Goal: Task Accomplishment & Management: Use online tool/utility

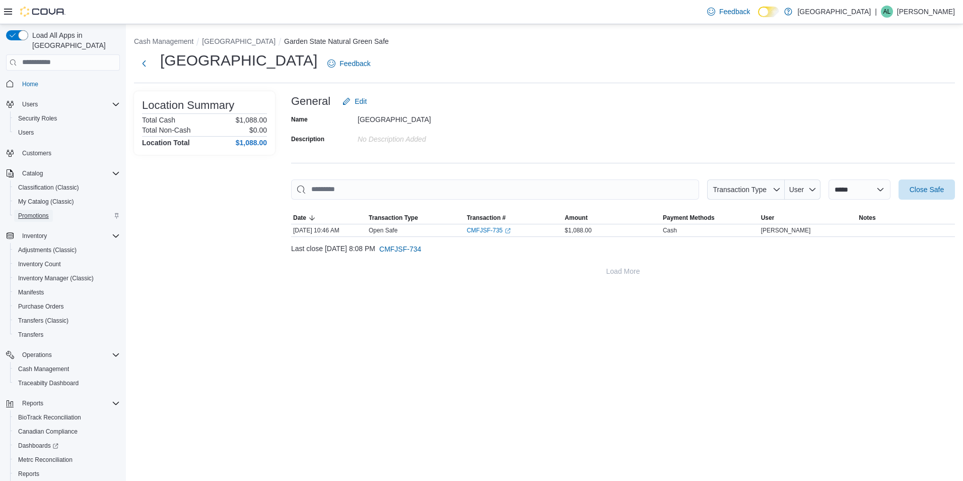
click at [31, 212] on span "Promotions" at bounding box center [33, 216] width 31 height 8
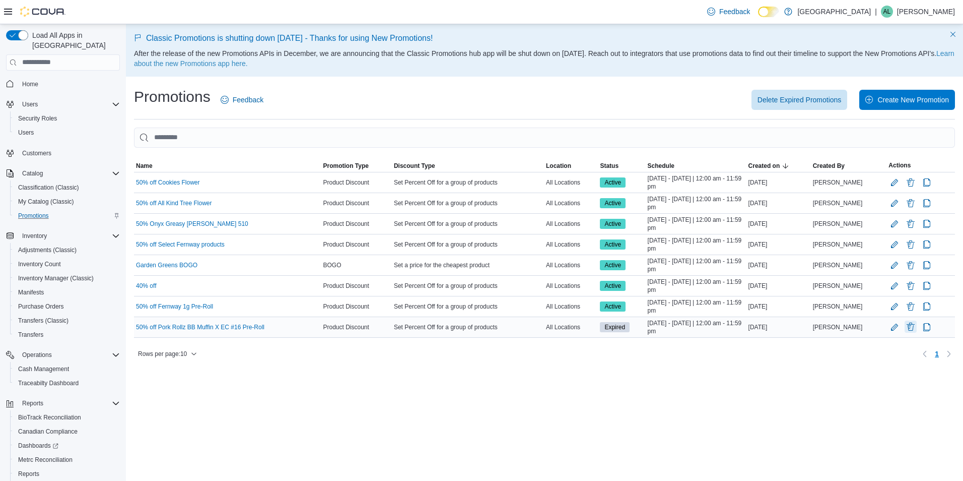
click at [916, 325] on button "Delete Promotion" at bounding box center [911, 326] width 12 height 12
click at [887, 383] on span "Delete" at bounding box center [881, 379] width 20 height 10
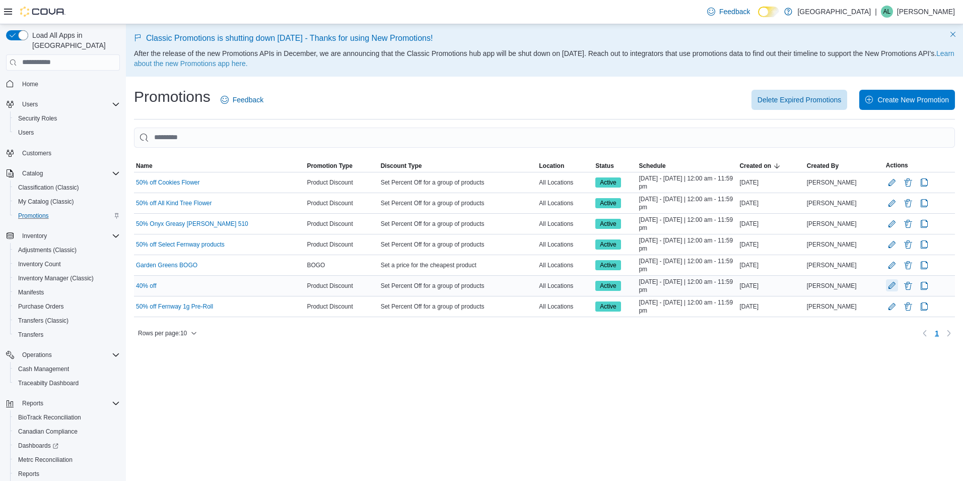
click at [891, 285] on button "Edit Promotion" at bounding box center [892, 285] width 12 height 12
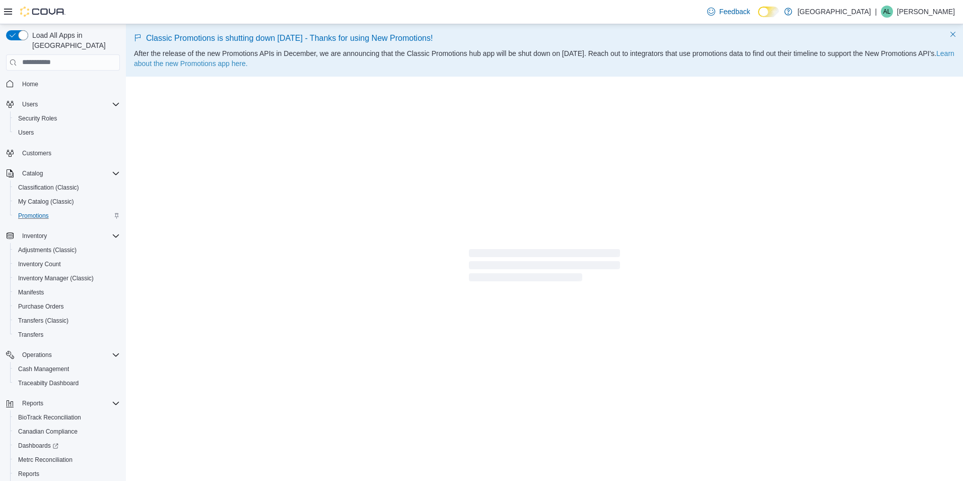
select select "**"
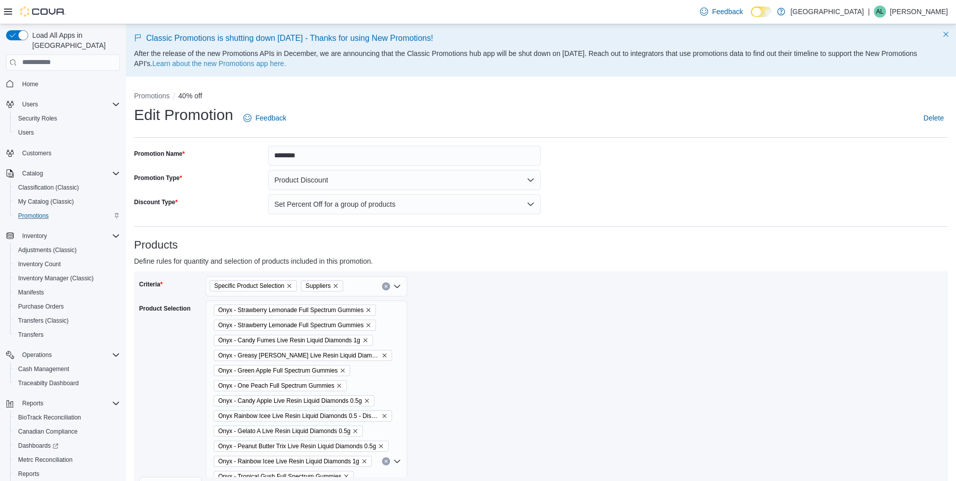
select select "**"
click at [284, 153] on input "*******" at bounding box center [404, 156] width 273 height 20
type input "******"
select select "**"
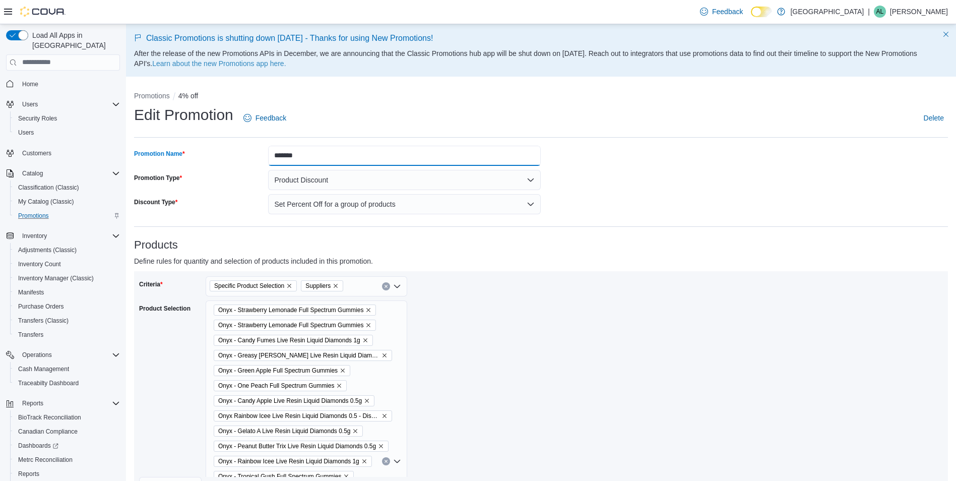
type input "*****"
select select "**"
type input "******"
select select "**"
type input "*******"
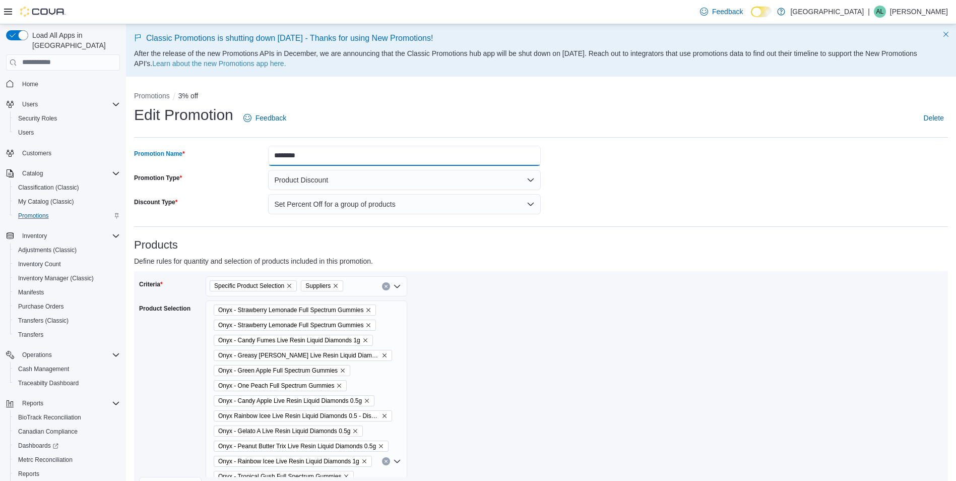
select select "**"
type input "*******"
select select "**"
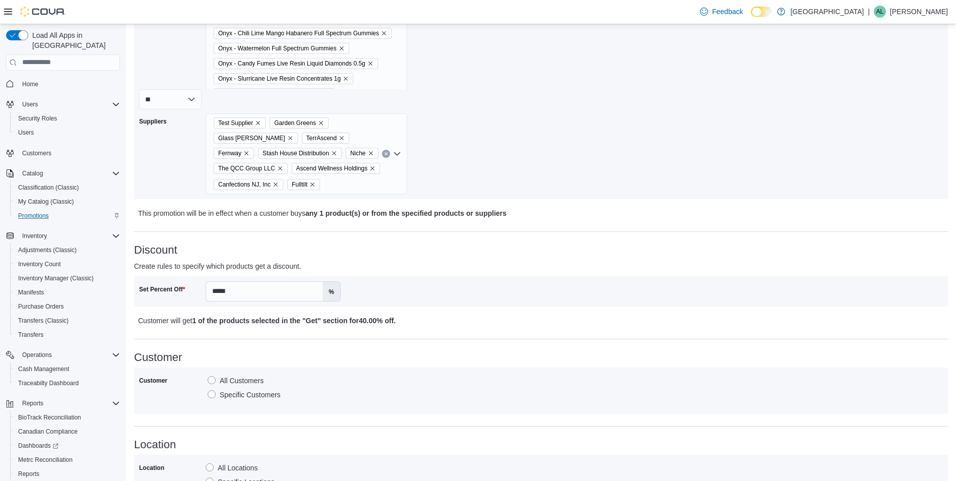
scroll to position [403, 0]
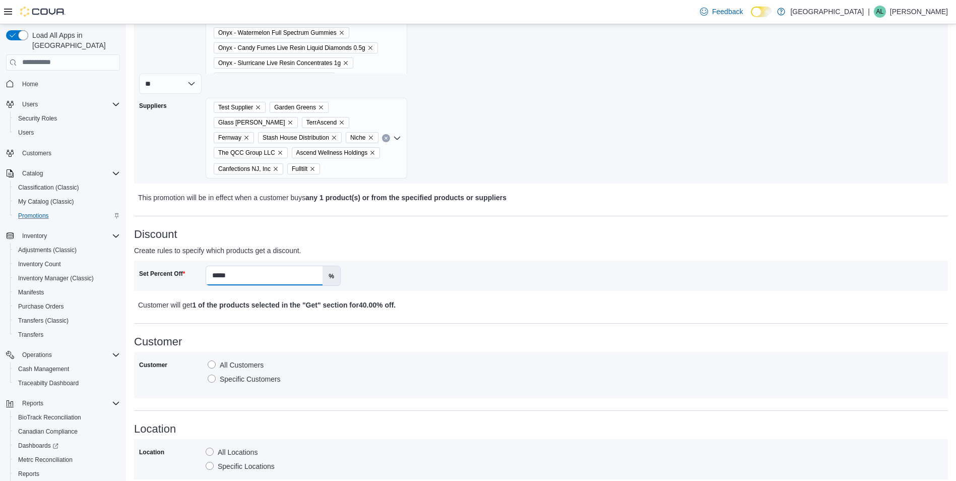
click at [219, 272] on input "*****" at bounding box center [264, 275] width 116 height 19
type input "***"
select select "**"
type input "****"
select select "**"
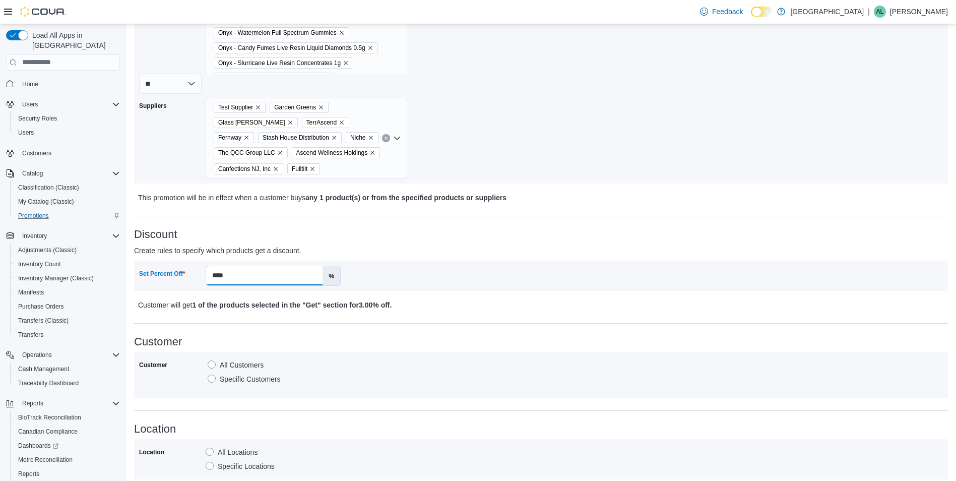
type input "*****"
select select "**"
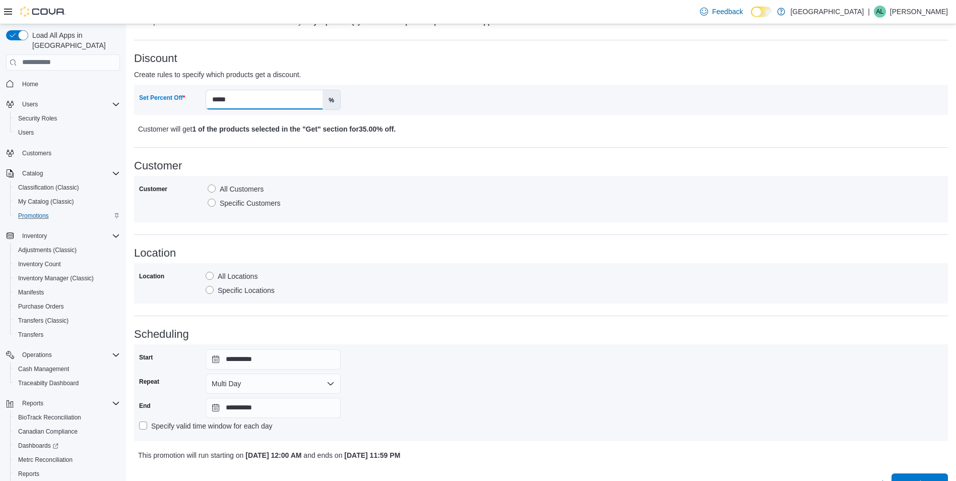
scroll to position [599, 0]
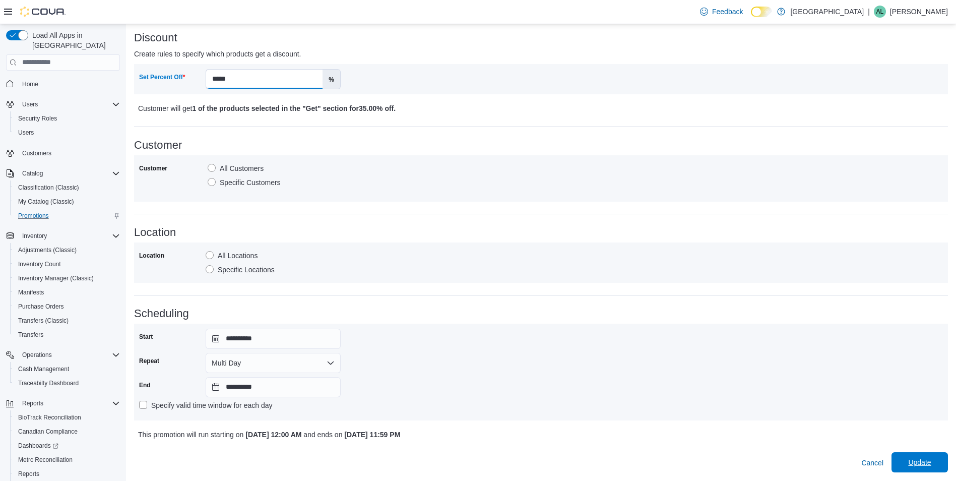
type input "*****"
click at [930, 460] on span "Update" at bounding box center [919, 462] width 23 height 10
select select "**"
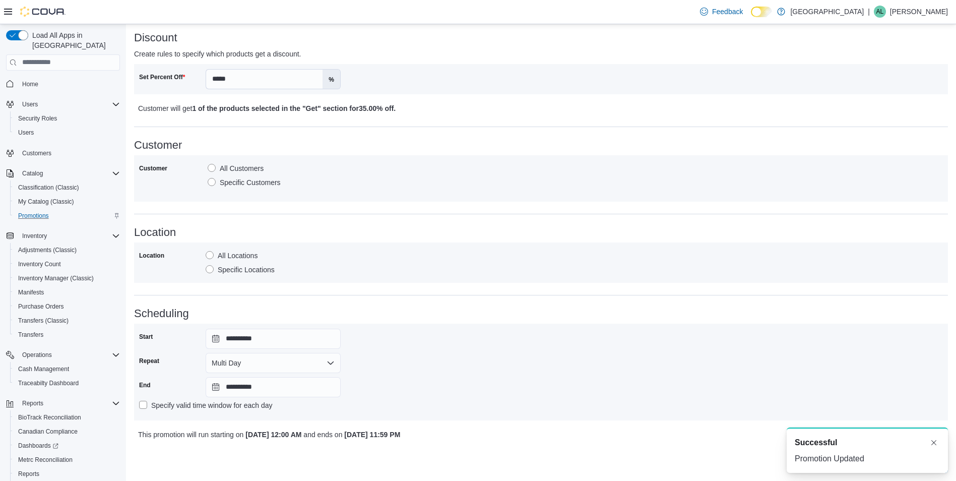
scroll to position [0, 0]
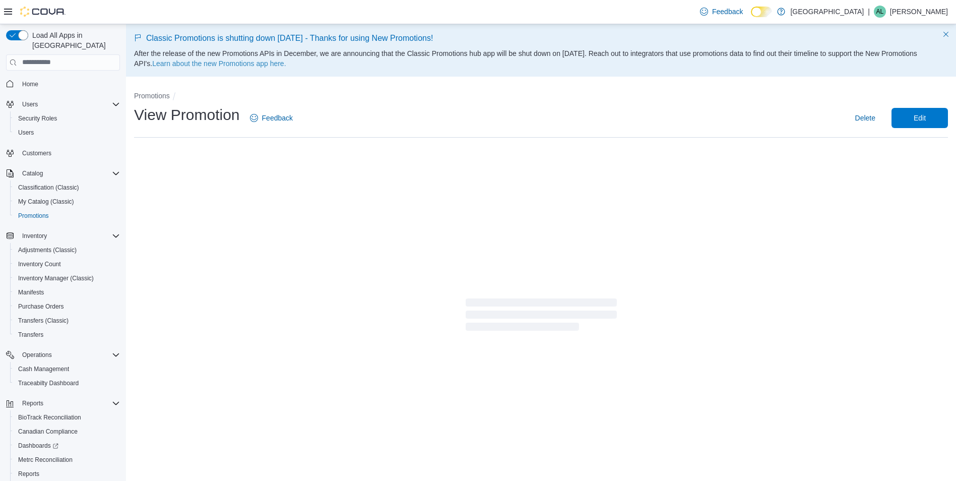
select select "**"
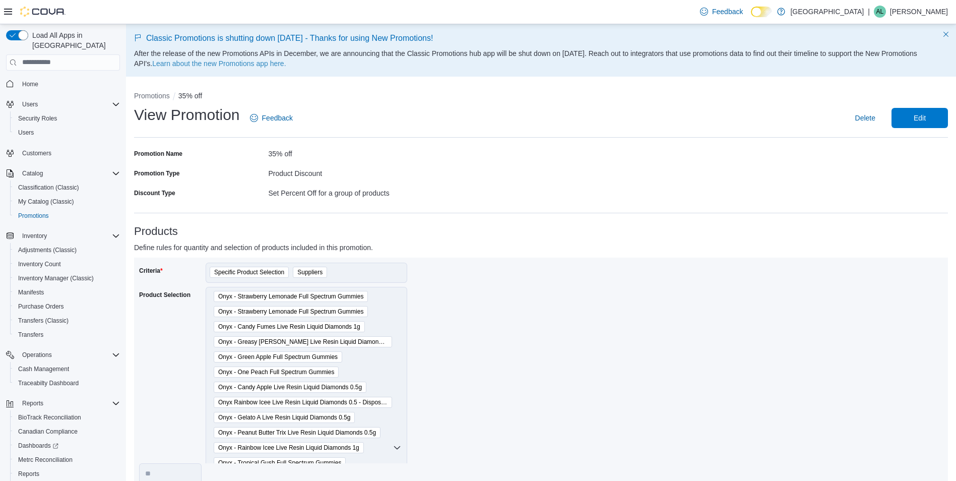
select select "**"
click at [158, 97] on button "Promotions" at bounding box center [152, 96] width 36 height 8
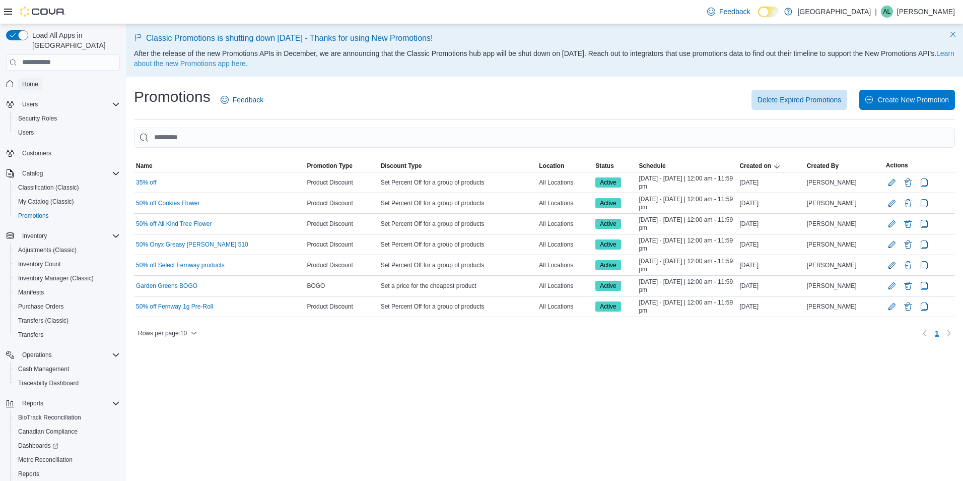
click at [40, 78] on link "Home" at bounding box center [30, 84] width 24 height 12
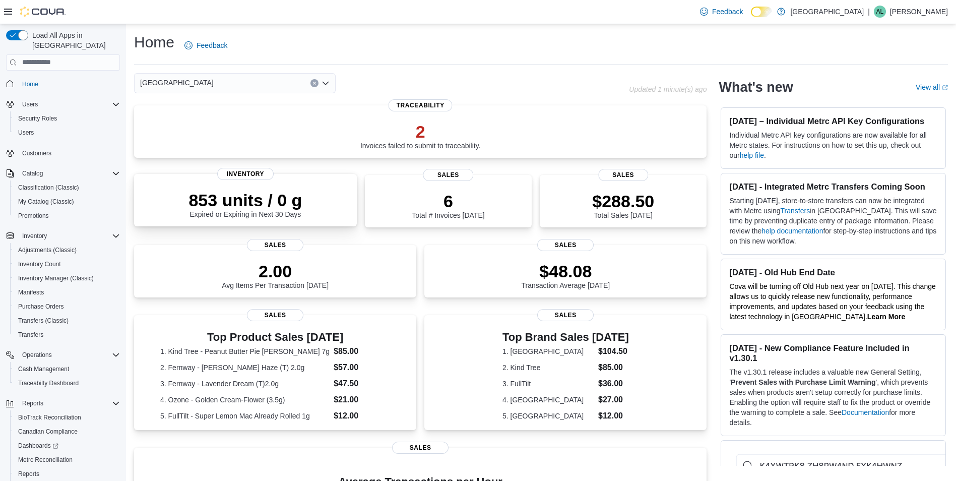
click at [248, 222] on div "853 units / 0 g Expired or Expiring in Next 30 Days Inventory" at bounding box center [245, 200] width 223 height 52
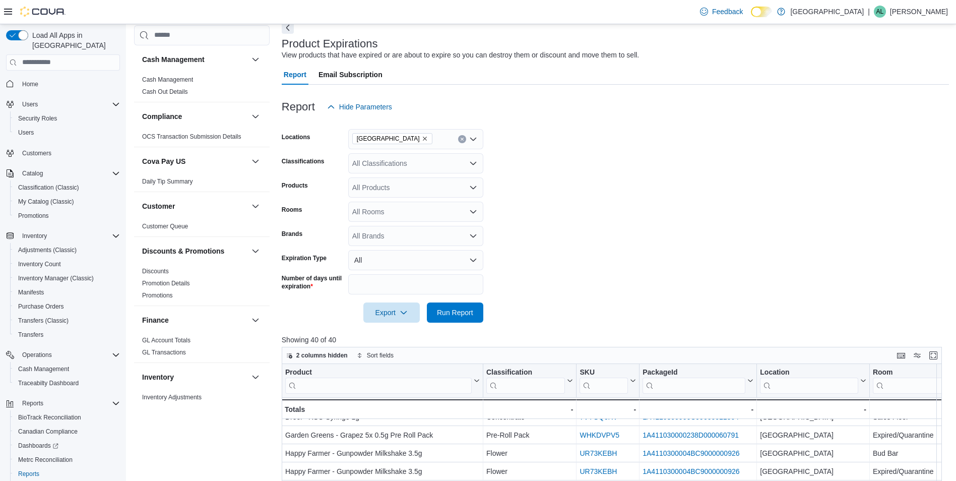
scroll to position [8, 0]
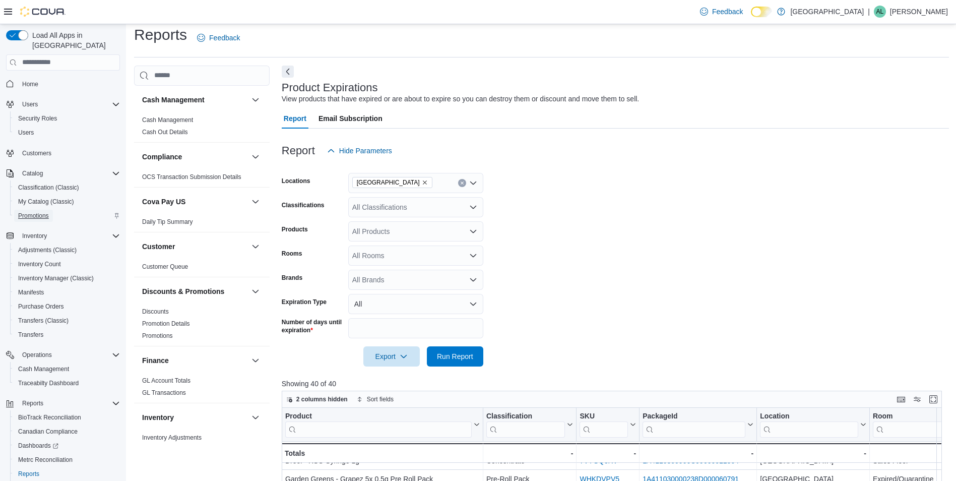
click at [49, 210] on link "Promotions" at bounding box center [33, 216] width 39 height 12
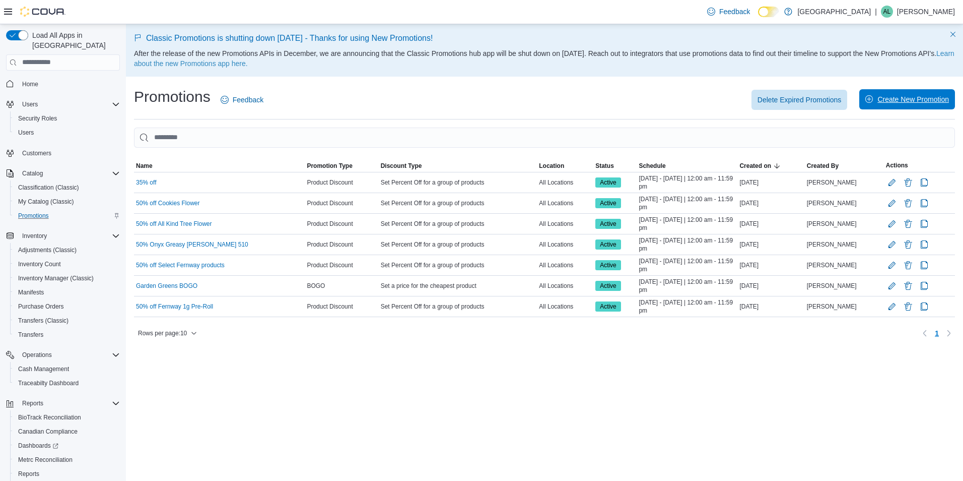
click at [896, 103] on span "Create New Promotion" at bounding box center [914, 99] width 72 height 10
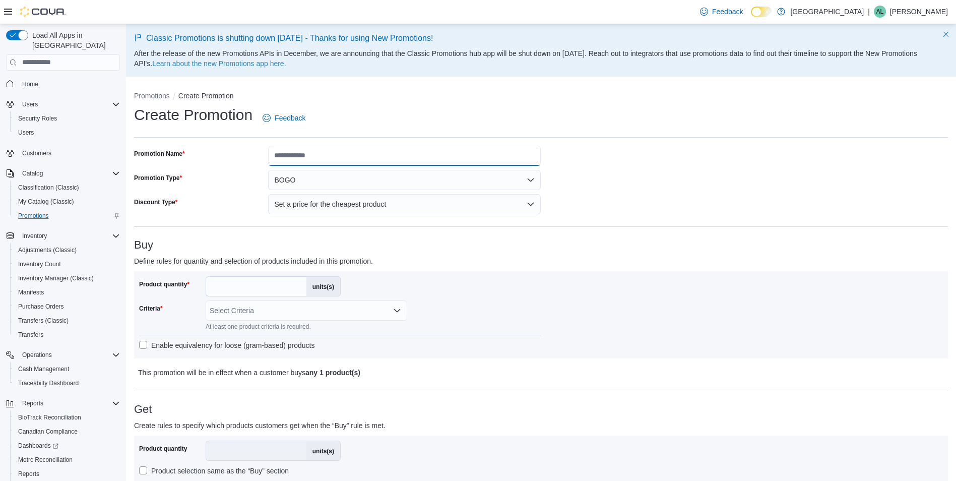
click at [330, 160] on input "Promotion Name" at bounding box center [404, 156] width 273 height 20
click at [667, 129] on div "Create Promotion Feedback" at bounding box center [541, 118] width 814 height 26
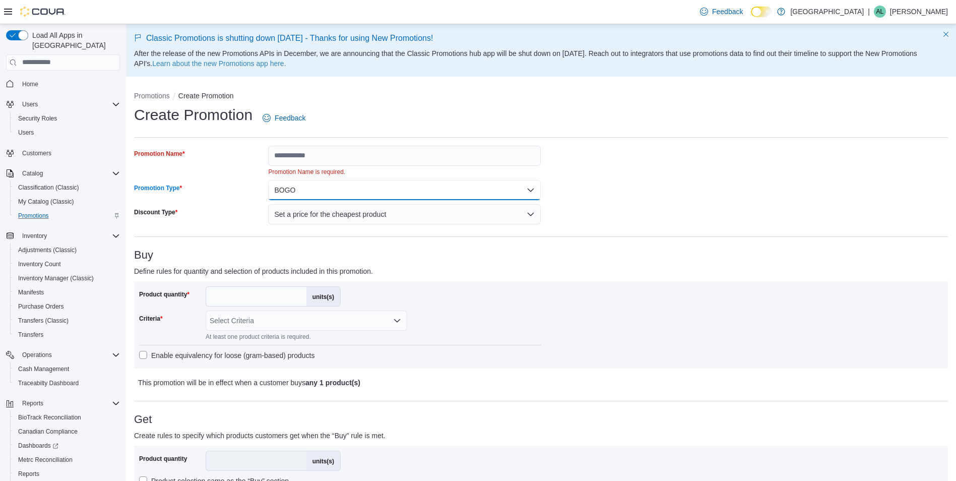
click at [391, 188] on button "BOGO" at bounding box center [404, 190] width 273 height 20
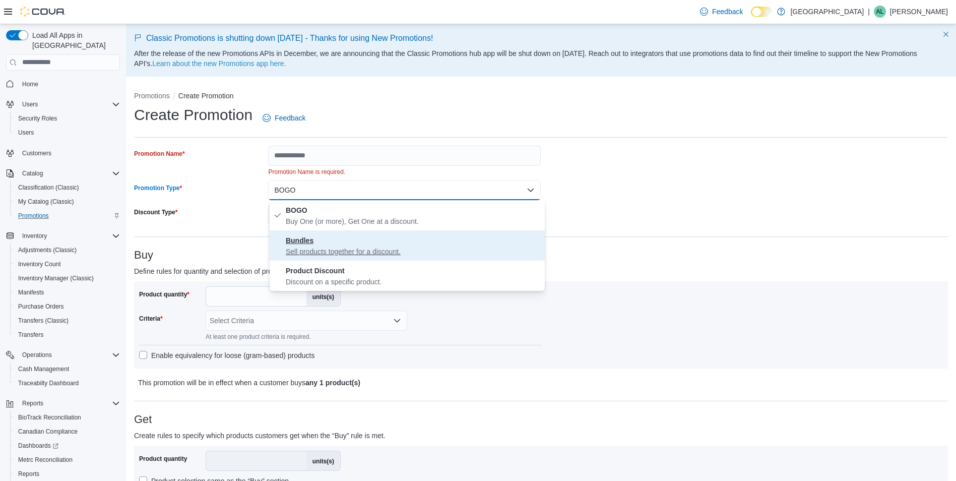
click at [357, 231] on button "Bundles Sell products together for a discount." at bounding box center [407, 245] width 275 height 30
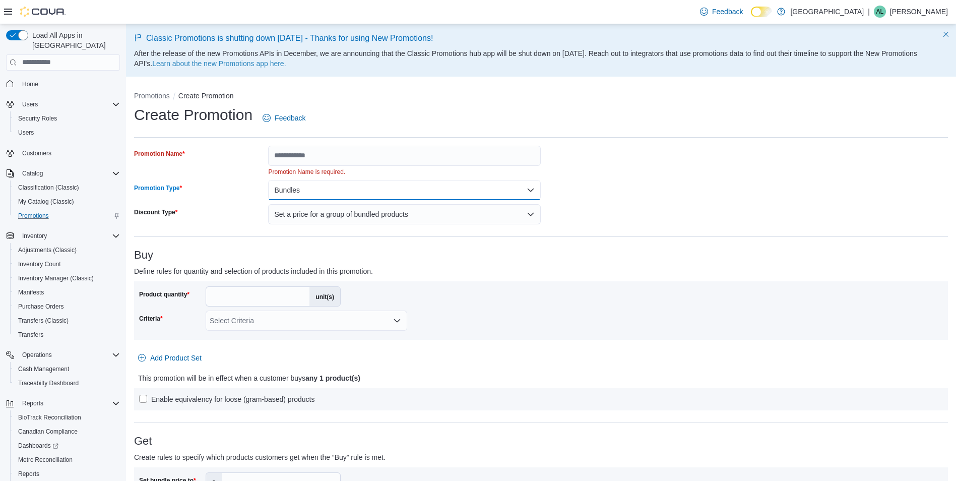
click at [354, 180] on button "Bundles" at bounding box center [404, 190] width 273 height 20
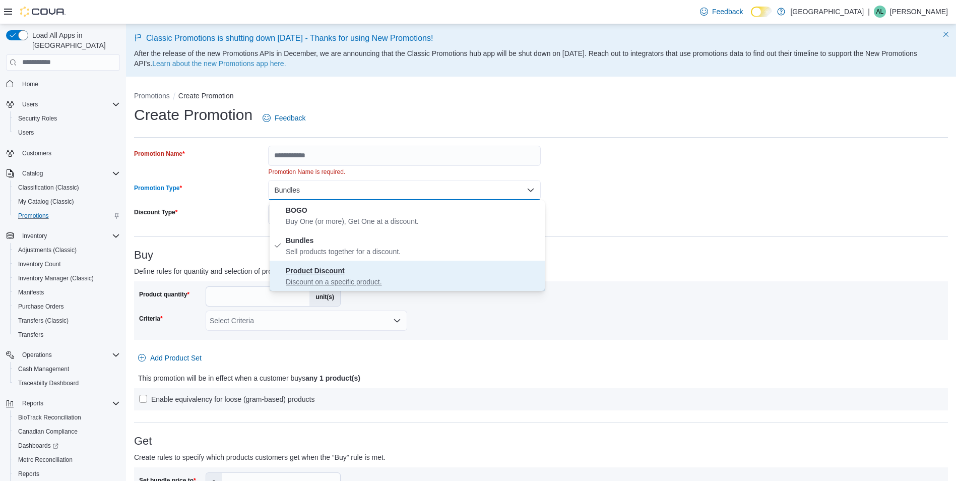
click at [355, 267] on span "Product Discount Discount on a specific product." at bounding box center [413, 275] width 255 height 22
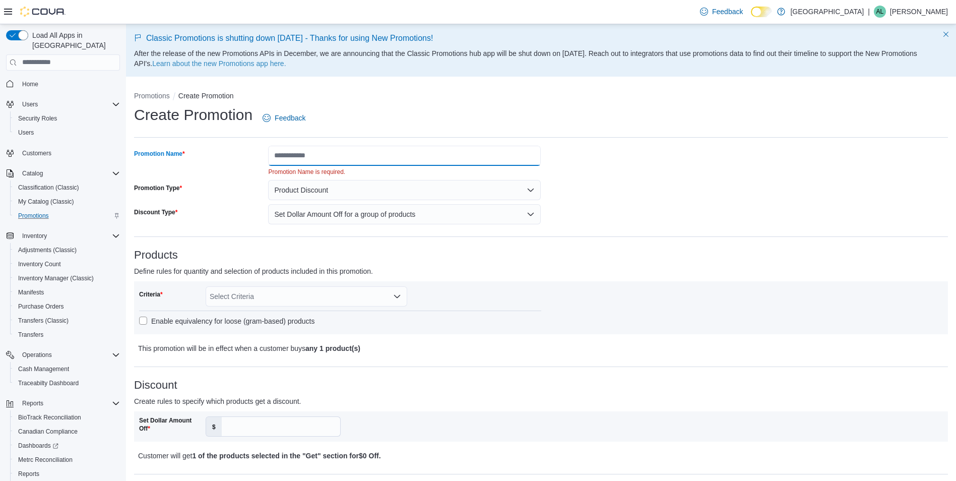
click at [343, 158] on input "Promotion Name" at bounding box center [404, 156] width 273 height 20
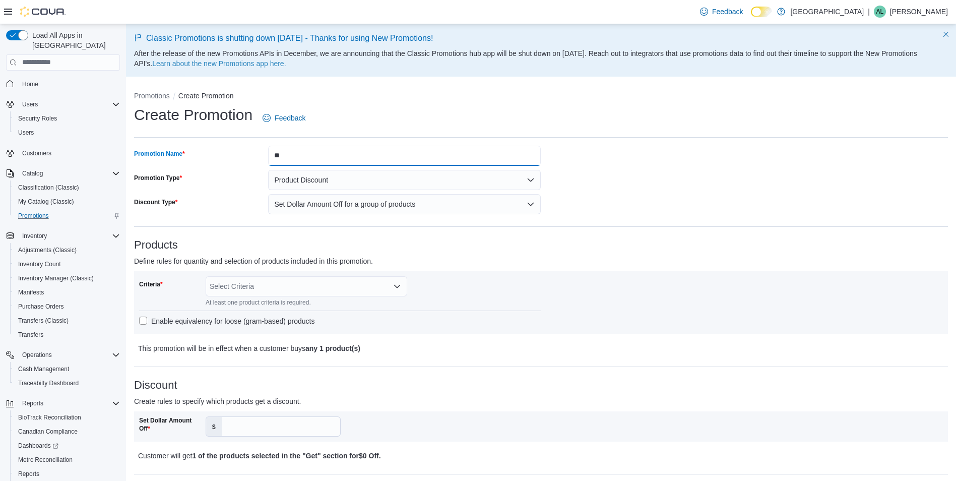
type input "*"
click at [390, 159] on input "**********" at bounding box center [404, 156] width 273 height 20
click at [302, 153] on input "**********" at bounding box center [404, 156] width 273 height 20
click at [393, 153] on input "**********" at bounding box center [404, 156] width 273 height 20
type input "**********"
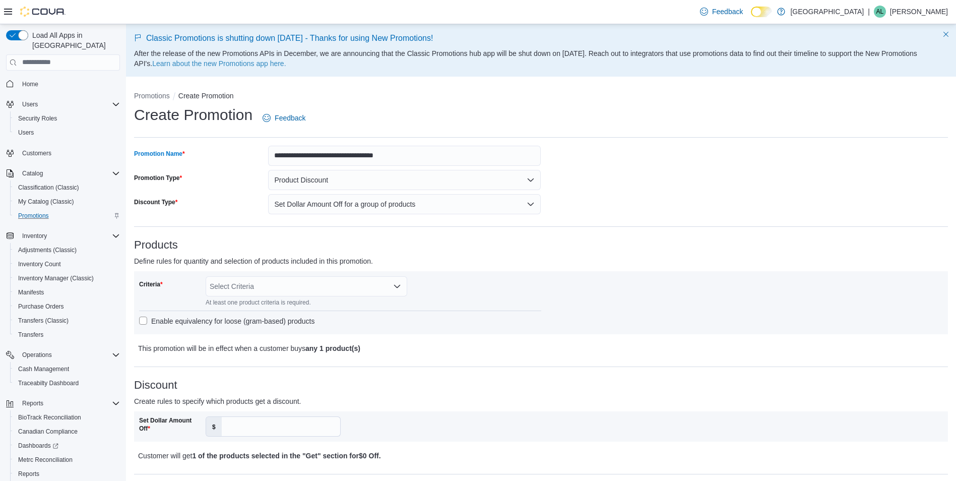
click at [509, 240] on h3 "Products" at bounding box center [541, 245] width 814 height 12
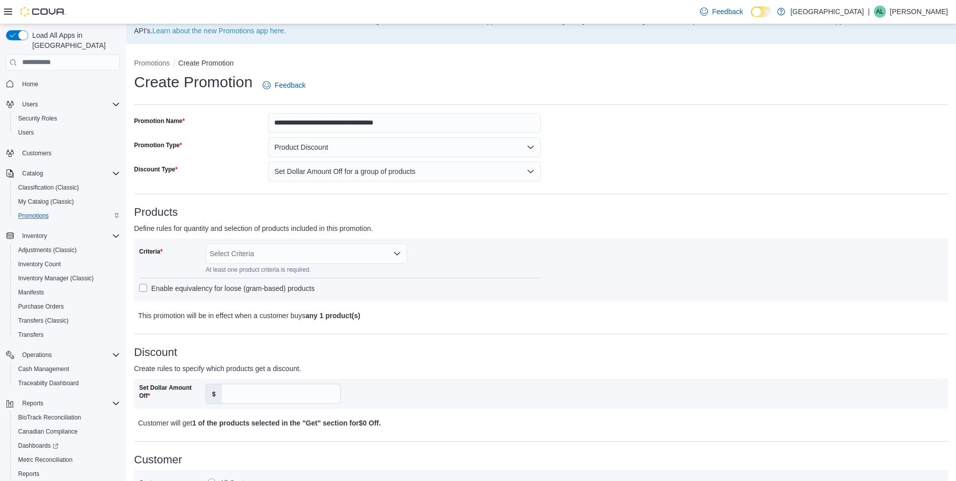
scroll to position [50, 0]
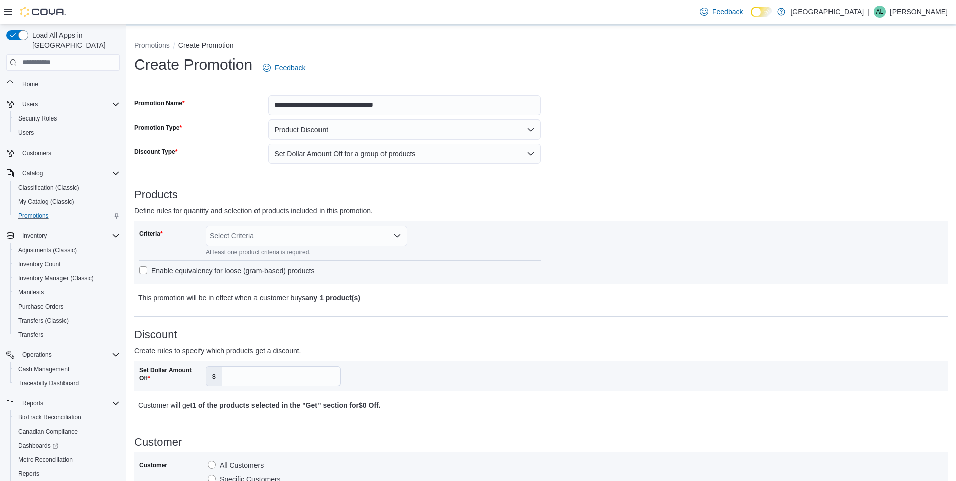
click at [319, 240] on div "Select Criteria" at bounding box center [307, 236] width 202 height 20
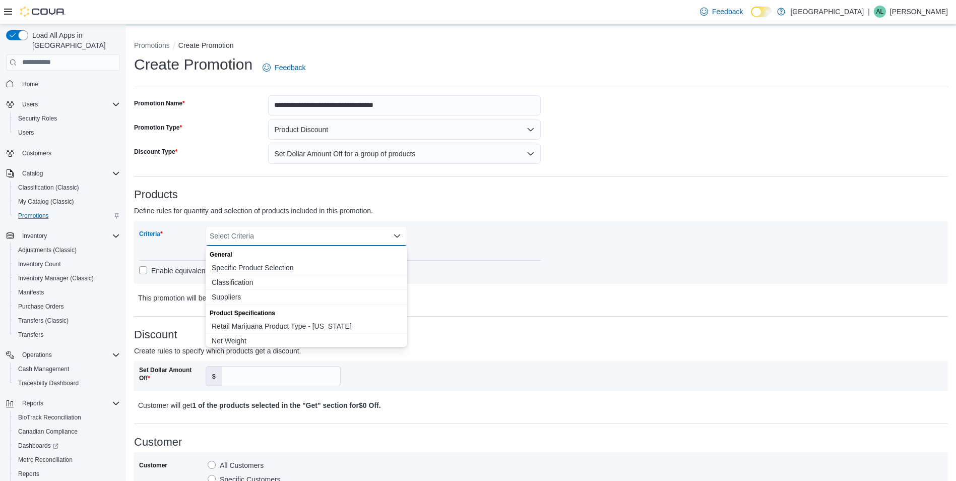
click at [273, 264] on span "Specific Product Selection" at bounding box center [306, 267] width 189 height 10
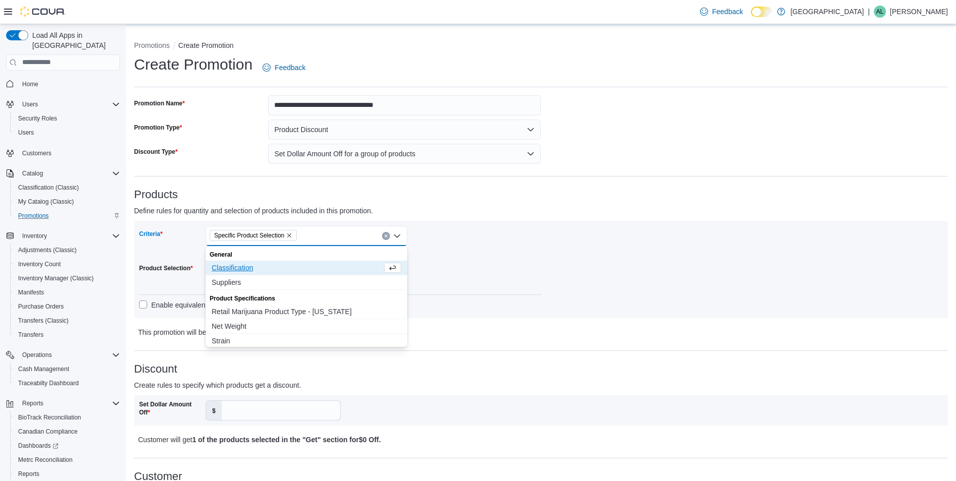
click at [176, 279] on div "Product Selection" at bounding box center [170, 275] width 62 height 30
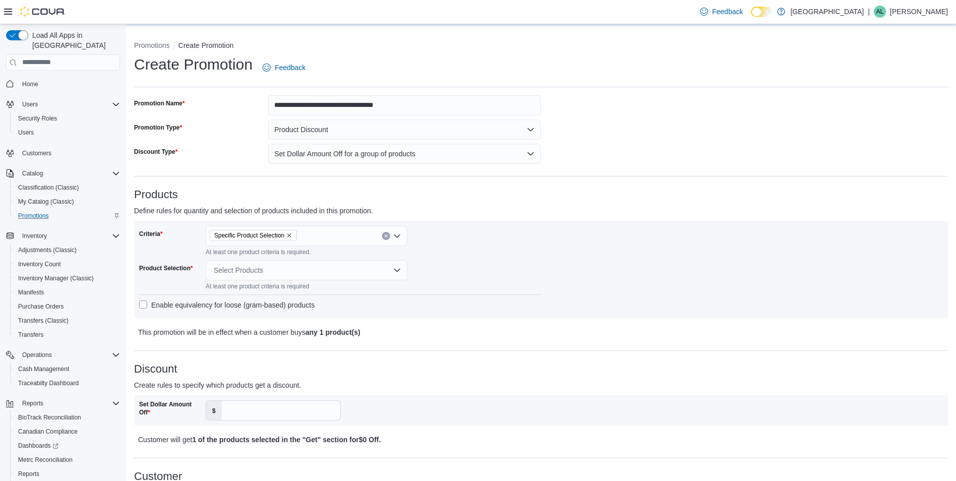
click at [260, 273] on div "Select Products" at bounding box center [307, 270] width 202 height 20
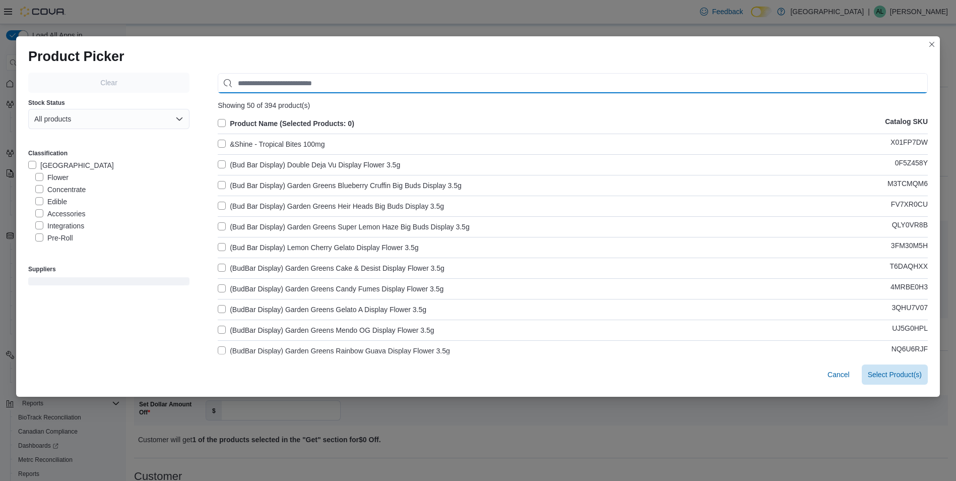
click at [259, 85] on input "Use aria labels when no actual label is in use" at bounding box center [573, 83] width 710 height 20
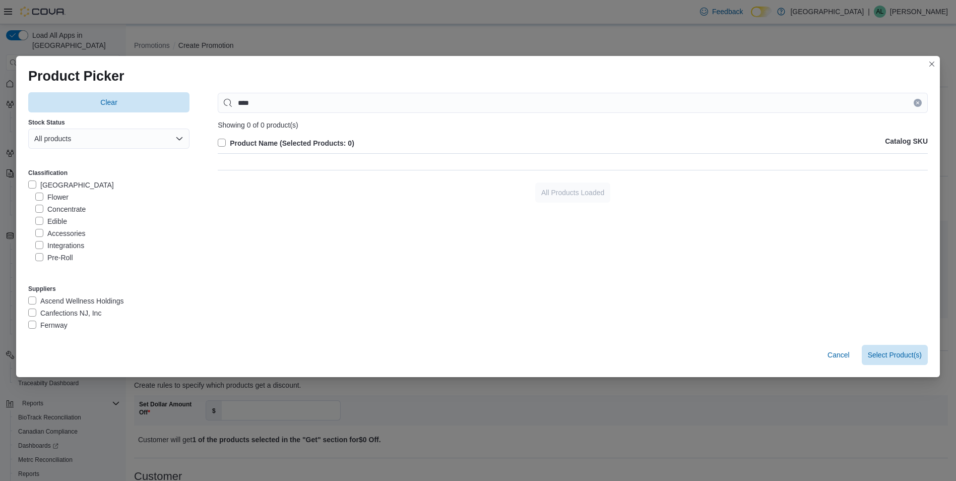
click at [53, 252] on label "Pre-Roll" at bounding box center [54, 257] width 38 height 12
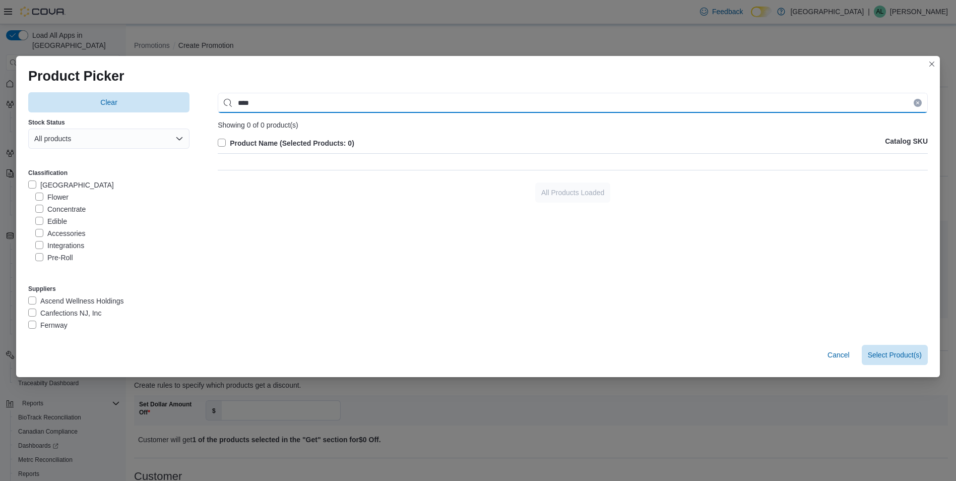
click at [260, 104] on input "****" at bounding box center [573, 103] width 710 height 20
type input "*"
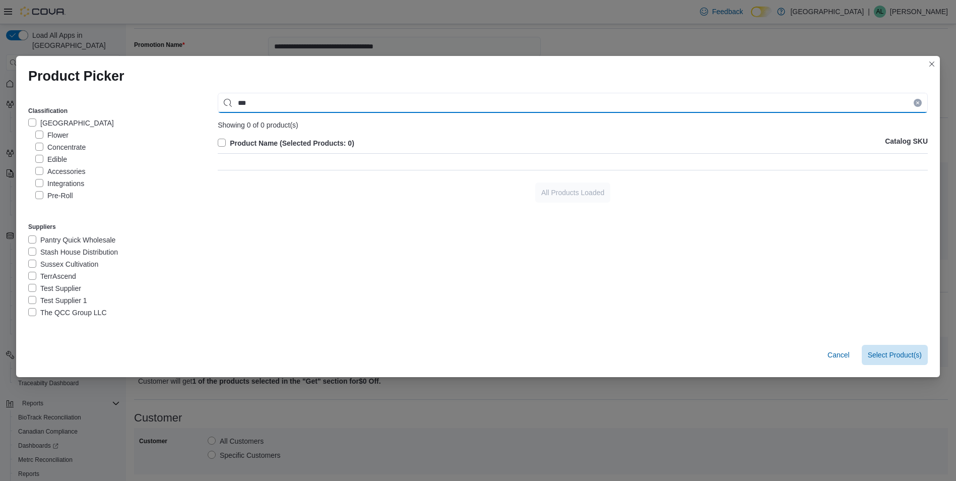
scroll to position [151, 0]
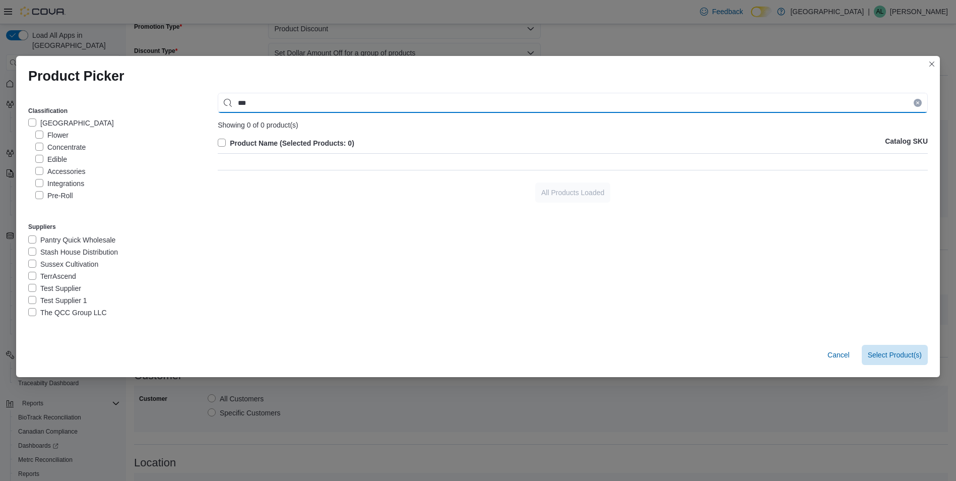
type input "***"
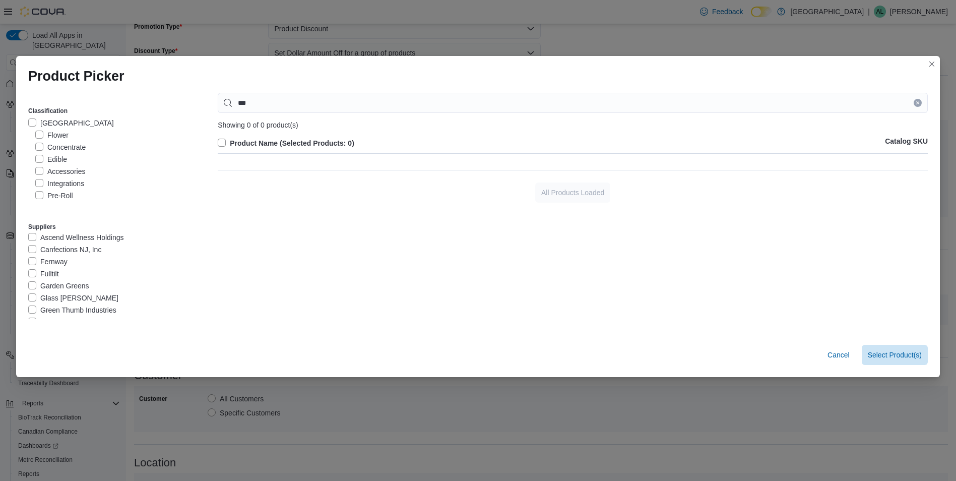
scroll to position [0, 0]
click at [107, 240] on label "Ascend Wellness Holdings" at bounding box center [76, 239] width 96 height 12
click at [44, 198] on label "Pre-Roll" at bounding box center [54, 195] width 38 height 12
click at [33, 121] on label "[GEOGRAPHIC_DATA]" at bounding box center [71, 123] width 86 height 12
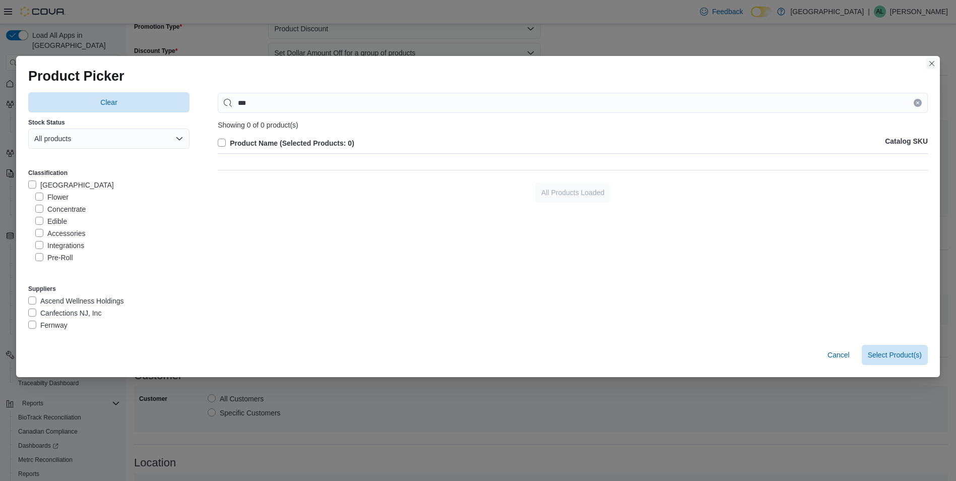
click at [937, 61] on button "Closes this modal window" at bounding box center [931, 63] width 12 height 12
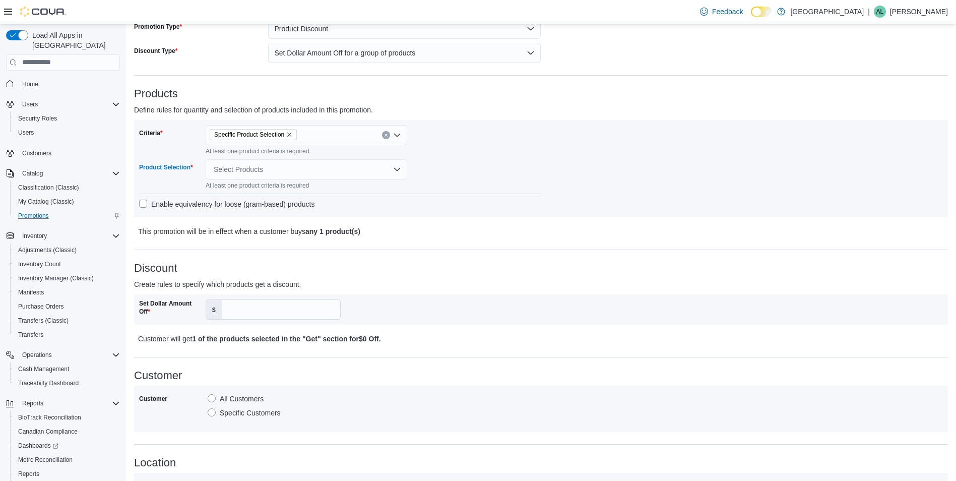
click at [268, 171] on div "Select Products" at bounding box center [307, 169] width 202 height 20
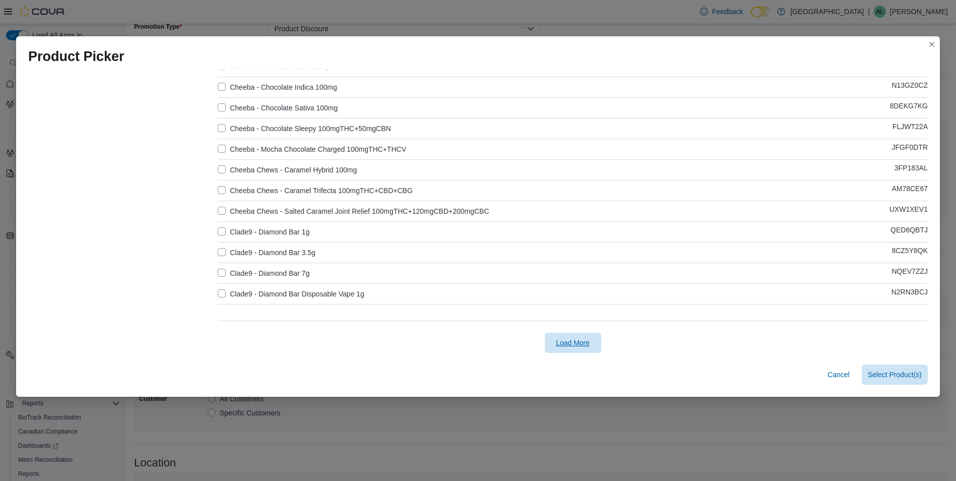
click at [585, 346] on span "Load More" at bounding box center [573, 343] width 34 height 10
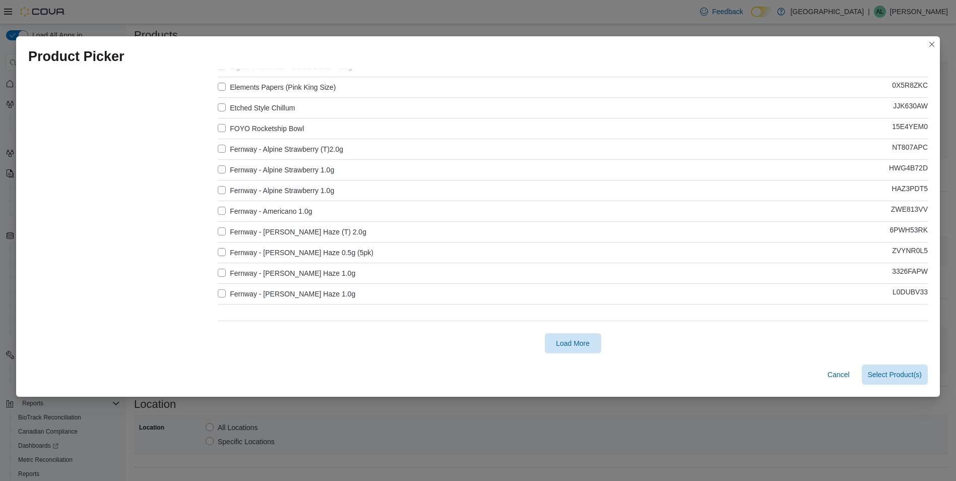
scroll to position [302, 0]
click at [554, 337] on span "Load More" at bounding box center [573, 342] width 44 height 20
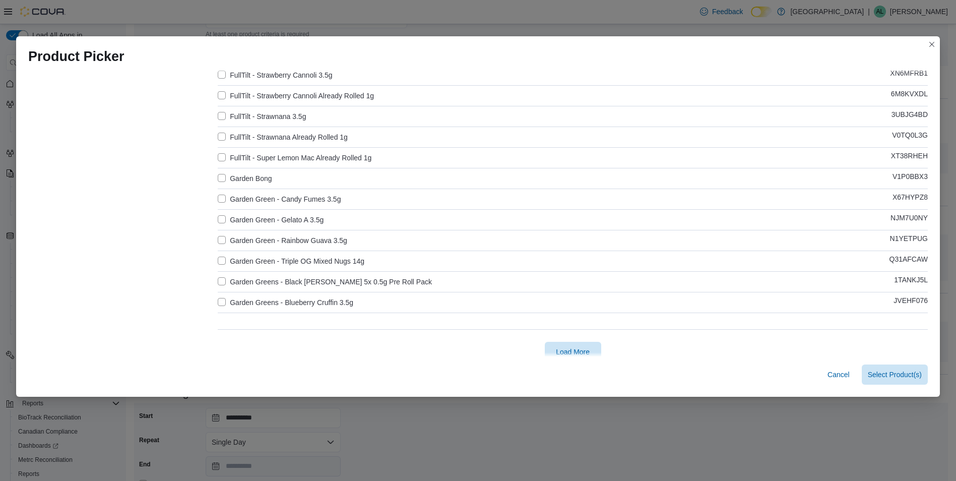
scroll to position [2928, 0]
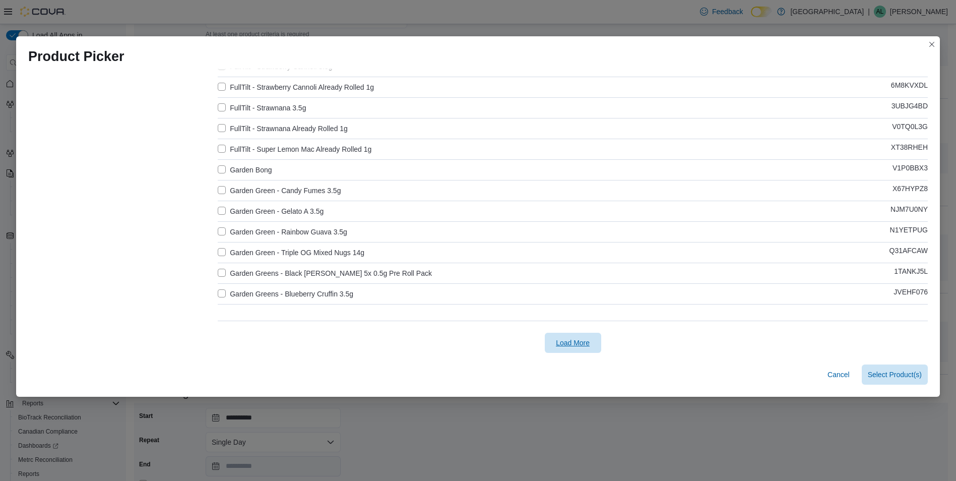
click at [570, 339] on span "Load More" at bounding box center [573, 343] width 34 height 10
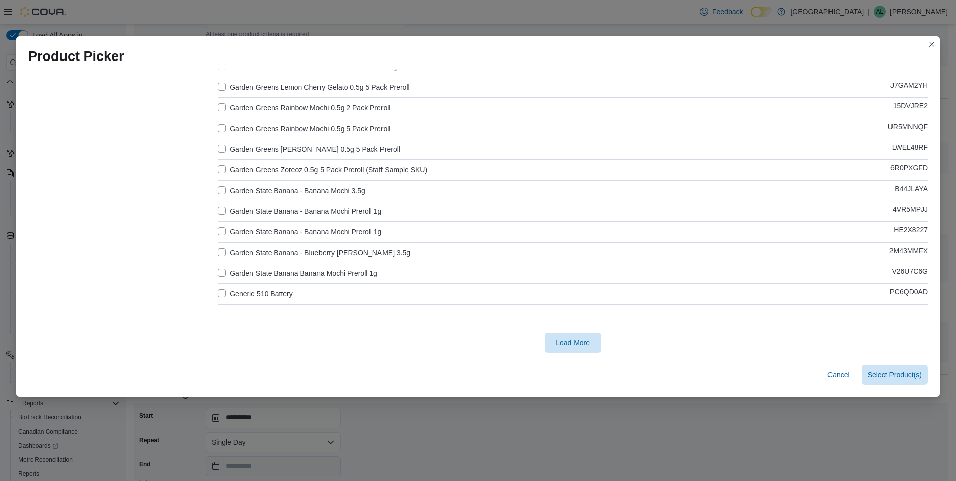
click at [578, 348] on span "Load More" at bounding box center [573, 342] width 44 height 20
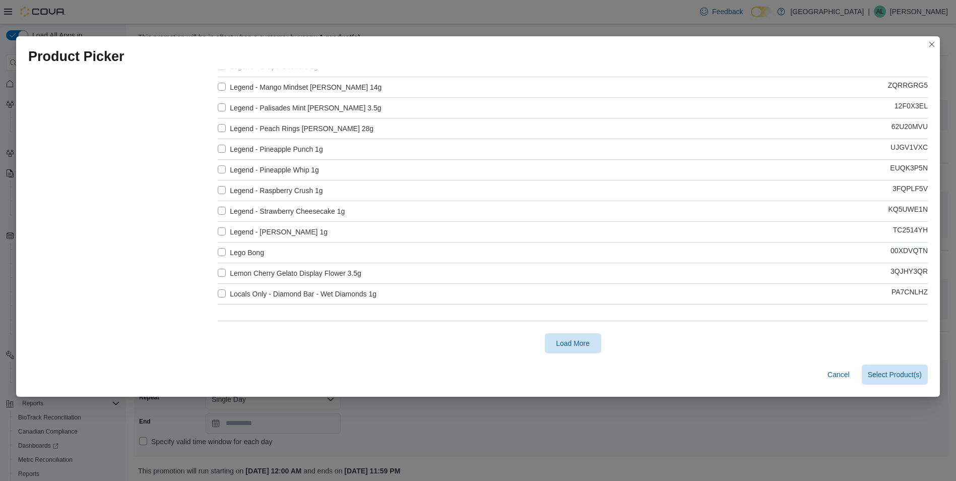
scroll to position [381, 0]
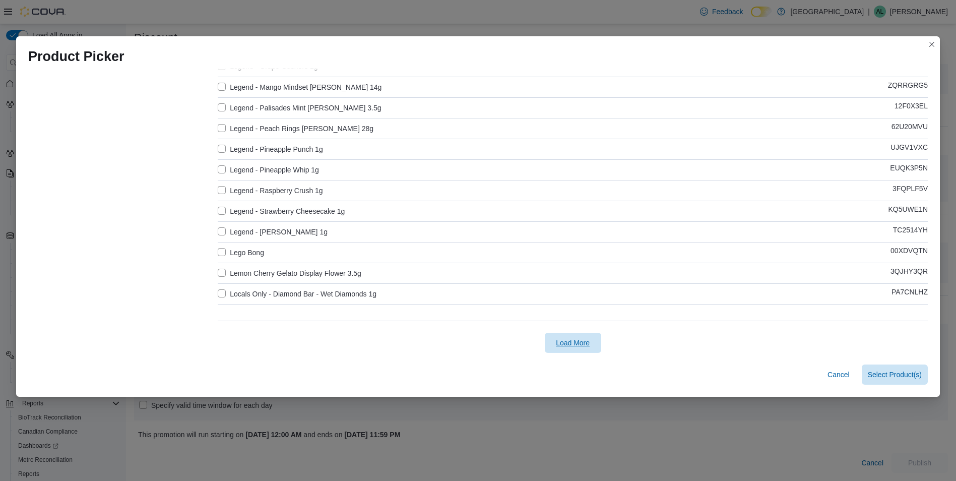
click at [558, 344] on span "Load More" at bounding box center [573, 343] width 34 height 10
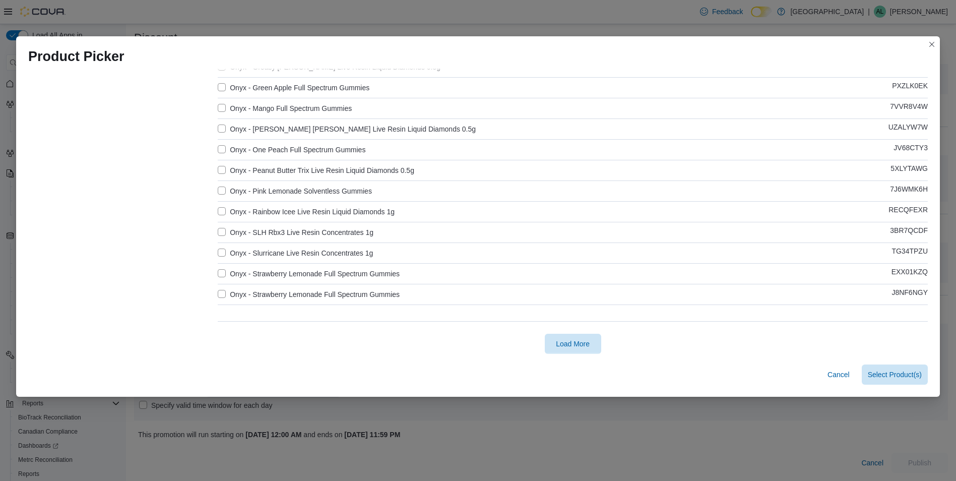
scroll to position [6026, 0]
click at [562, 338] on span "Load More" at bounding box center [573, 343] width 34 height 10
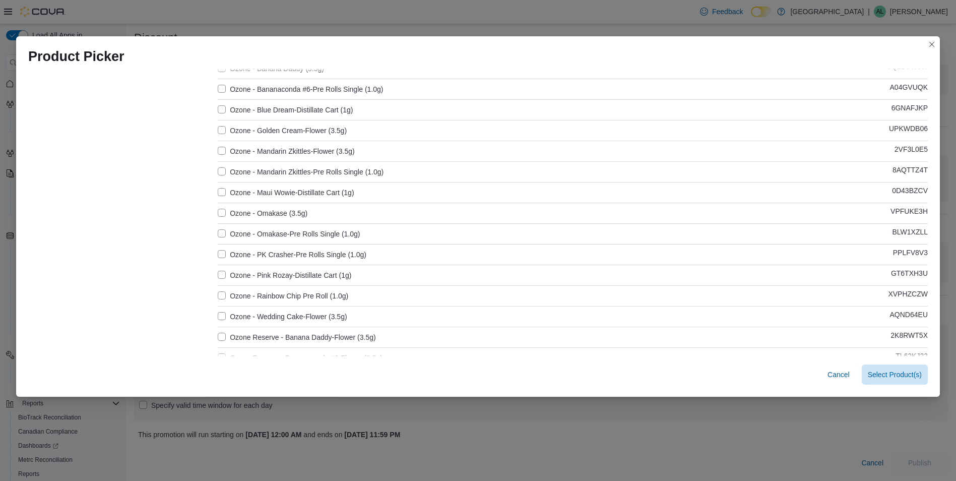
scroll to position [6379, 0]
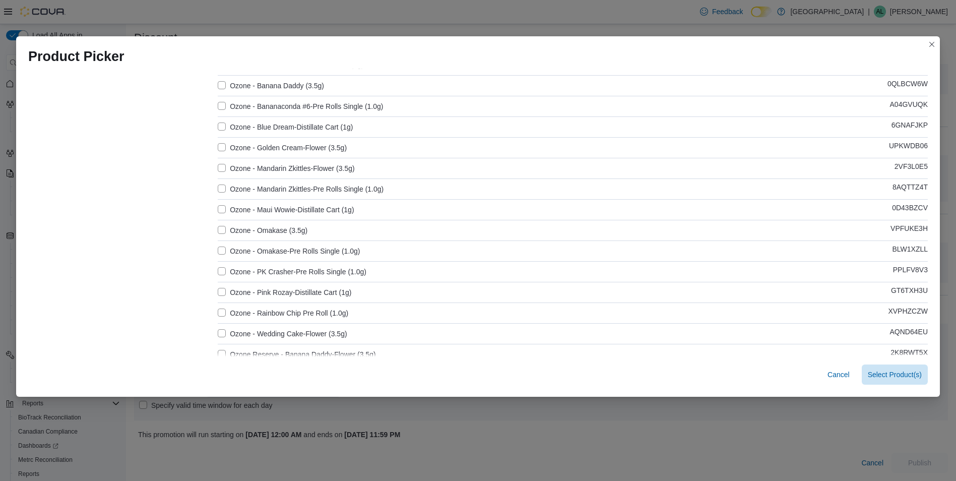
click at [265, 185] on label "Ozone - Mandarin Zkittles-Pre Rolls Single (1.0g)" at bounding box center [301, 189] width 166 height 12
click at [912, 368] on span "Select 1 Product(s)" at bounding box center [891, 374] width 60 height 20
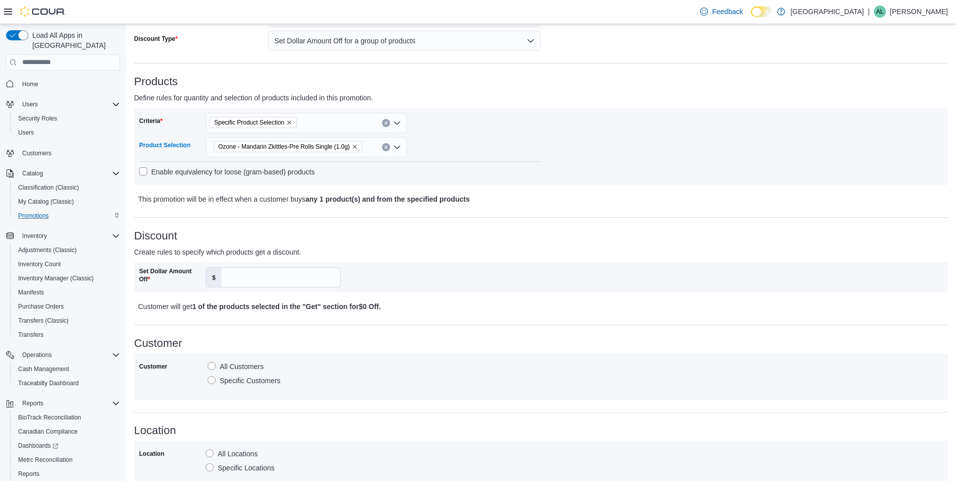
scroll to position [181, 0]
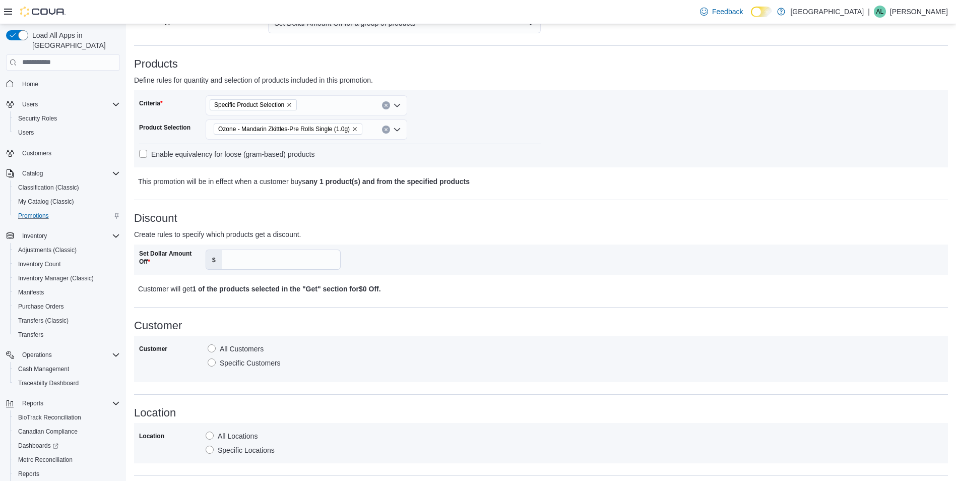
click at [275, 271] on div "Set Dollar Amount Off $" at bounding box center [541, 259] width 814 height 30
click at [274, 265] on input "Set Dollar Amount Off" at bounding box center [281, 259] width 118 height 19
click at [218, 267] on label "$" at bounding box center [214, 259] width 16 height 19
click at [222, 267] on input "Set Dollar Amount Off" at bounding box center [281, 259] width 118 height 19
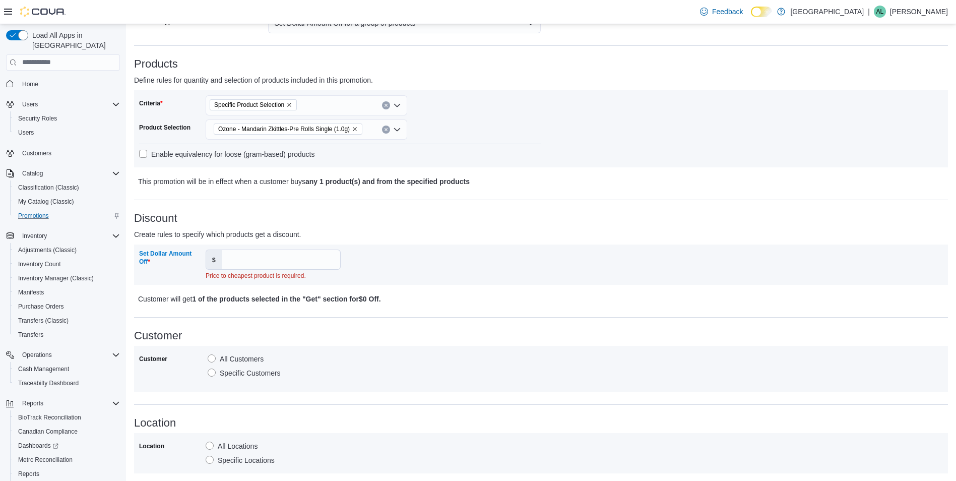
click at [282, 227] on div "Discount Create rules to specify which products get a discount. Set Dollar Amou…" at bounding box center [541, 258] width 814 height 93
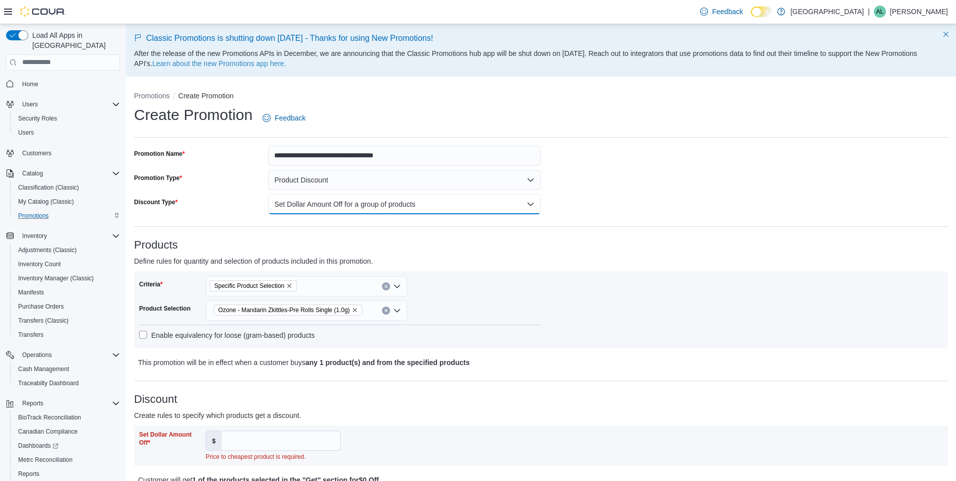
click at [324, 202] on button "Set Dollar Amount Off for a group of products" at bounding box center [404, 204] width 273 height 20
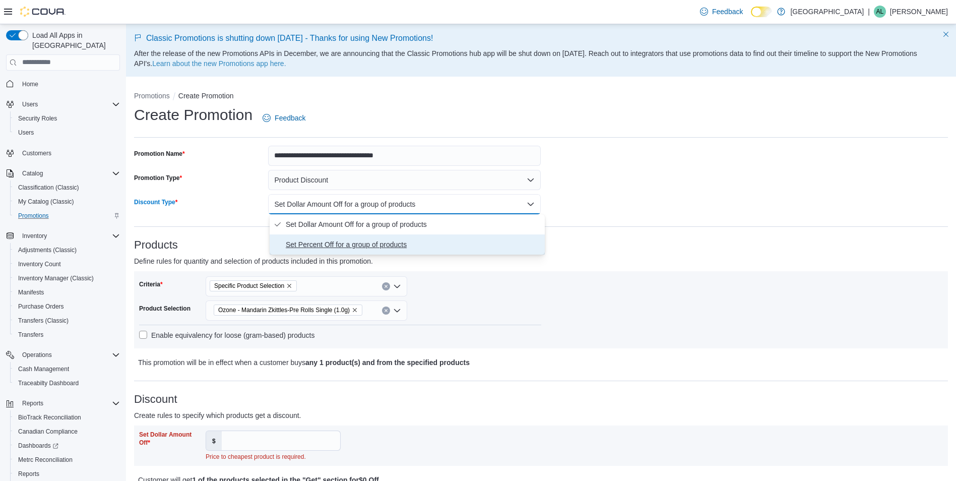
click at [319, 242] on span "Set Percent Off for a group of products" at bounding box center [413, 244] width 255 height 12
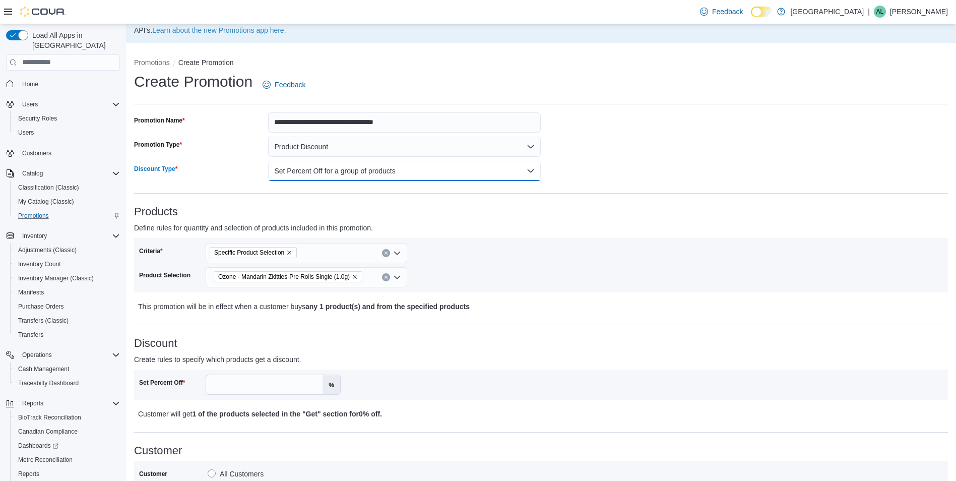
scroll to position [101, 0]
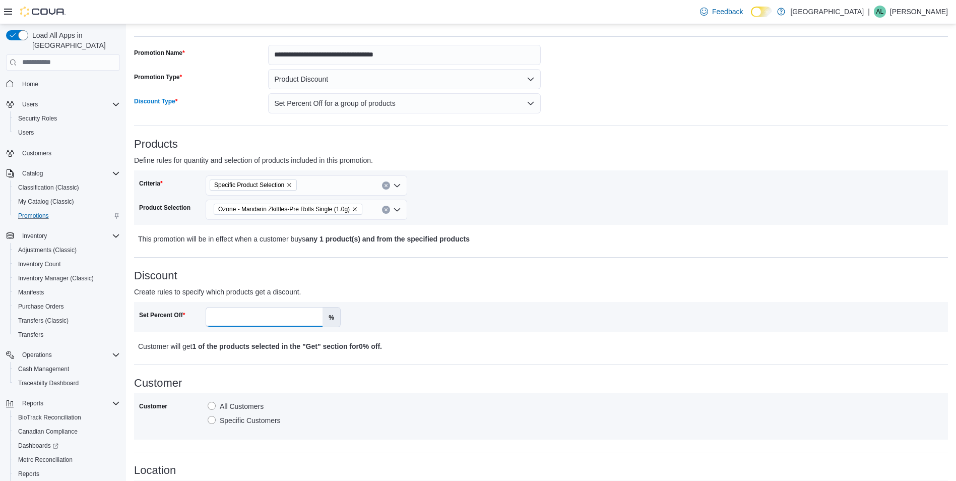
click at [279, 318] on input "Set Percent Off" at bounding box center [264, 316] width 116 height 19
type input "**"
click at [311, 282] on div "Discount Create rules to specify which products get a discount. Set Percent Off…" at bounding box center [541, 311] width 814 height 83
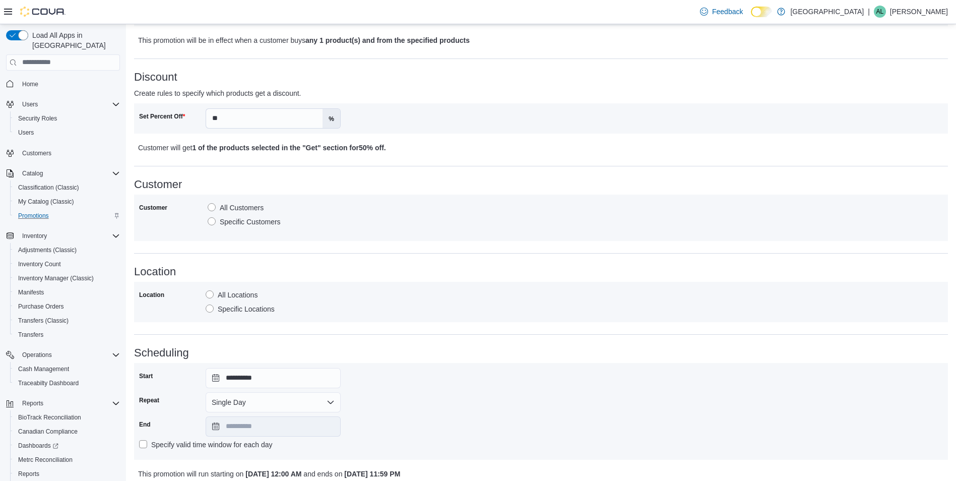
scroll to position [302, 0]
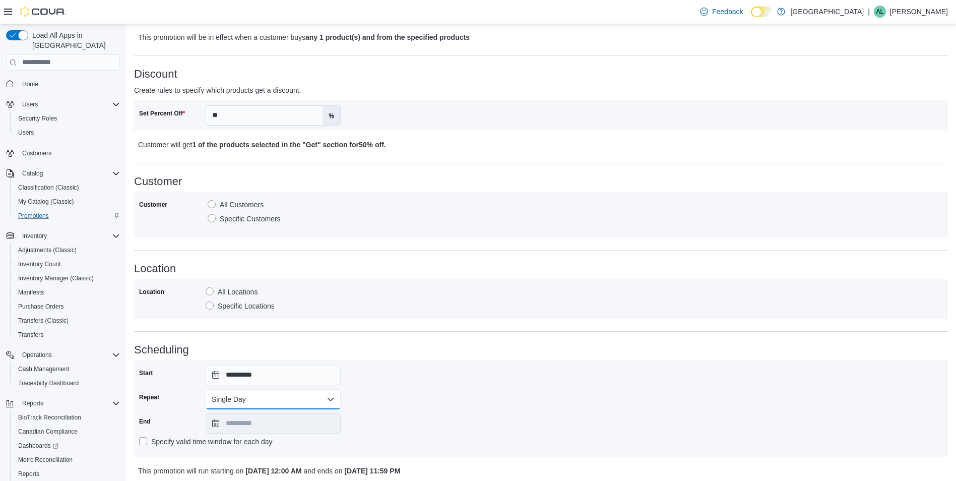
click at [309, 392] on button "Single Day" at bounding box center [273, 399] width 135 height 20
click at [284, 434] on span "Multi Day" at bounding box center [279, 439] width 115 height 12
click at [274, 418] on input "**********" at bounding box center [273, 423] width 135 height 20
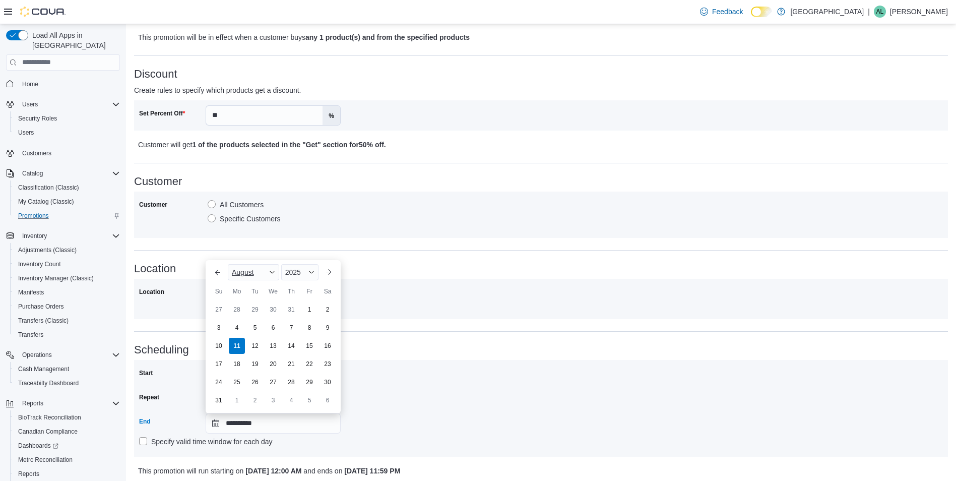
click at [265, 276] on div "August" at bounding box center [253, 272] width 51 height 16
drag, startPoint x: 253, startPoint y: 385, endPoint x: 265, endPoint y: 358, distance: 29.8
click at [253, 383] on div "September" at bounding box center [263, 387] width 66 height 12
click at [306, 289] on div "2025" at bounding box center [301, 290] width 33 height 16
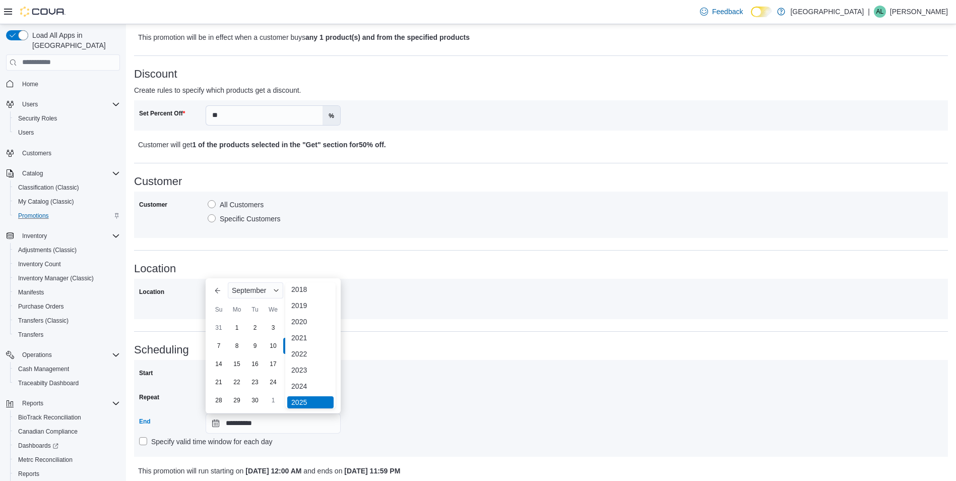
click at [260, 311] on div "Tu" at bounding box center [255, 309] width 16 height 16
click at [310, 326] on div "5" at bounding box center [309, 327] width 18 height 18
type input "**********"
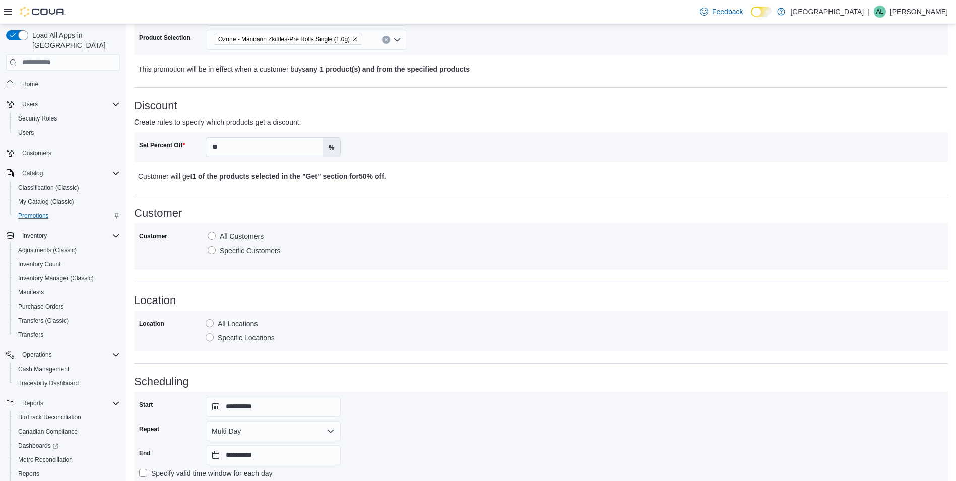
scroll to position [339, 0]
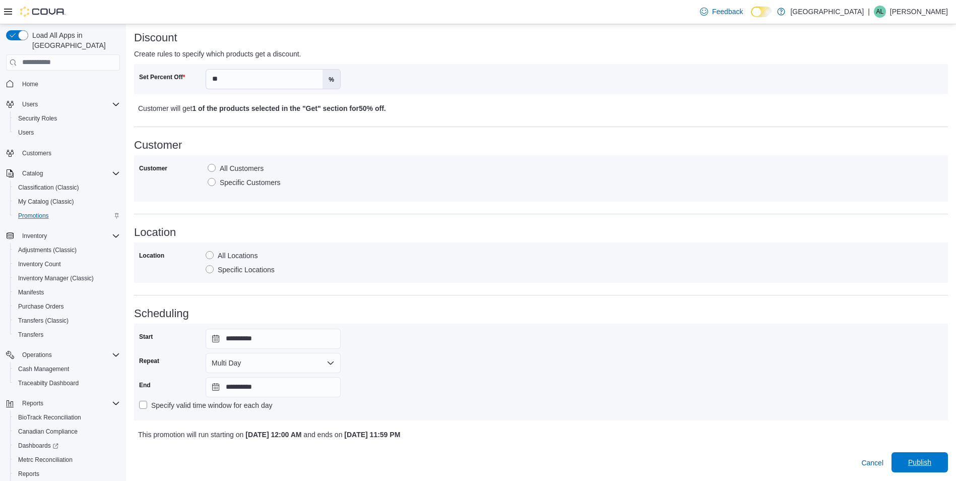
click at [930, 457] on span "Publish" at bounding box center [919, 462] width 23 height 10
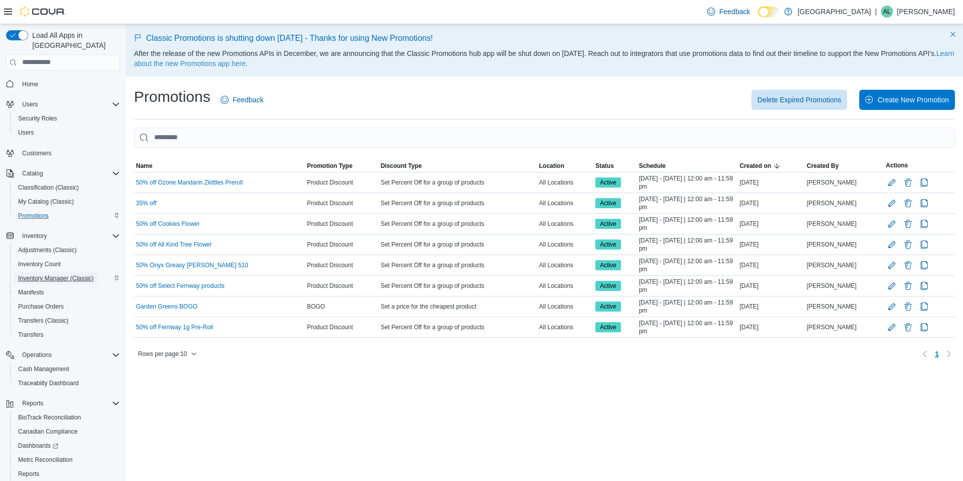
click at [50, 274] on span "Inventory Manager (Classic)" at bounding box center [56, 278] width 76 height 8
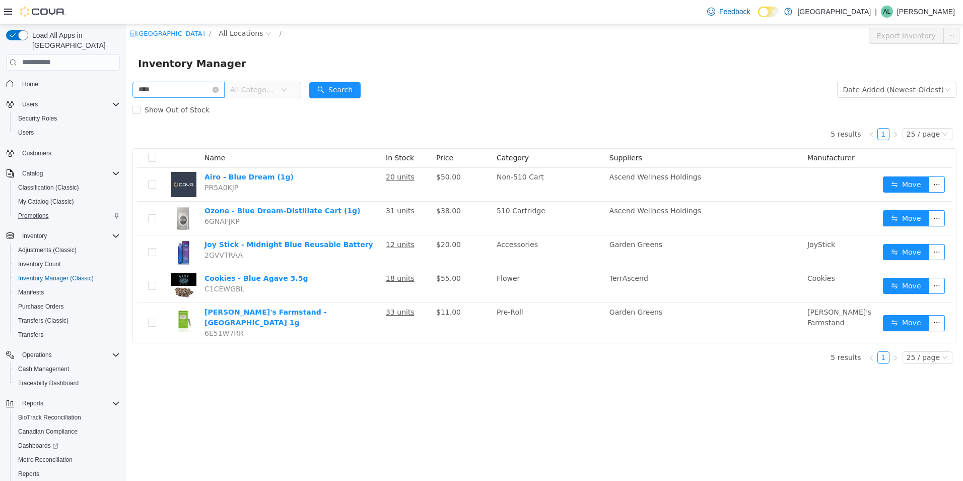
click at [170, 92] on input "****" at bounding box center [178, 89] width 92 height 16
type input "*"
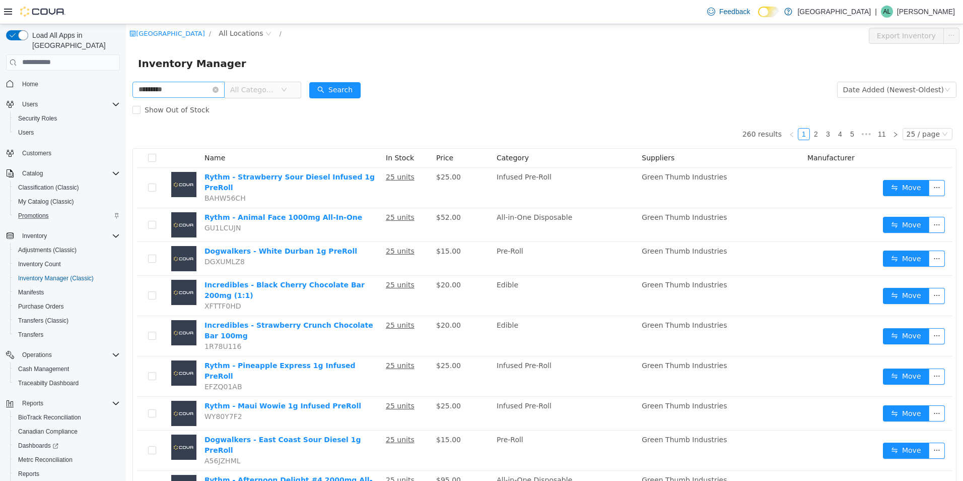
type input "*********"
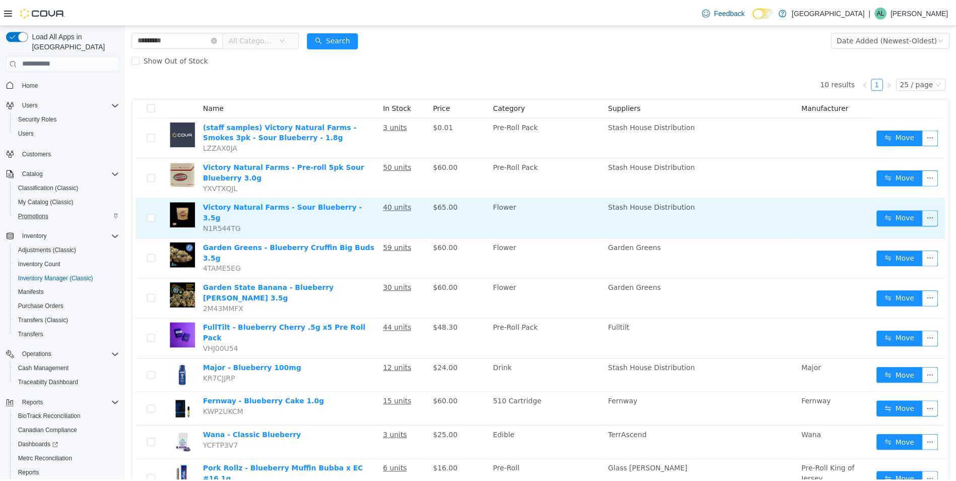
scroll to position [66, 0]
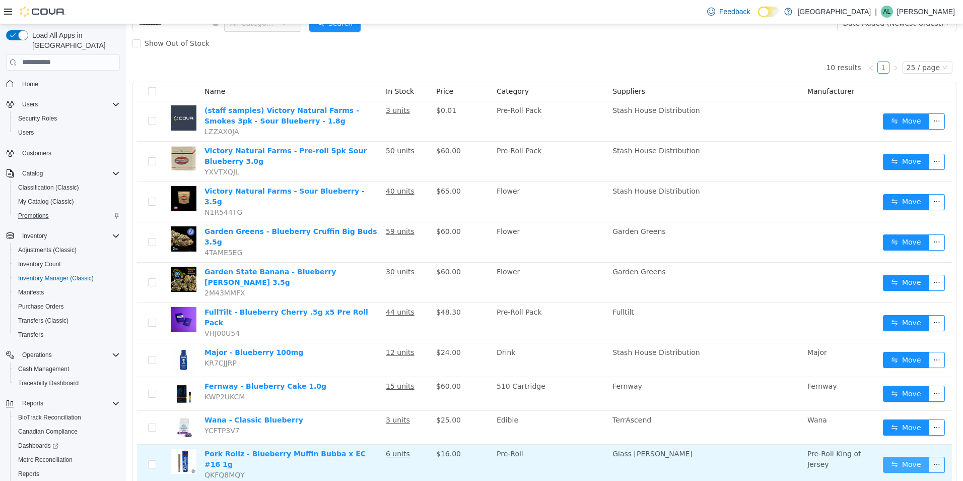
click at [889, 456] on button "Move" at bounding box center [906, 464] width 46 height 16
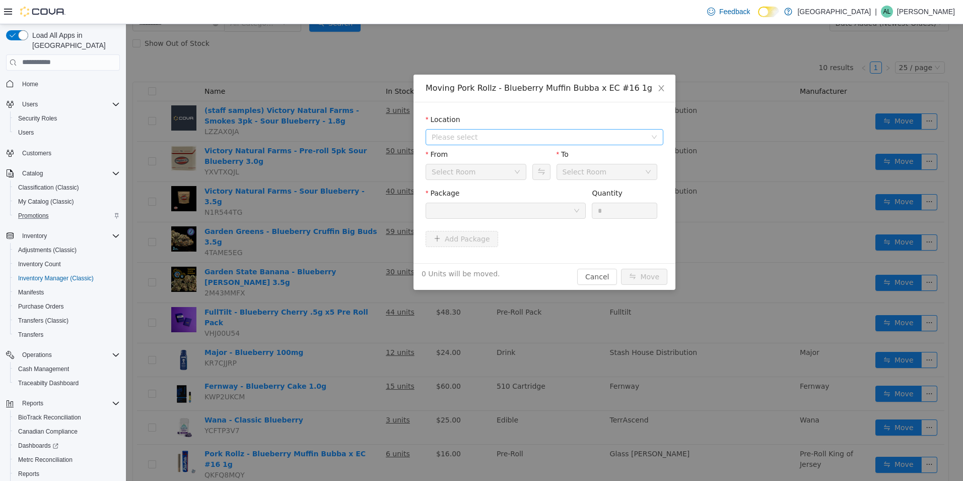
click at [492, 135] on span "Please select" at bounding box center [539, 136] width 215 height 10
click at [497, 176] on span "[GEOGRAPHIC_DATA]" at bounding box center [488, 173] width 74 height 8
click at [505, 174] on div "Vault" at bounding box center [473, 171] width 82 height 15
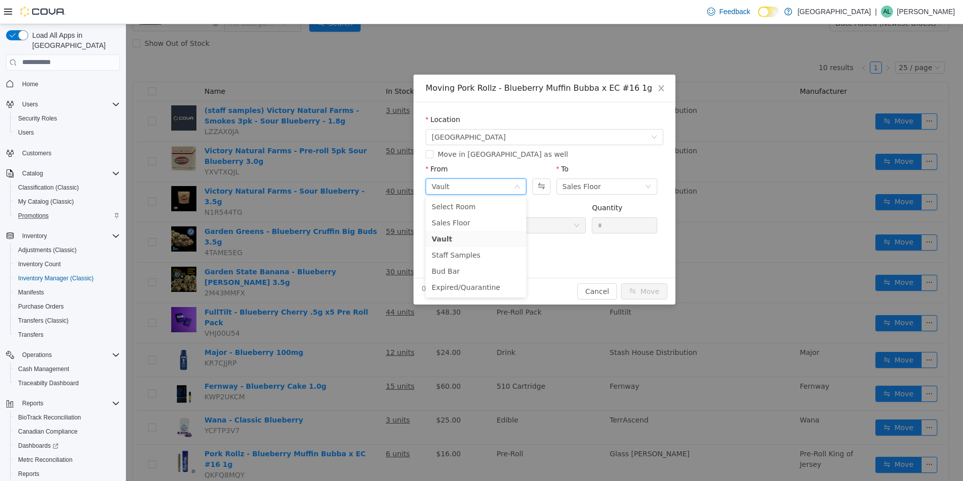
click form "Location Garden State Natural Green Move in Metrc as well From Vault To Sales F…"
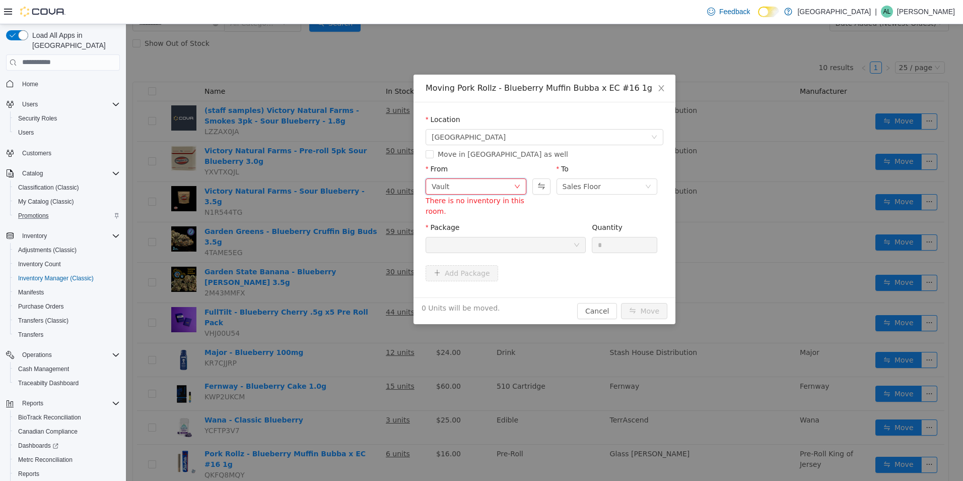
click at [511, 187] on div "Vault" at bounding box center [473, 185] width 82 height 15
click at [486, 219] on li "Sales Floor" at bounding box center [476, 222] width 101 height 16
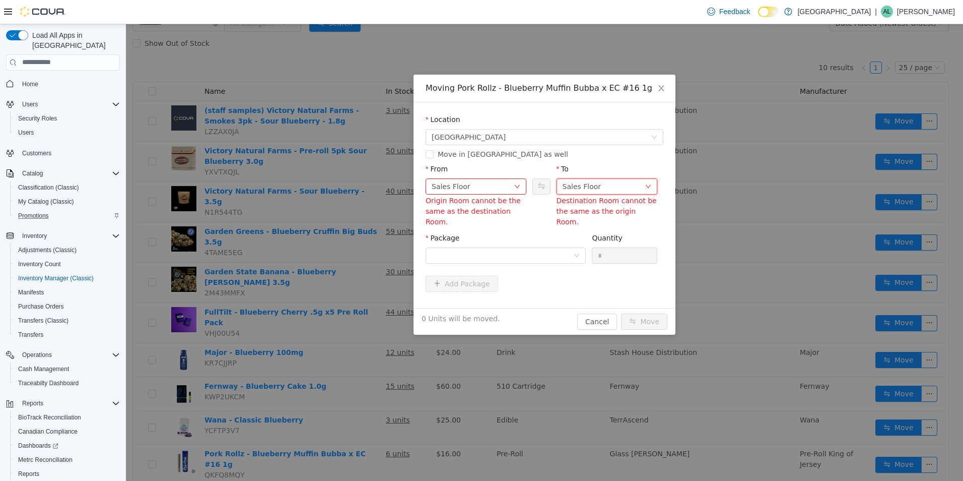
click at [598, 191] on div "Sales Floor" at bounding box center [604, 185] width 82 height 15
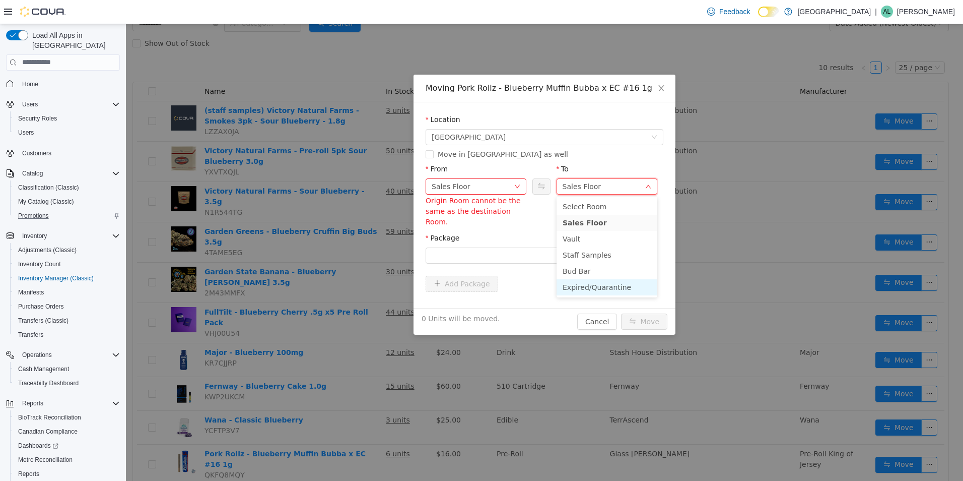
click at [599, 283] on li "Expired/Quarantine" at bounding box center [607, 287] width 101 height 16
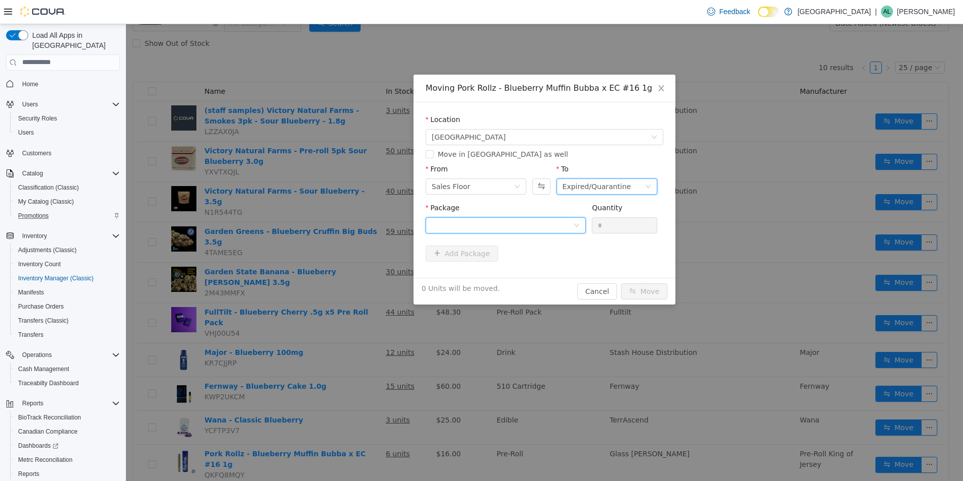
click at [535, 225] on div at bounding box center [503, 224] width 142 height 15
click at [534, 277] on li "1A4110300007595000001846 Quantity : 6 Units" at bounding box center [506, 266] width 160 height 27
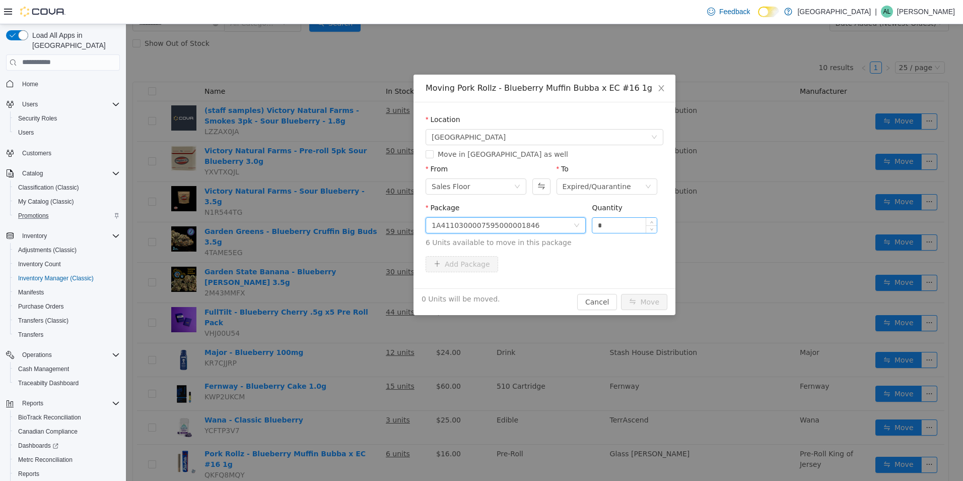
click at [625, 224] on input "*" at bounding box center [624, 224] width 64 height 15
type input "*"
click at [655, 278] on div "Location Garden State Natural Green Move in Metrc as well From Sales Floor To E…" at bounding box center [545, 195] width 262 height 186
click at [653, 303] on button "Move" at bounding box center [644, 301] width 46 height 16
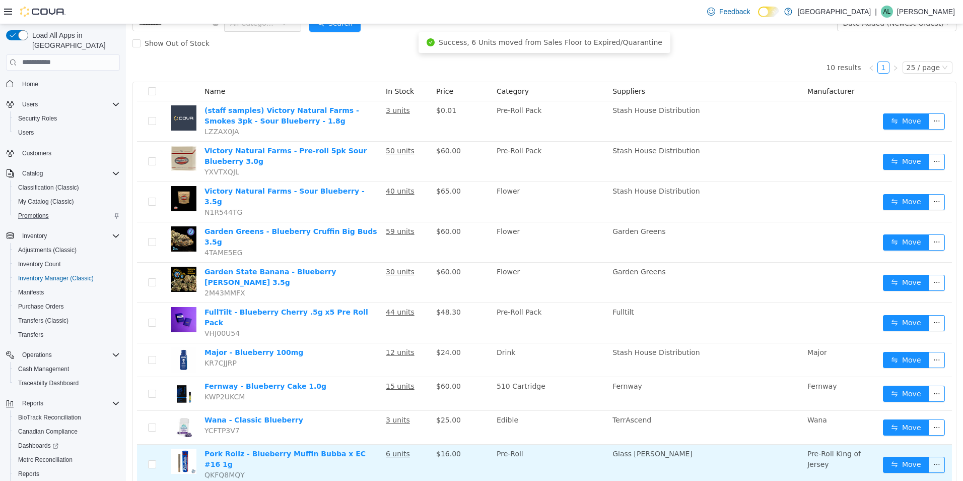
click at [387, 449] on u "6 units" at bounding box center [398, 453] width 24 height 8
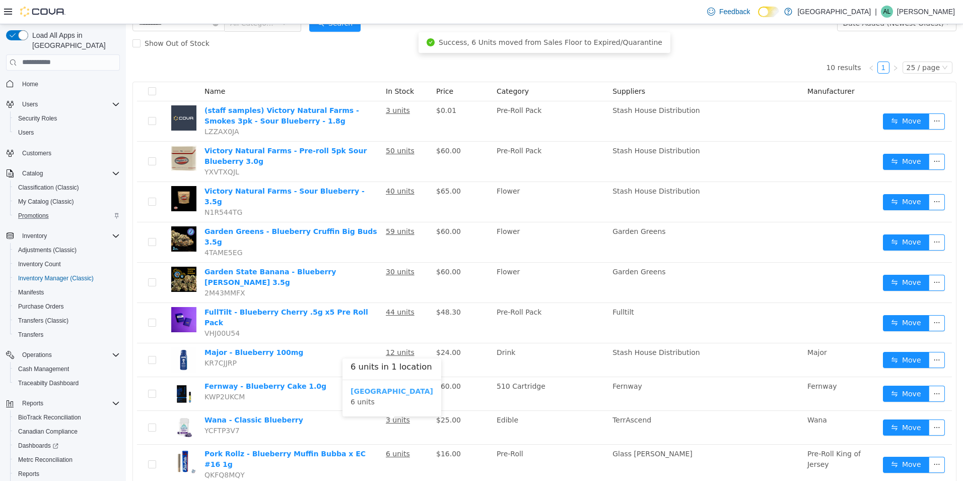
click at [381, 389] on b "[GEOGRAPHIC_DATA]" at bounding box center [392, 390] width 83 height 8
click at [482, 45] on div "Show Out of Stock" at bounding box center [544, 43] width 824 height 20
click at [23, 80] on span "Home" at bounding box center [30, 84] width 16 height 8
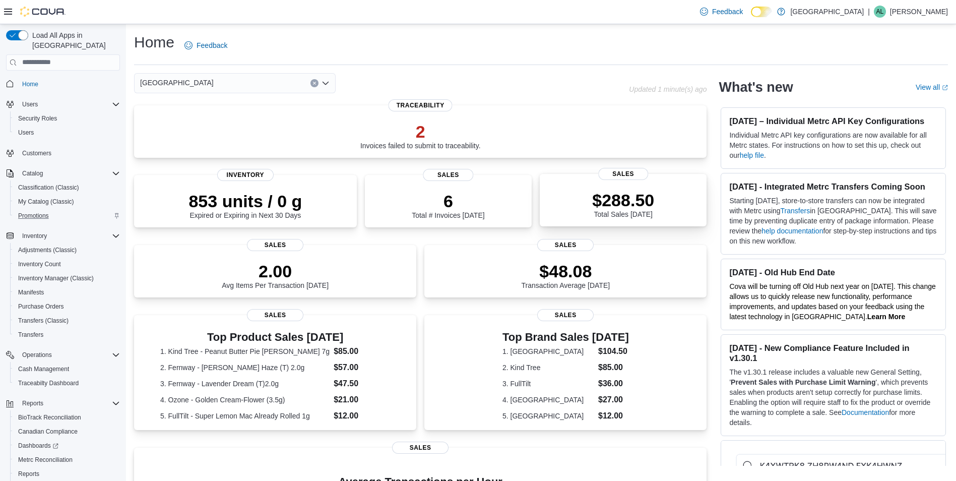
click at [560, 208] on div "$288.50 Total Sales Today" at bounding box center [623, 202] width 151 height 32
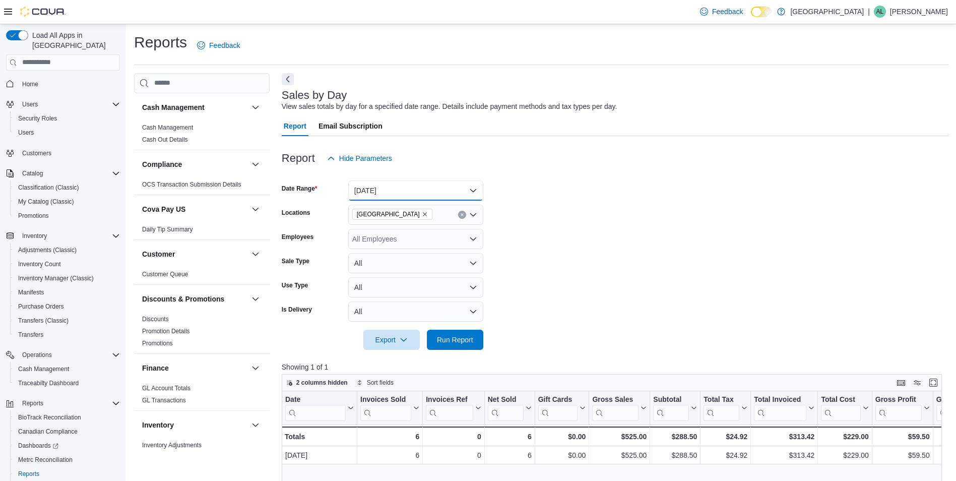
click at [378, 191] on button "Today" at bounding box center [415, 190] width 135 height 20
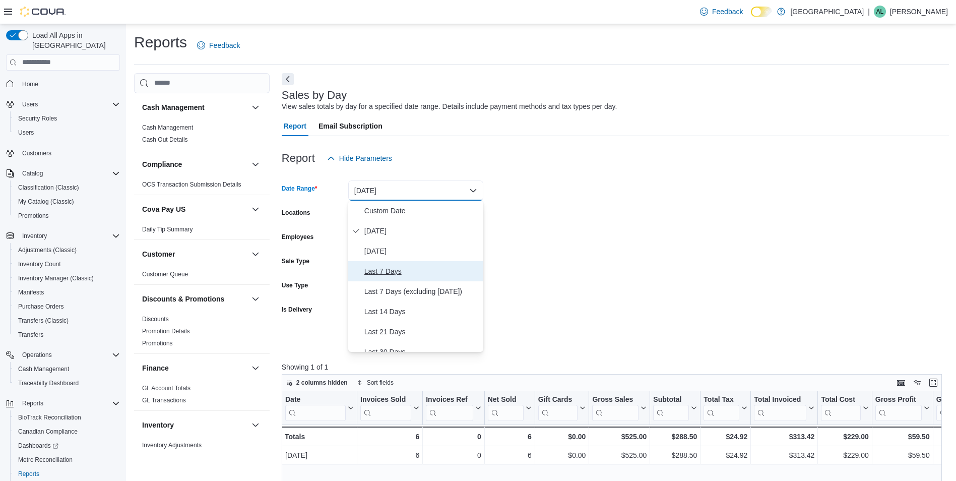
click at [399, 273] on span "Last 7 Days" at bounding box center [421, 271] width 115 height 12
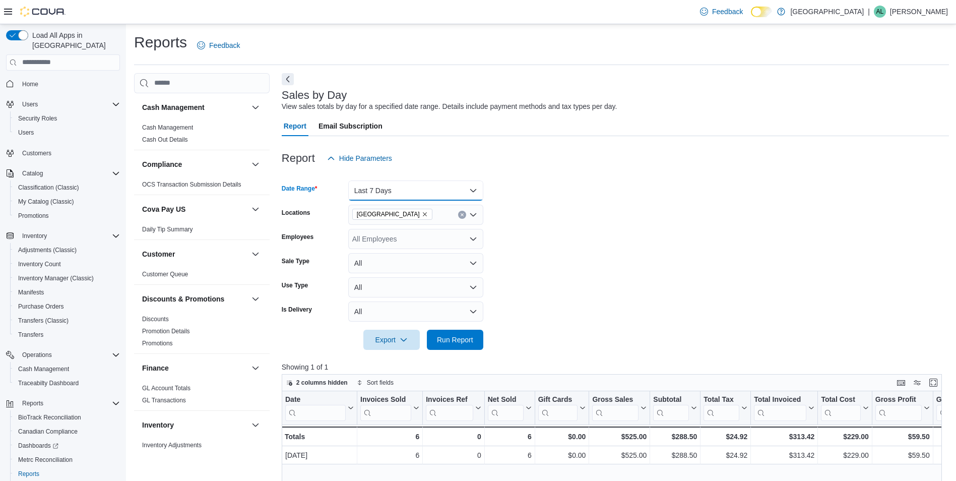
click at [458, 190] on button "Last 7 Days" at bounding box center [415, 190] width 135 height 20
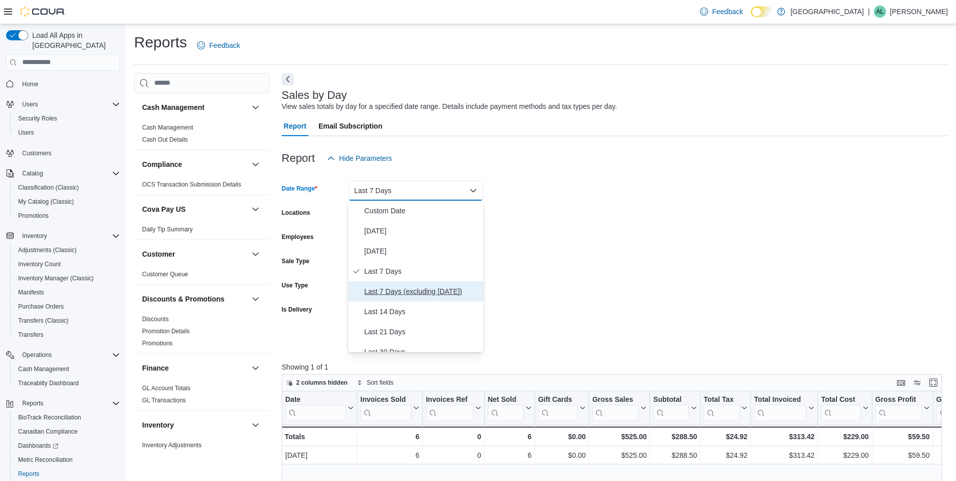
click at [450, 295] on span "Last 7 Days (excluding today)" at bounding box center [421, 291] width 115 height 12
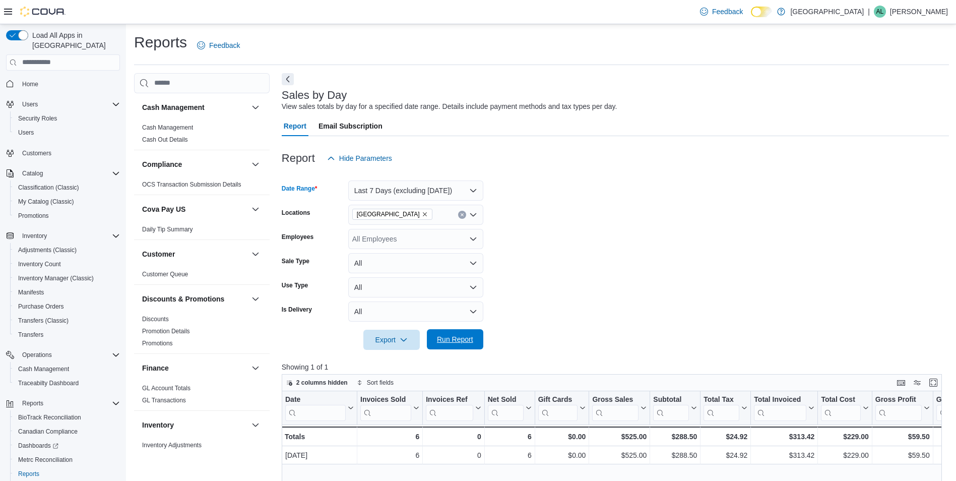
click at [473, 335] on span "Run Report" at bounding box center [455, 339] width 44 height 20
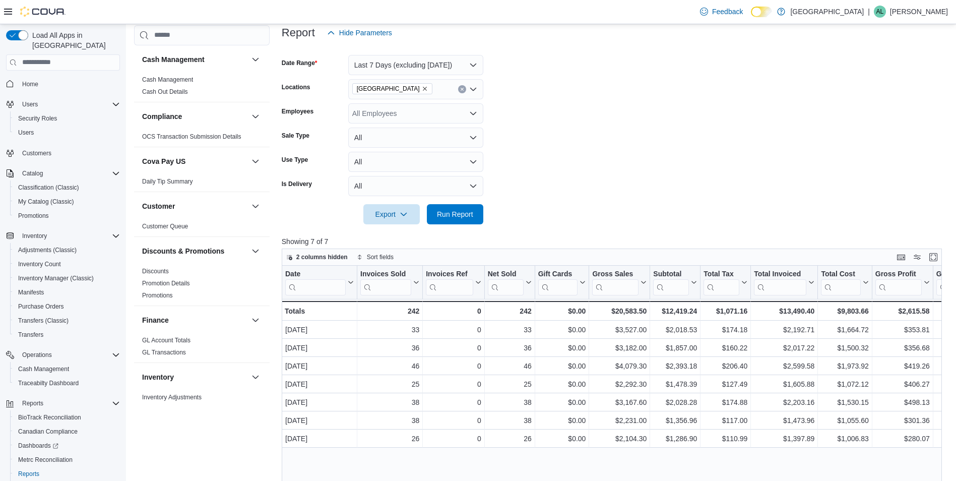
scroll to position [101, 0]
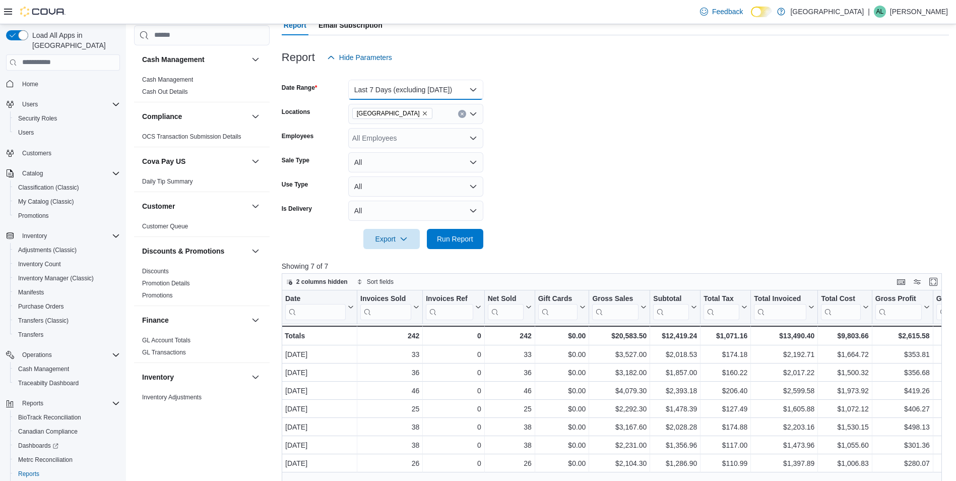
click at [415, 85] on button "Last 7 Days (excluding today)" at bounding box center [415, 90] width 135 height 20
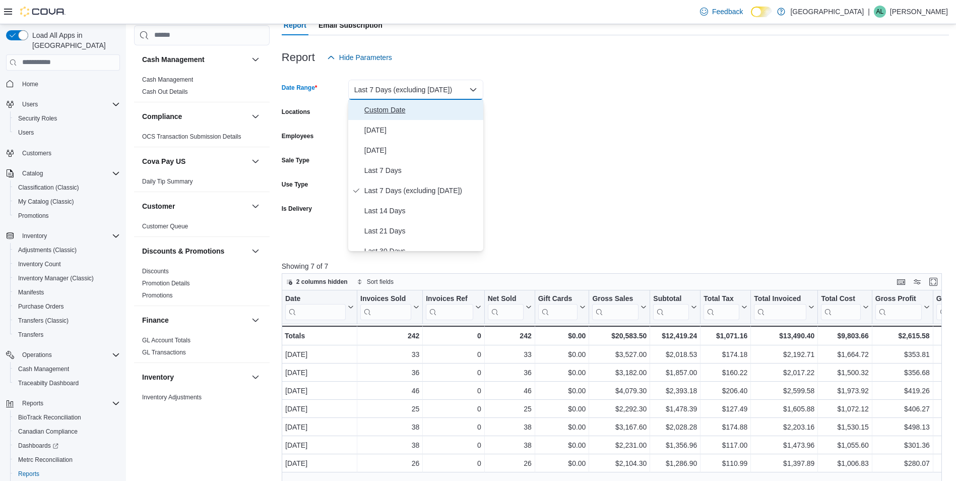
click at [403, 107] on span "Custom Date" at bounding box center [421, 110] width 115 height 12
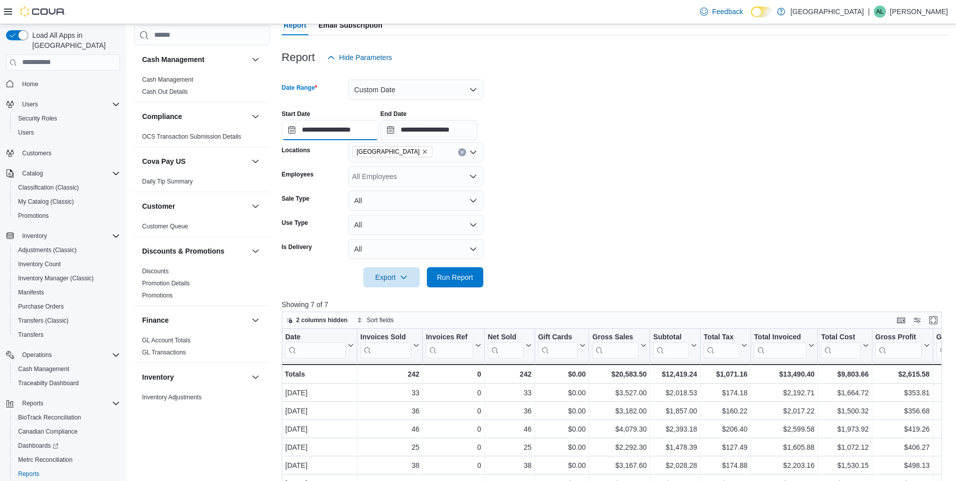
click at [292, 130] on input "**********" at bounding box center [330, 130] width 97 height 20
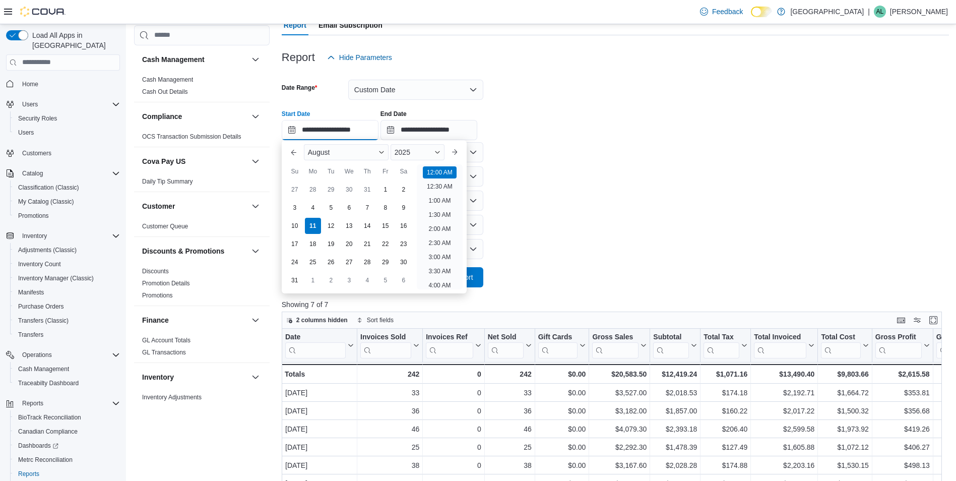
scroll to position [31, 0]
click at [317, 153] on span "August" at bounding box center [319, 152] width 22 height 8
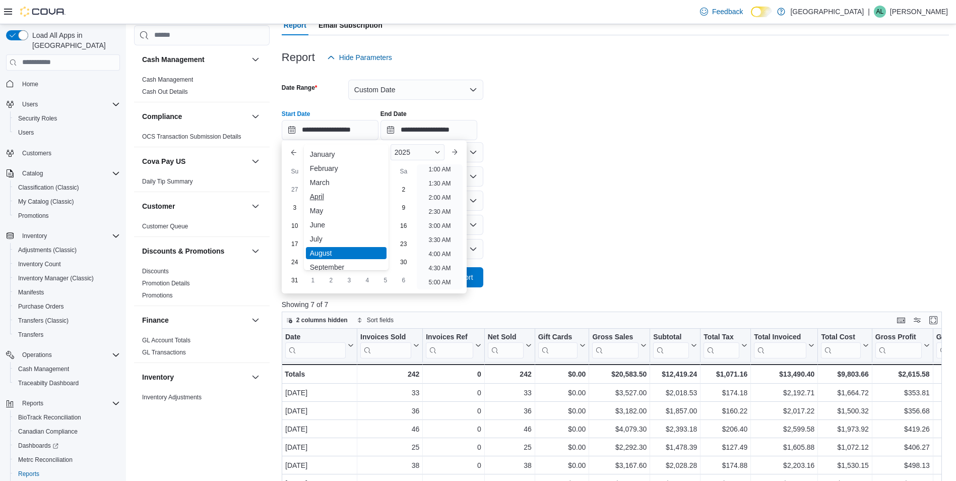
click at [330, 196] on div "April" at bounding box center [346, 196] width 81 height 12
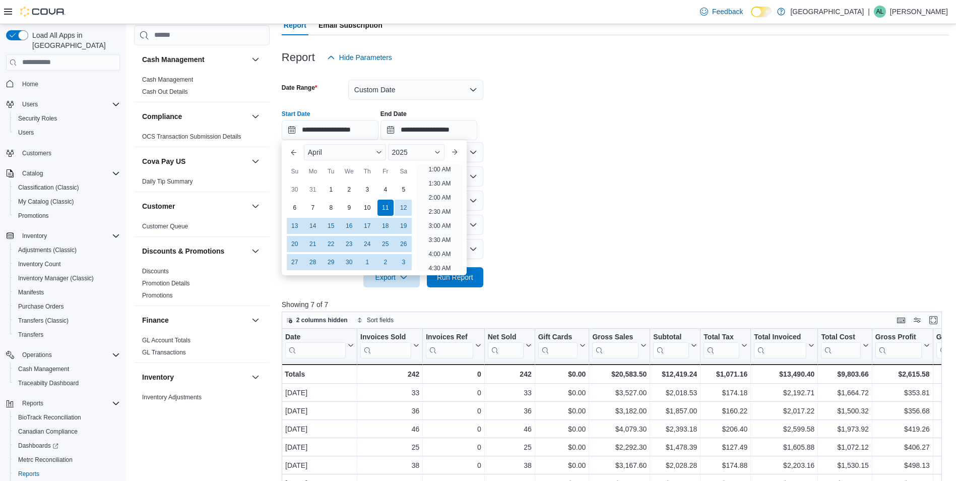
scroll to position [2, 0]
click at [405, 192] on div "5" at bounding box center [403, 189] width 18 height 18
type input "**********"
click at [448, 132] on input "**********" at bounding box center [428, 130] width 97 height 20
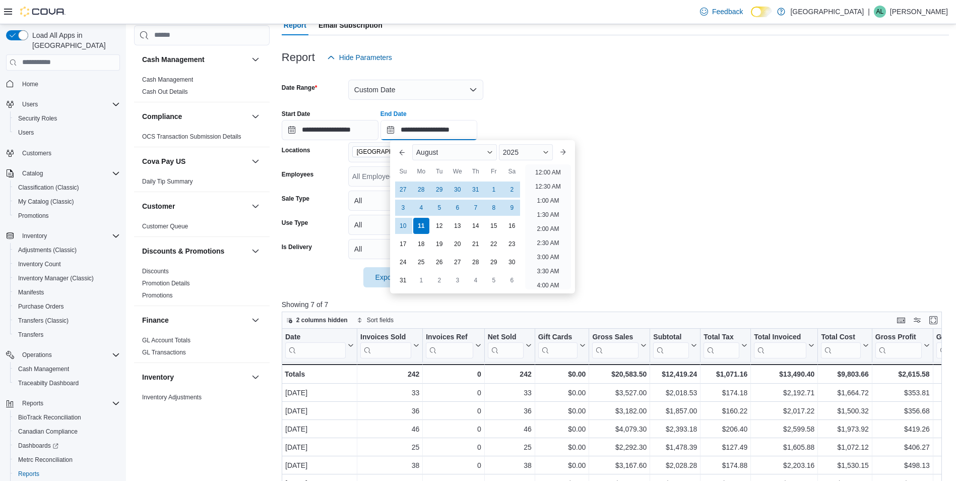
scroll to position [554, 0]
click at [452, 152] on div "August" at bounding box center [454, 152] width 85 height 16
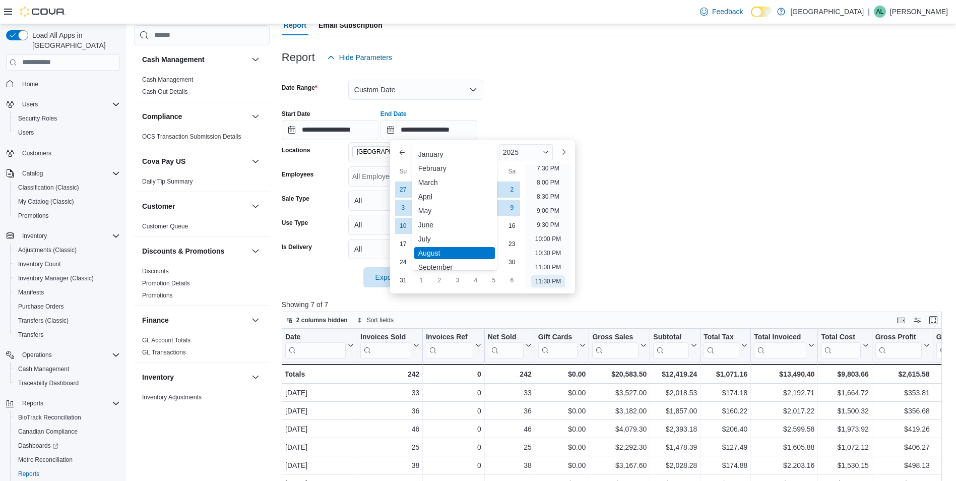
click at [439, 197] on div "April" at bounding box center [454, 196] width 81 height 12
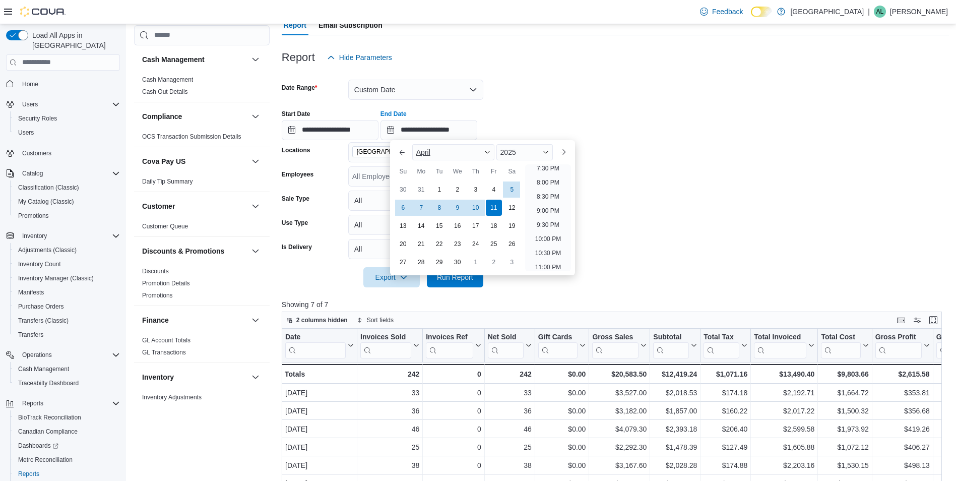
click at [479, 152] on div "April" at bounding box center [453, 152] width 82 height 16
click at [454, 209] on div "May" at bounding box center [453, 211] width 78 height 12
click at [425, 204] on div "5" at bounding box center [421, 207] width 18 height 18
type input "**********"
click at [609, 130] on div "**********" at bounding box center [615, 121] width 667 height 38
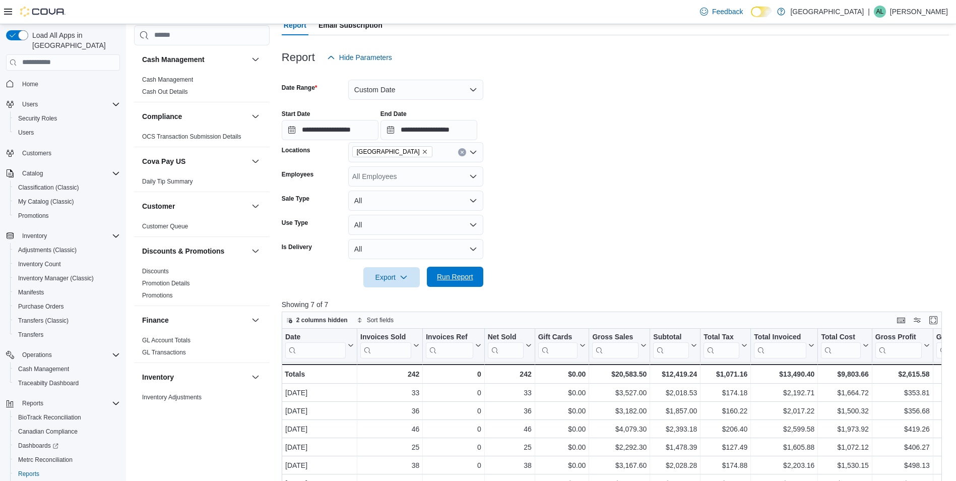
click at [455, 276] on span "Run Report" at bounding box center [455, 277] width 36 height 10
click at [368, 94] on button "Custom Date" at bounding box center [415, 90] width 135 height 20
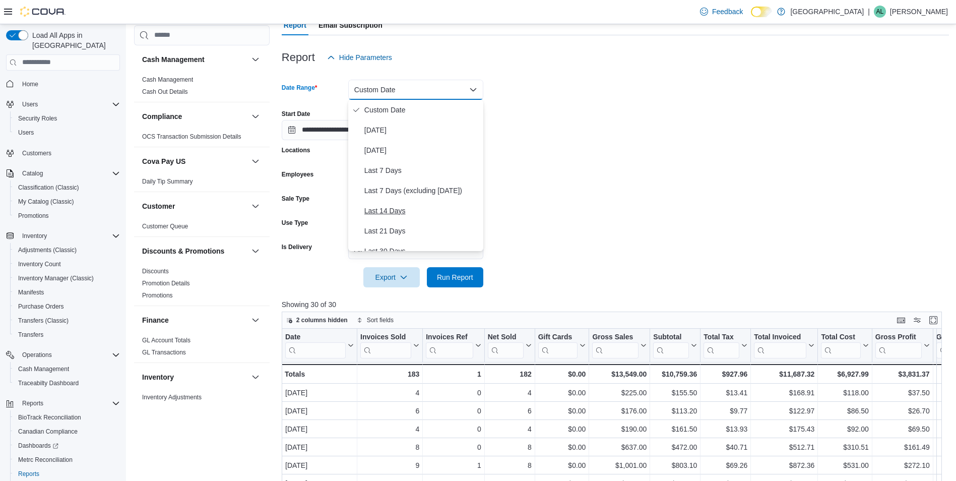
scroll to position [50, 0]
click at [410, 201] on span "Last 30 Days" at bounding box center [421, 200] width 115 height 12
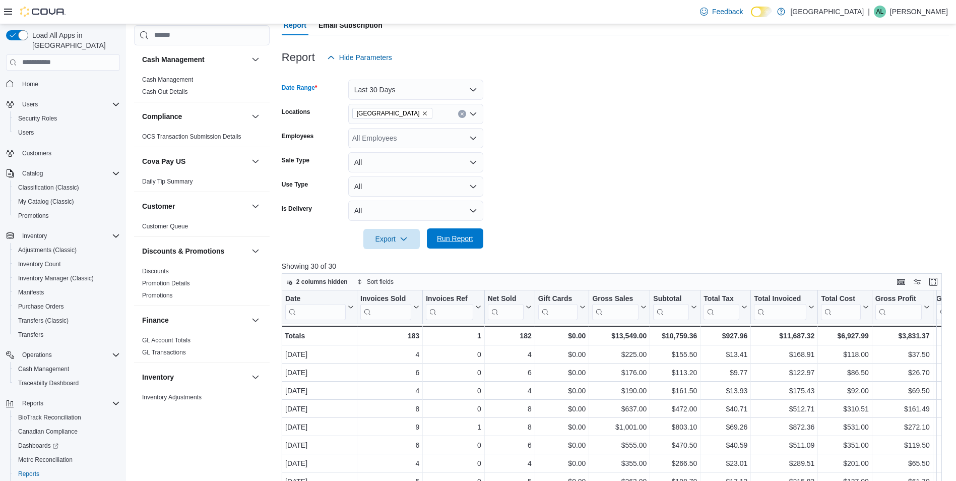
click at [459, 246] on span "Run Report" at bounding box center [455, 238] width 44 height 20
click at [404, 91] on button "Last 30 Days" at bounding box center [415, 90] width 135 height 20
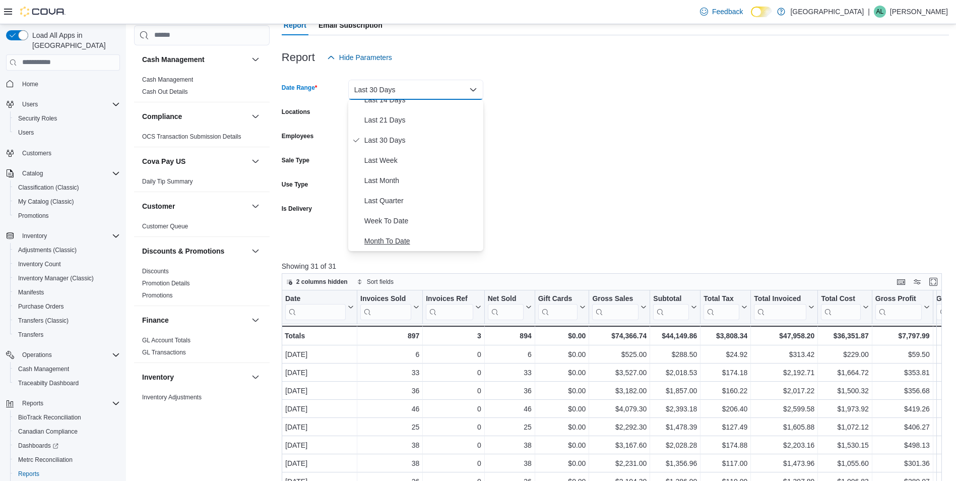
scroll to position [151, 0]
click at [402, 204] on span "Month To Date" at bounding box center [421, 200] width 115 height 12
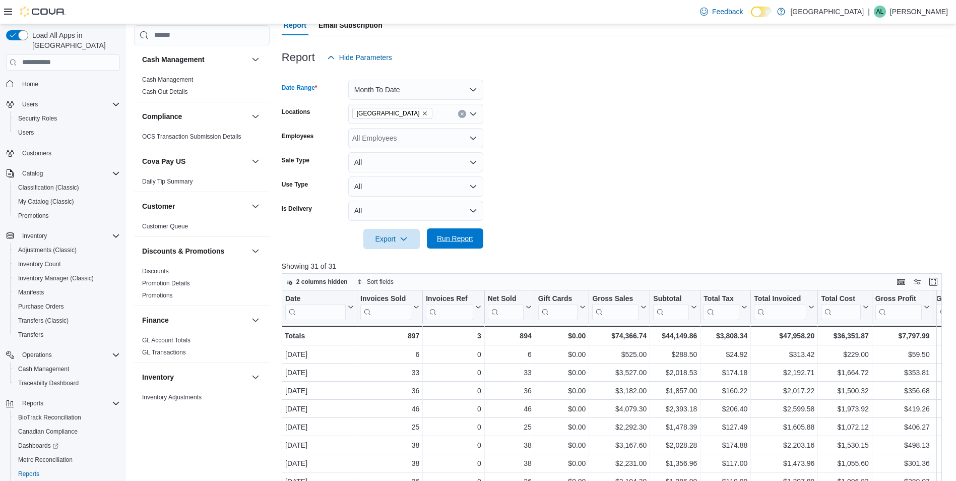
click at [466, 239] on span "Run Report" at bounding box center [455, 238] width 36 height 10
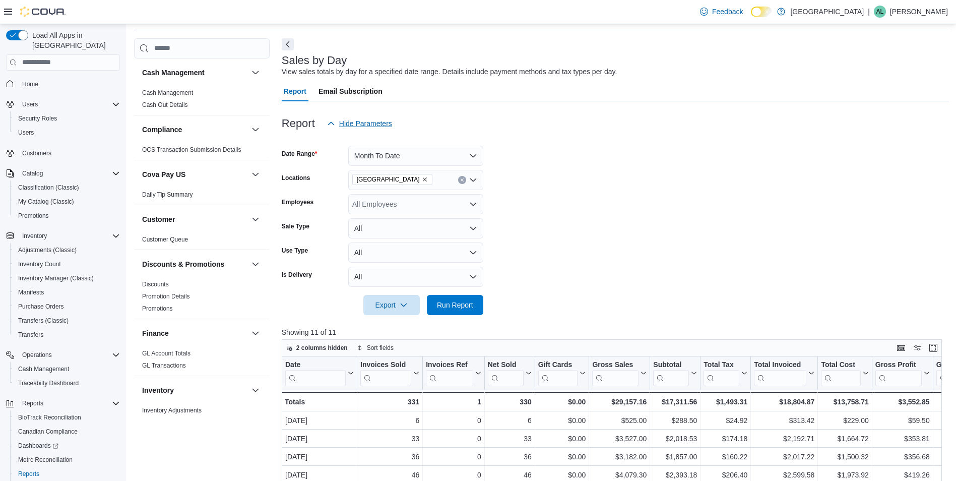
scroll to position [34, 0]
click at [433, 161] on button "Month To Date" at bounding box center [415, 157] width 135 height 20
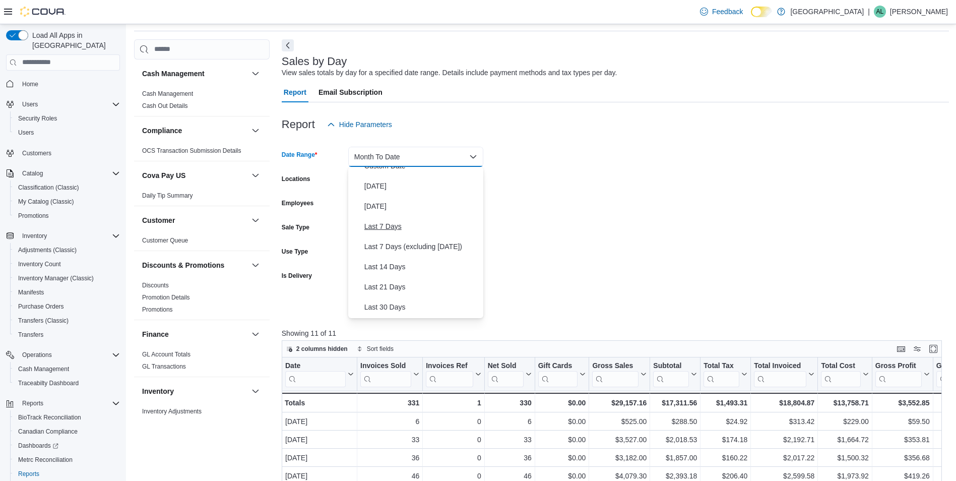
scroll to position [0, 0]
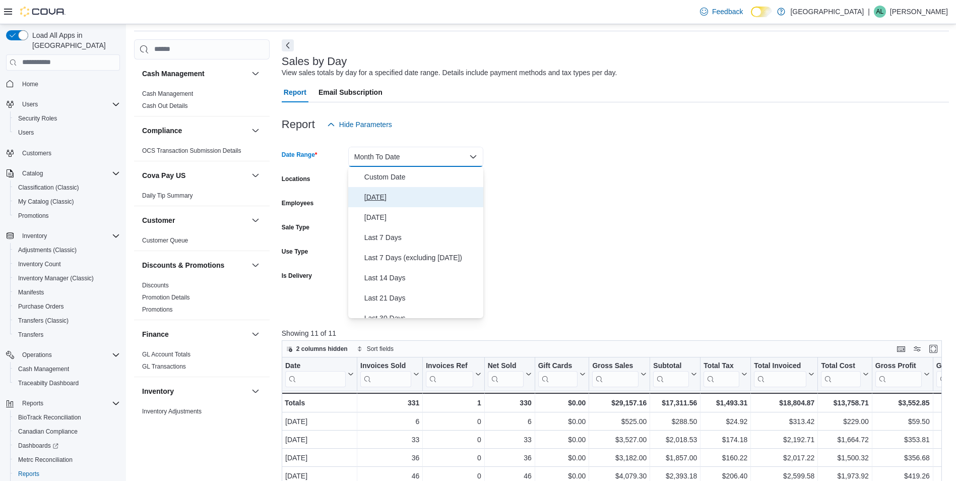
click at [410, 196] on span "Today" at bounding box center [421, 197] width 115 height 12
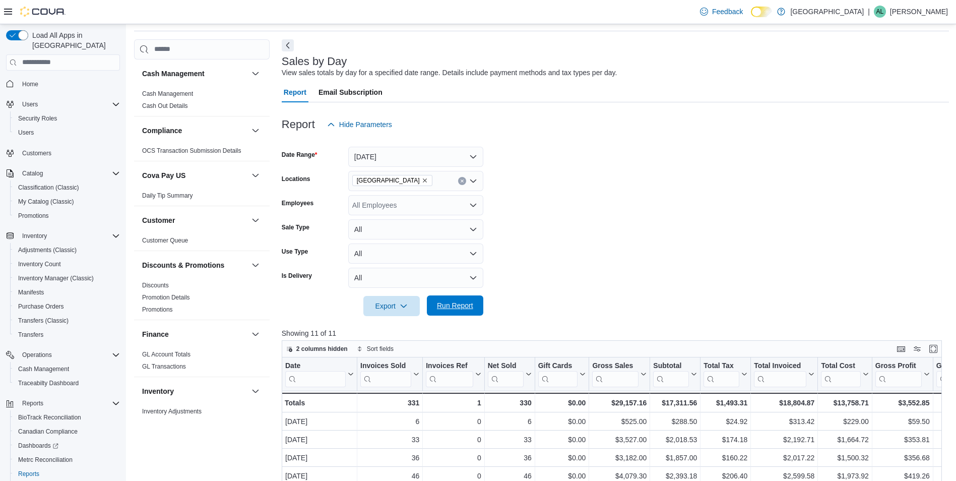
click at [471, 312] on span "Run Report" at bounding box center [455, 305] width 44 height 20
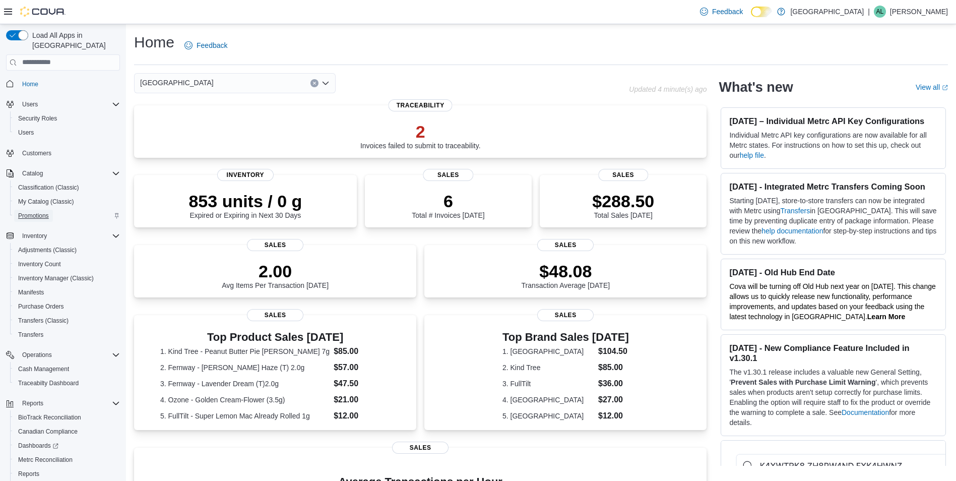
drag, startPoint x: 206, startPoint y: 141, endPoint x: 36, endPoint y: 205, distance: 180.9
click at [36, 212] on span "Promotions" at bounding box center [33, 216] width 31 height 8
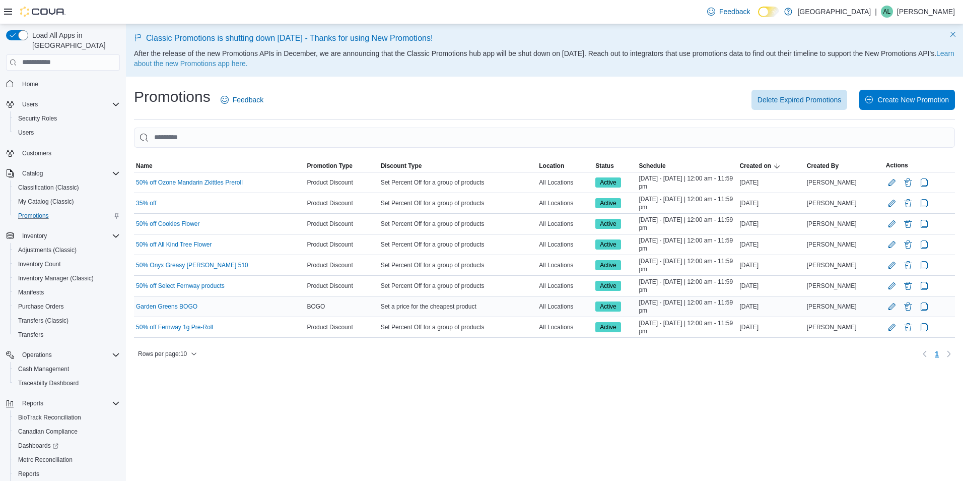
click at [212, 307] on div "Garden Greens BOGO" at bounding box center [219, 306] width 171 height 12
click at [891, 307] on button "Edit Promotion" at bounding box center [892, 306] width 12 height 12
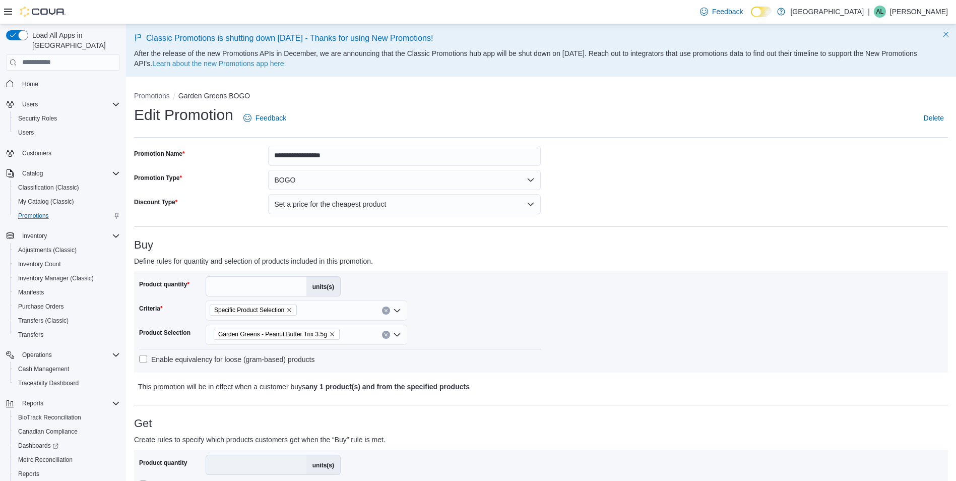
click at [355, 327] on div "Garden Greens - Peanut Butter Trix 3.5g" at bounding box center [307, 334] width 202 height 20
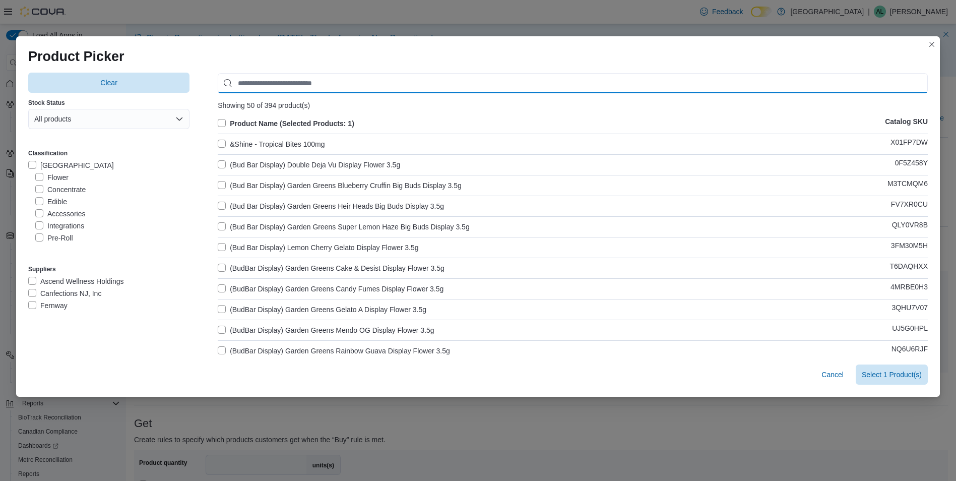
click at [301, 82] on input "Use aria labels when no actual label is in use" at bounding box center [573, 83] width 710 height 20
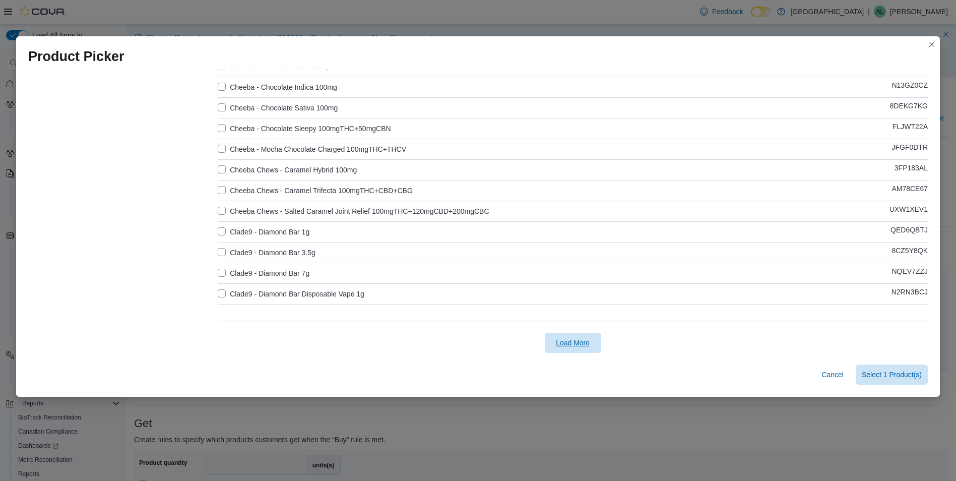
click at [556, 345] on span "Load More" at bounding box center [573, 343] width 34 height 10
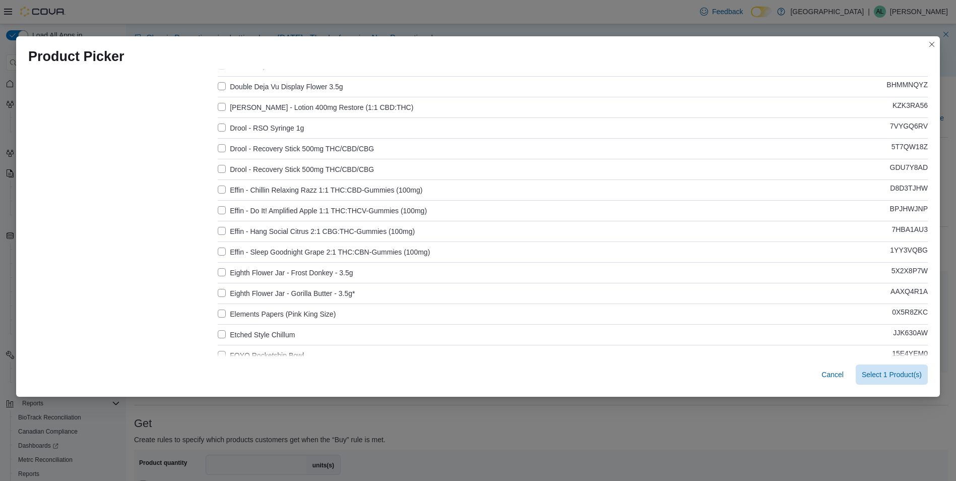
scroll to position [1895, 0]
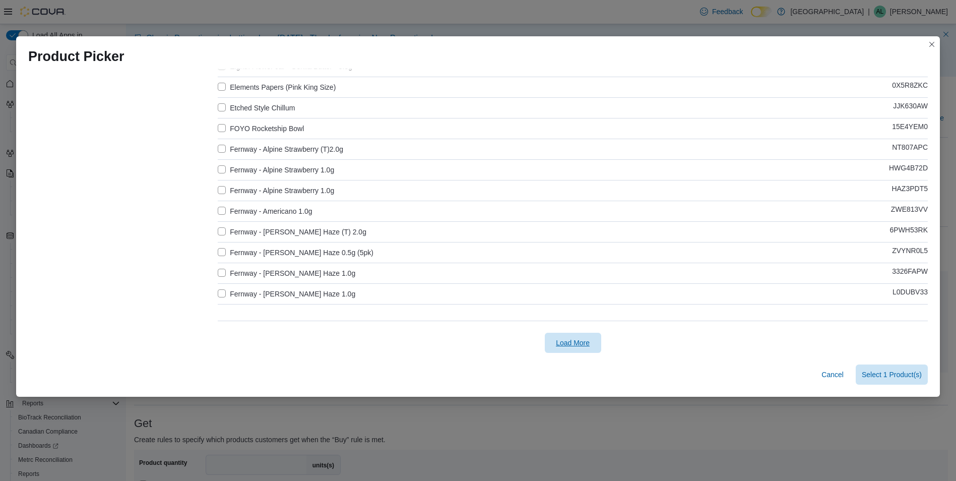
click at [588, 343] on span "Load More" at bounding box center [573, 342] width 44 height 20
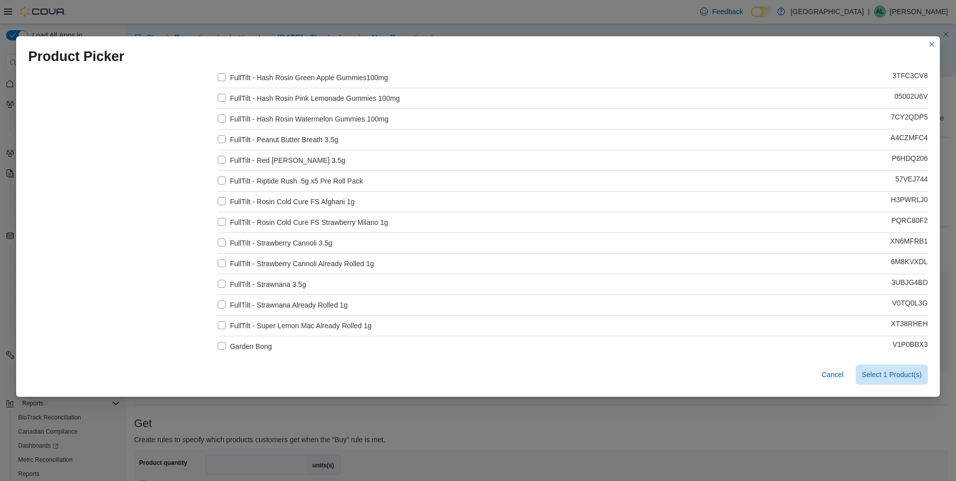
scroll to position [2928, 0]
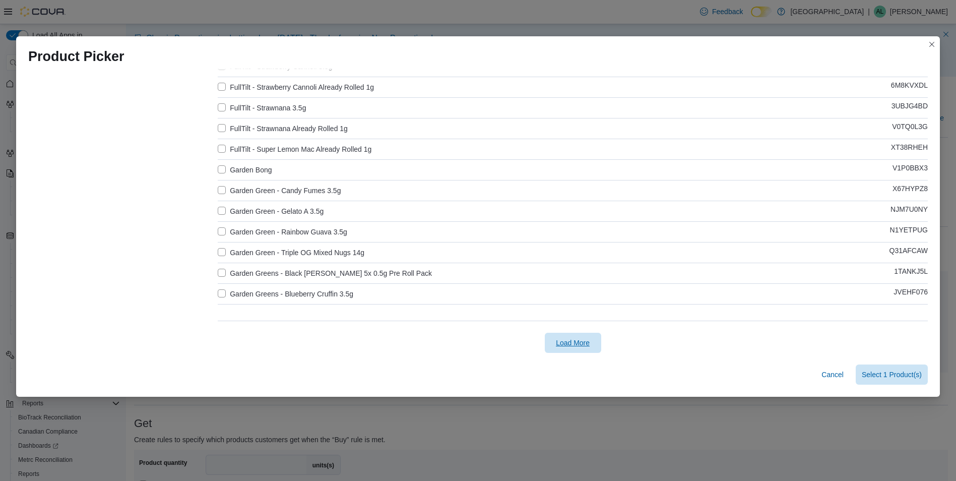
click at [575, 345] on span "Load More" at bounding box center [573, 343] width 34 height 10
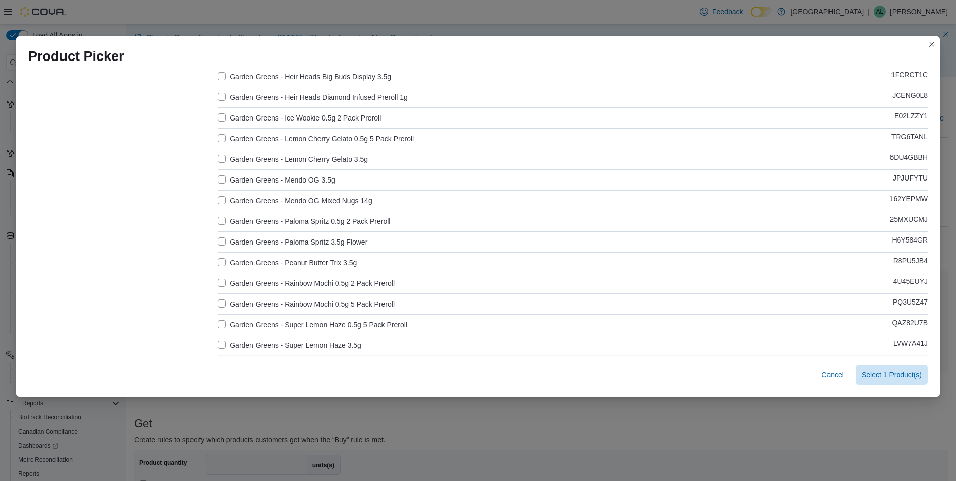
scroll to position [3532, 0]
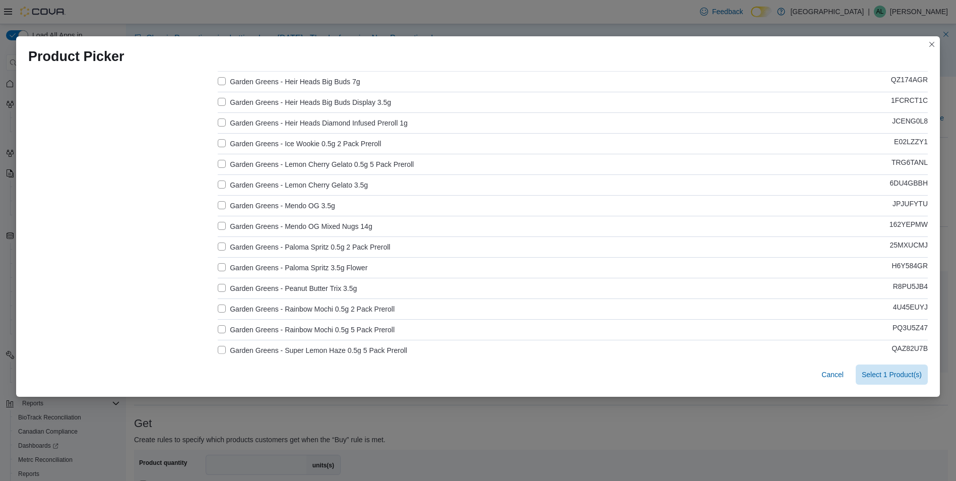
click at [219, 227] on label "Garden Greens - Mendo OG Mixed Nugs 14g" at bounding box center [295, 226] width 154 height 12
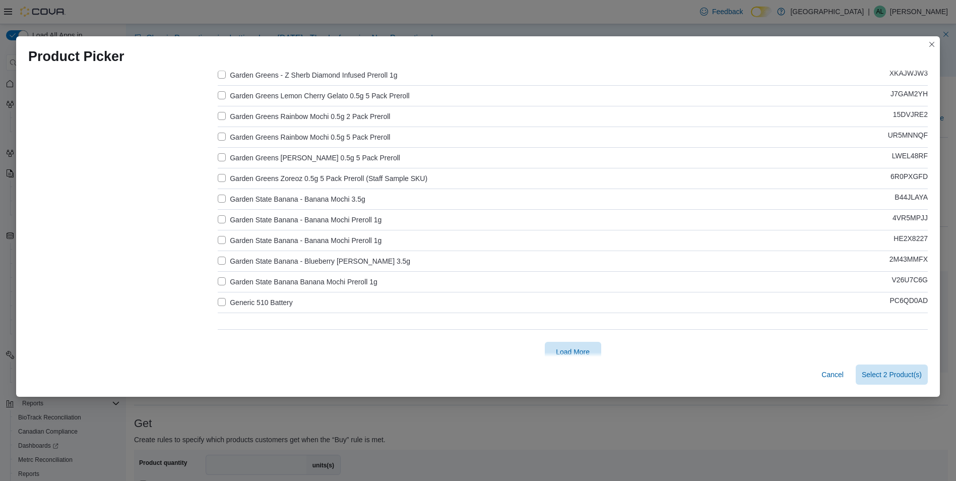
scroll to position [3960, 0]
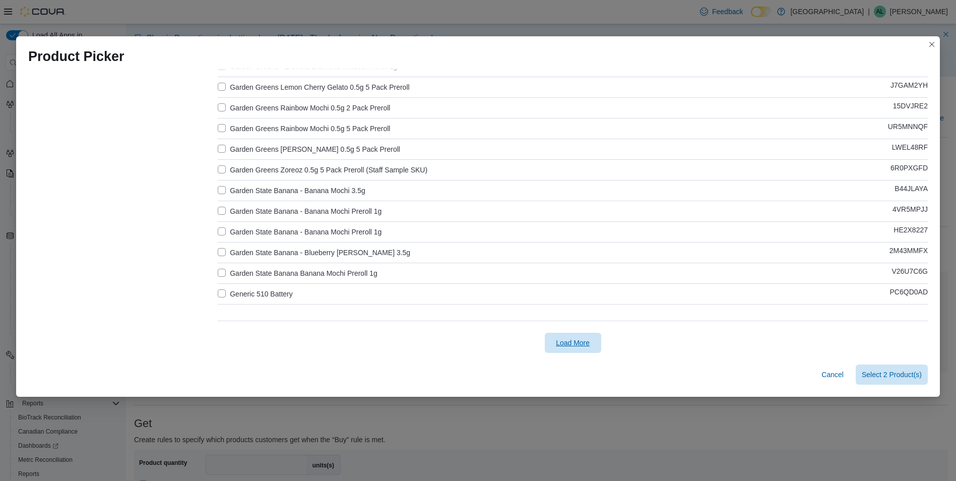
click at [566, 346] on span "Load More" at bounding box center [573, 343] width 34 height 10
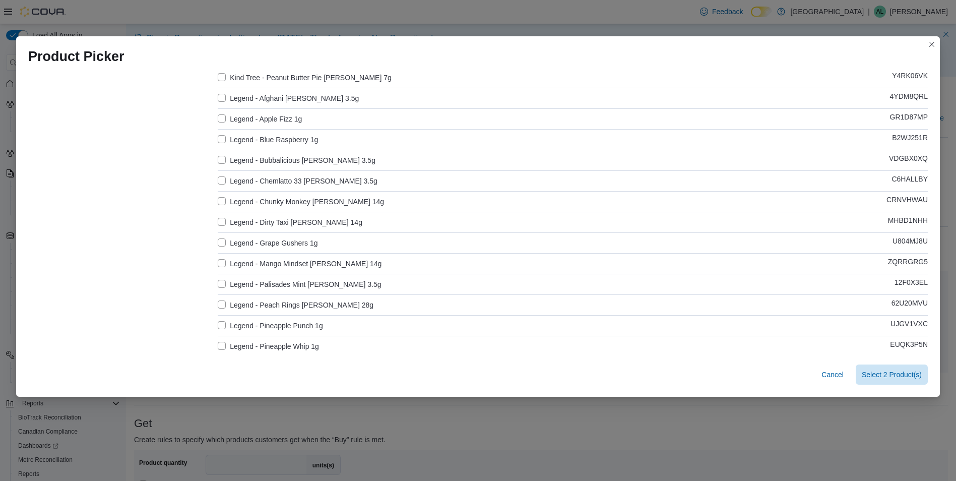
scroll to position [4993, 0]
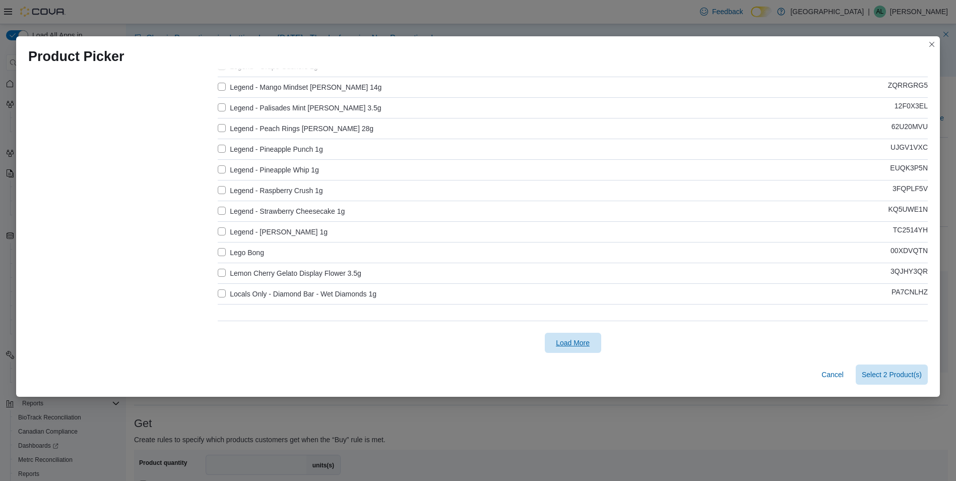
click at [572, 338] on span "Load More" at bounding box center [573, 343] width 34 height 10
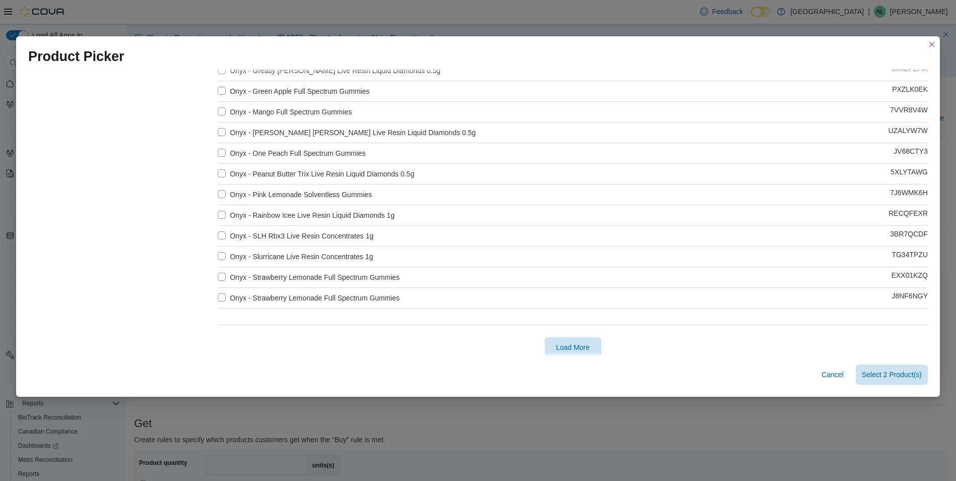
scroll to position [6026, 0]
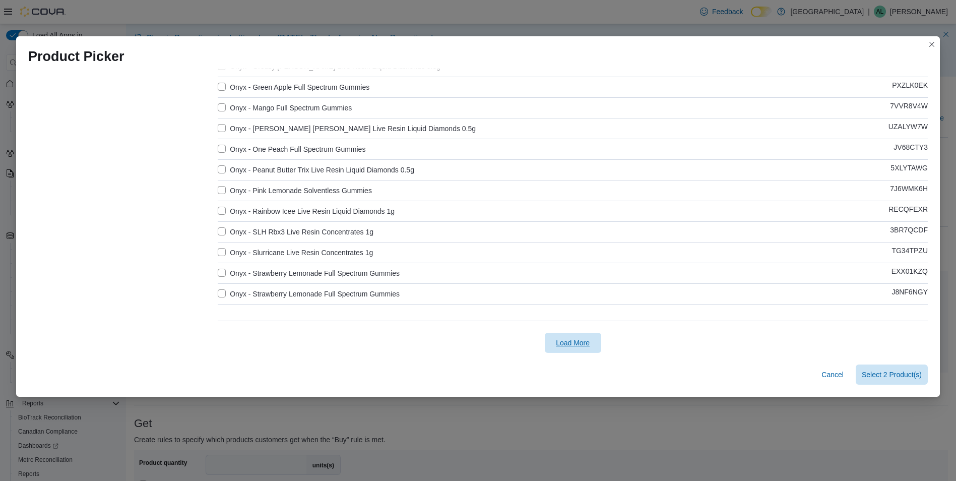
click at [582, 338] on span "Load More" at bounding box center [573, 343] width 34 height 10
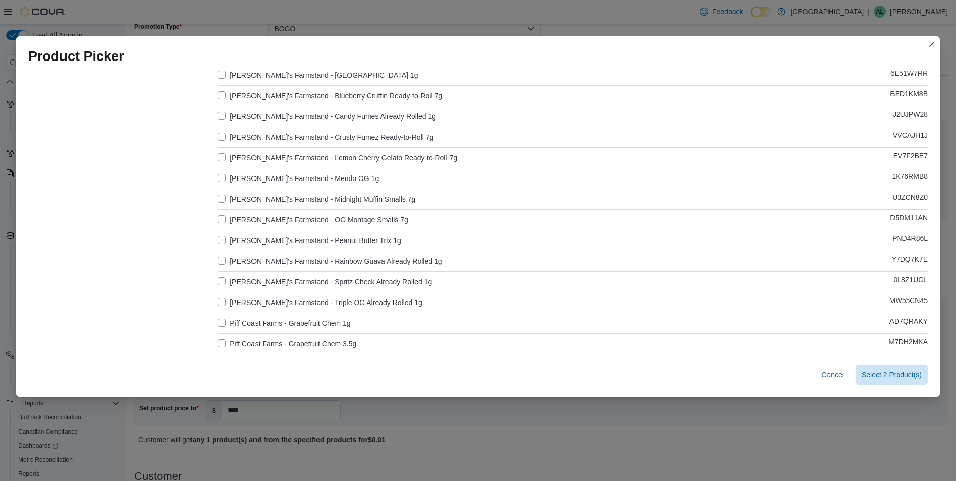
scroll to position [6832, 0]
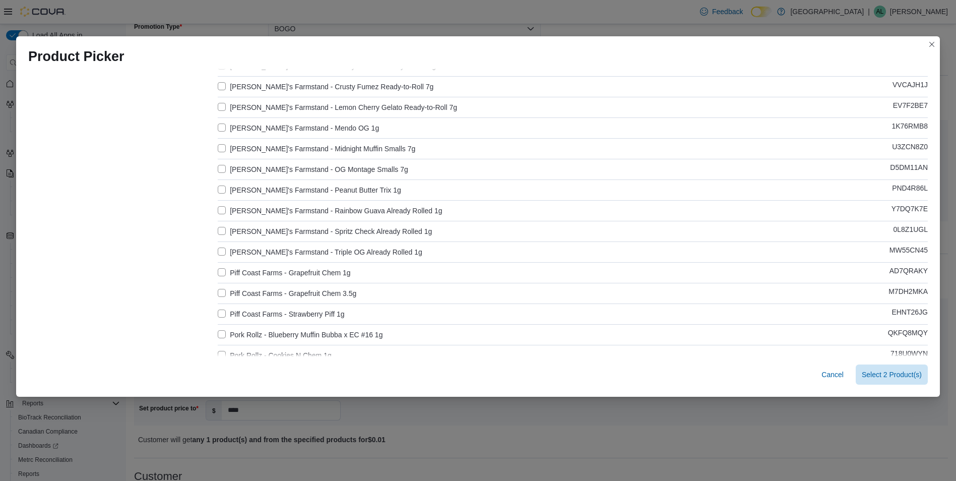
click at [218, 167] on label "[PERSON_NAME]'s Farmstand - OG Montage Smalls 7g" at bounding box center [313, 169] width 190 height 12
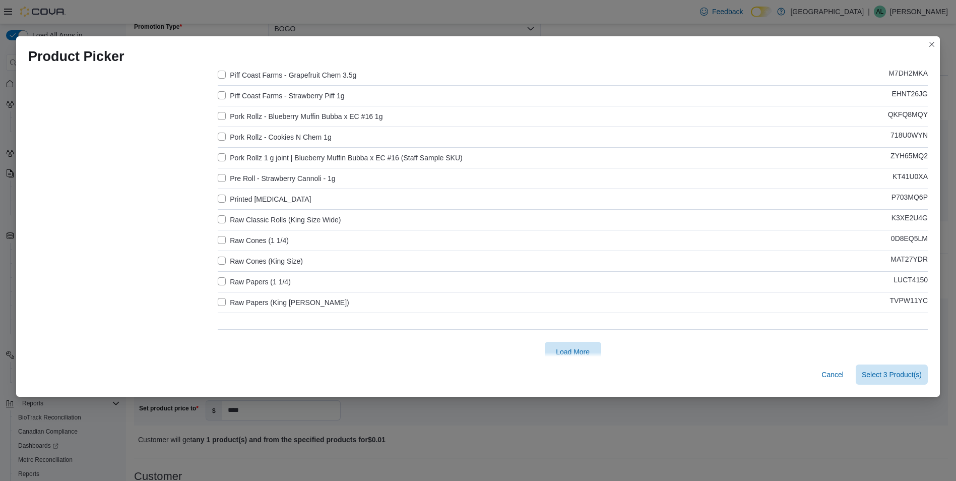
scroll to position [7059, 0]
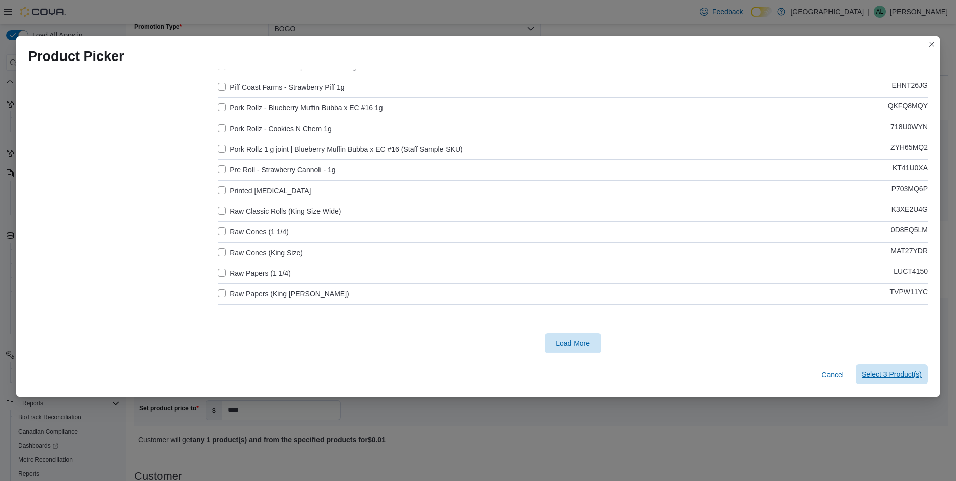
click at [907, 374] on span "Select 3 Product(s)" at bounding box center [891, 374] width 60 height 10
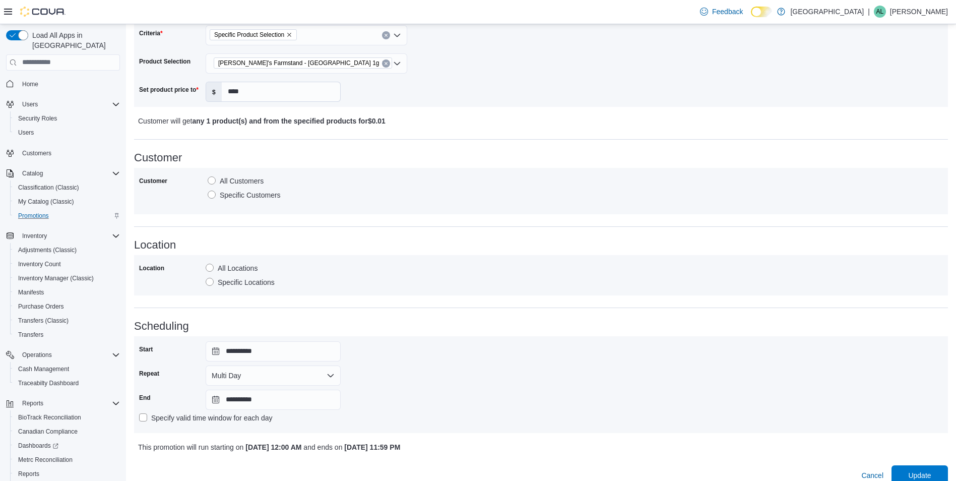
scroll to position [511, 0]
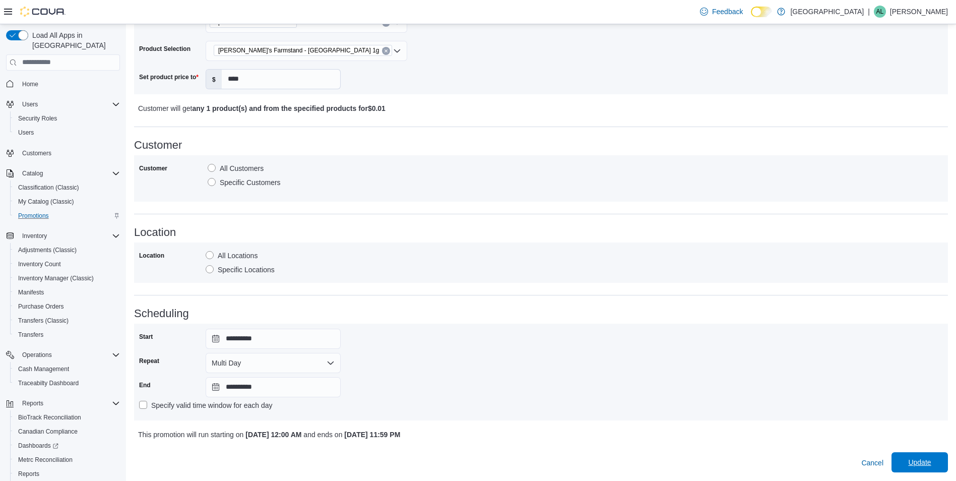
click at [917, 464] on span "Update" at bounding box center [919, 462] width 23 height 10
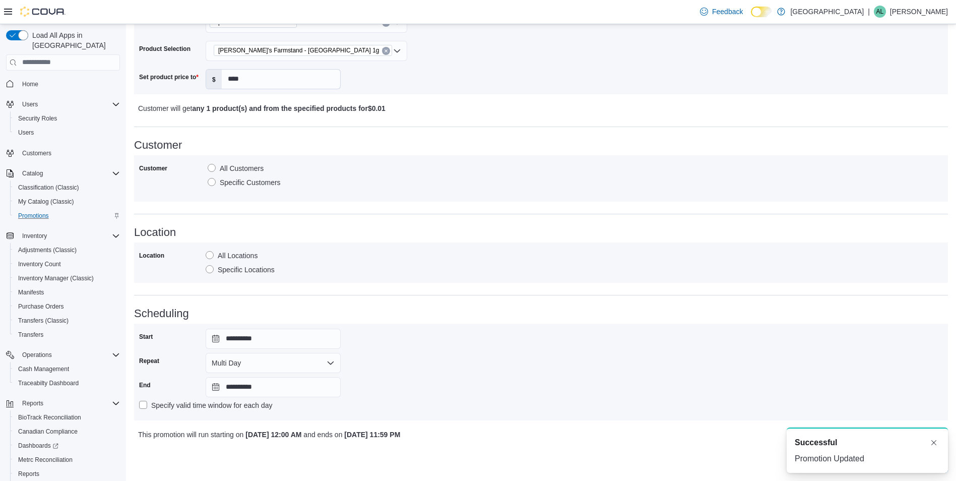
scroll to position [0, 0]
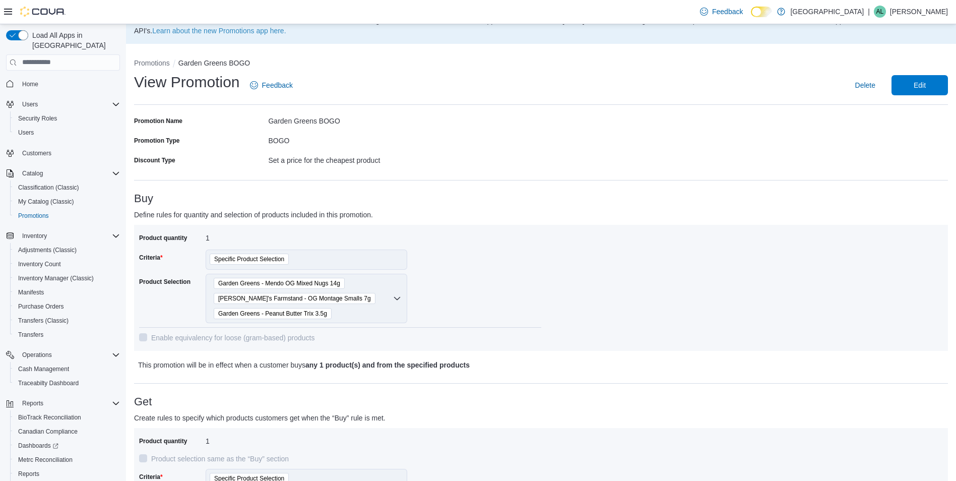
scroll to position [50, 0]
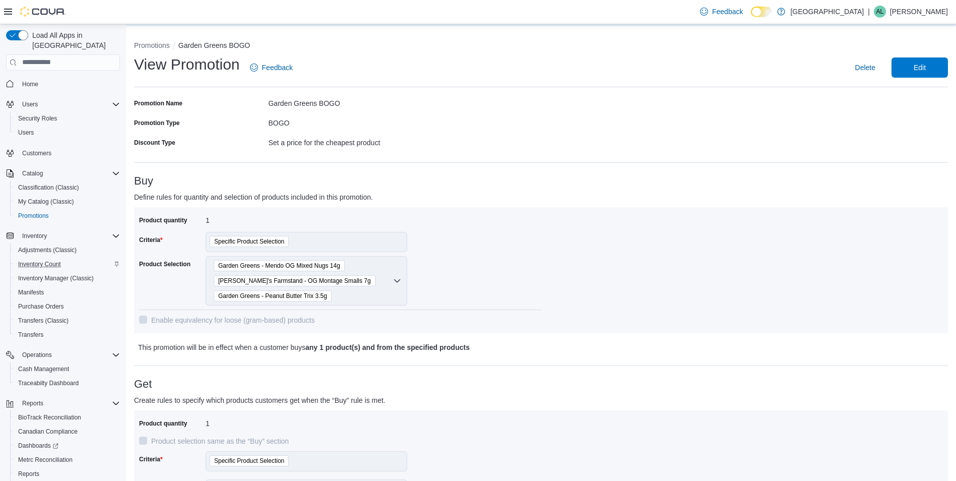
click at [79, 258] on div "Inventory Count" at bounding box center [67, 264] width 106 height 12
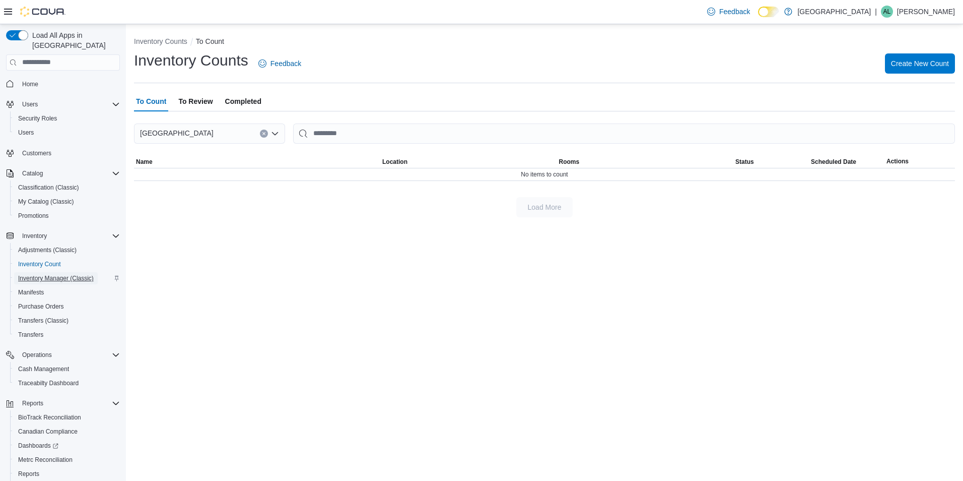
click at [77, 274] on span "Inventory Manager (Classic)" at bounding box center [56, 278] width 76 height 8
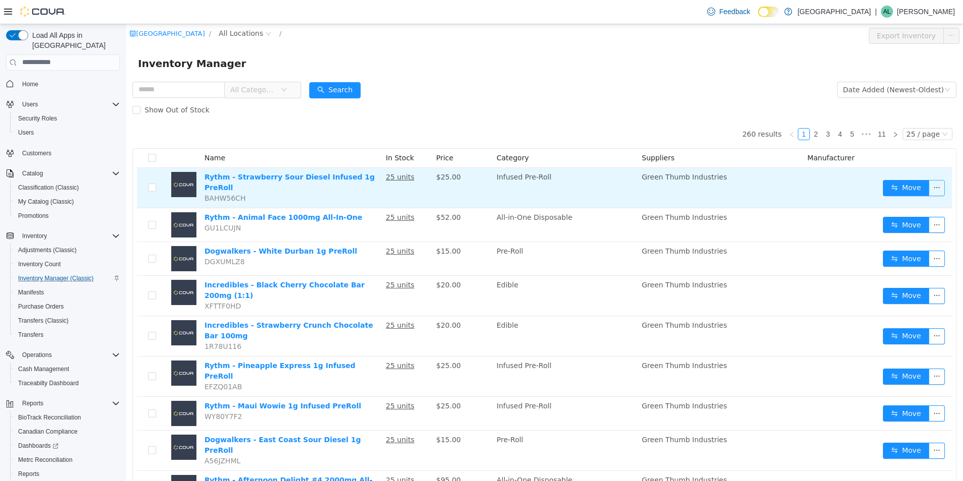
click at [929, 185] on button "button" at bounding box center [937, 187] width 16 height 16
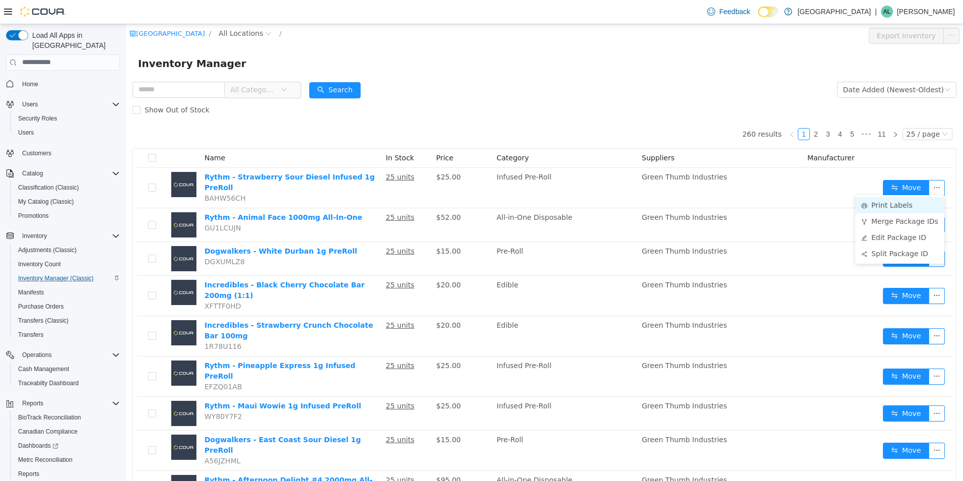
click at [912, 204] on li "Print Labels" at bounding box center [899, 204] width 89 height 16
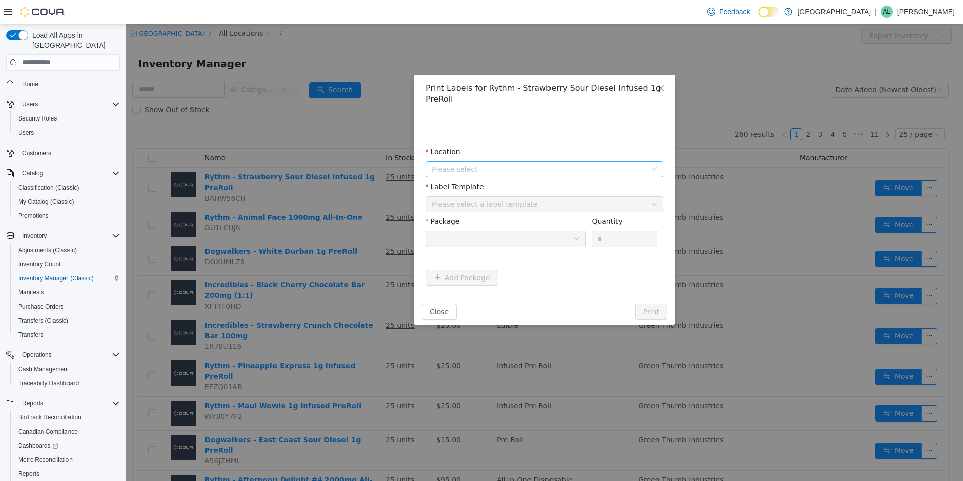
click at [620, 163] on span "Please select" at bounding box center [541, 168] width 219 height 15
click at [565, 224] on span "[GEOGRAPHIC_DATA]" at bounding box center [555, 225] width 213 height 14
click at [569, 201] on div "Please select a label template" at bounding box center [539, 203] width 215 height 10
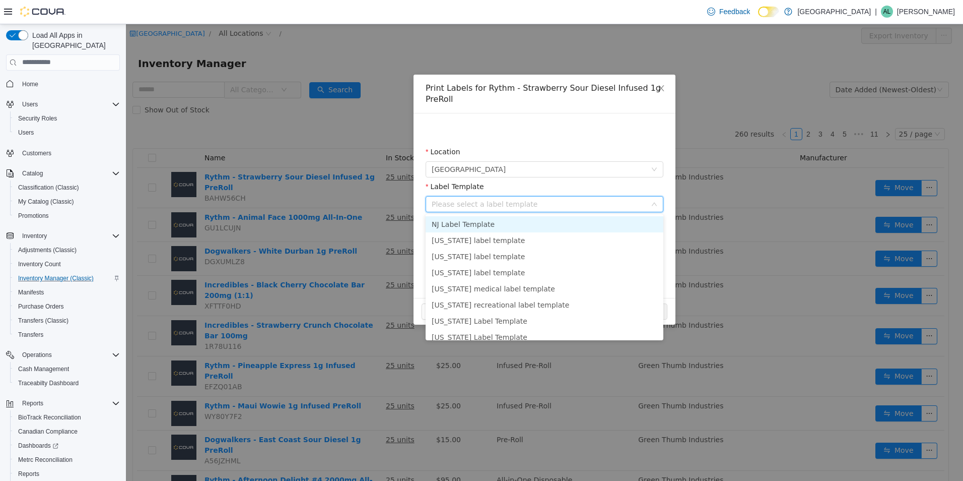
click at [552, 223] on li "NJ Label Template" at bounding box center [545, 224] width 238 height 16
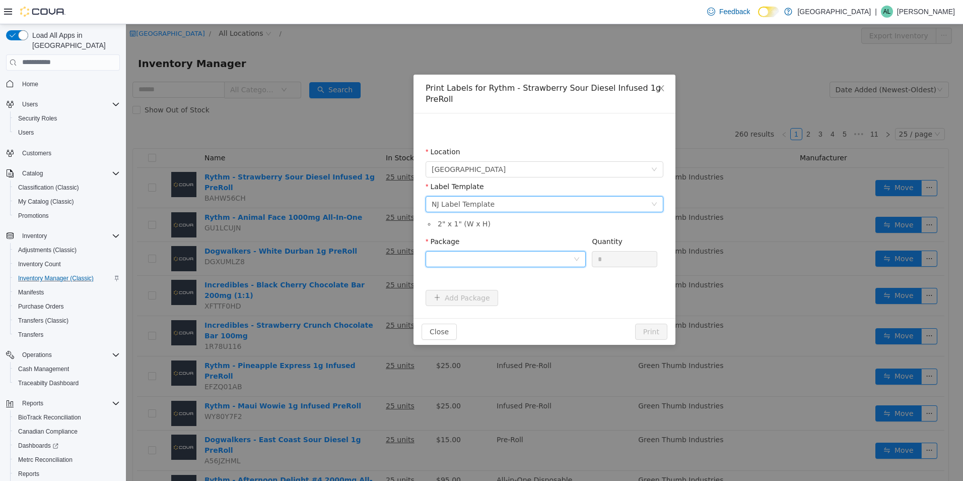
click at [570, 259] on div at bounding box center [503, 258] width 142 height 15
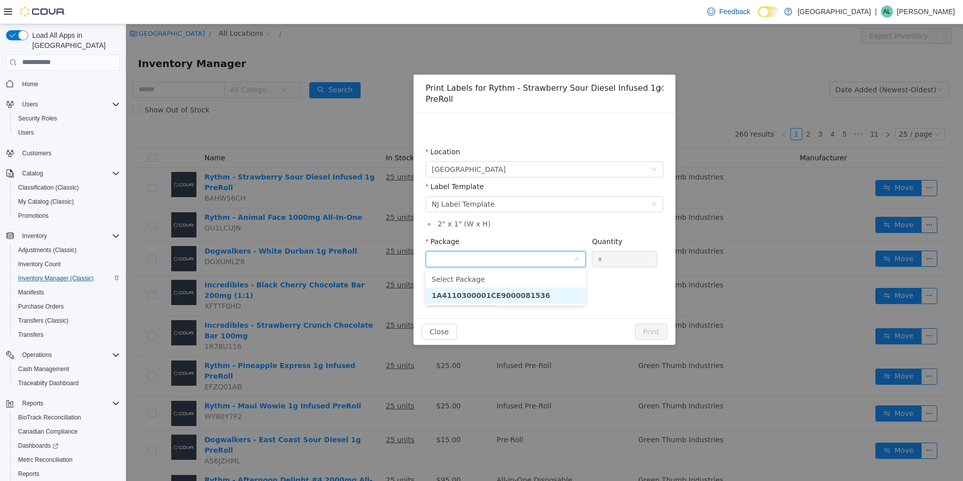
click at [557, 295] on li "1A4110300001CE9000081536" at bounding box center [506, 295] width 160 height 16
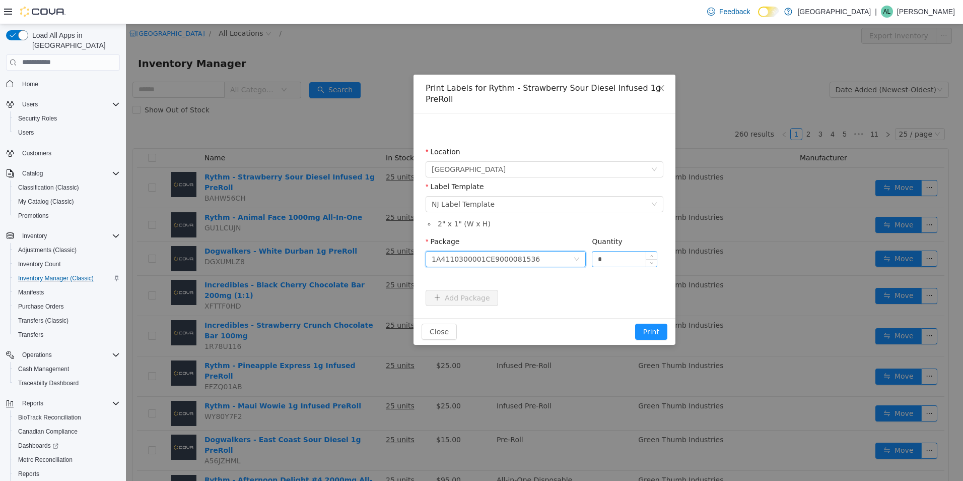
click at [632, 258] on input "*" at bounding box center [624, 258] width 64 height 15
type input "**"
click at [655, 331] on button "Print" at bounding box center [651, 331] width 32 height 16
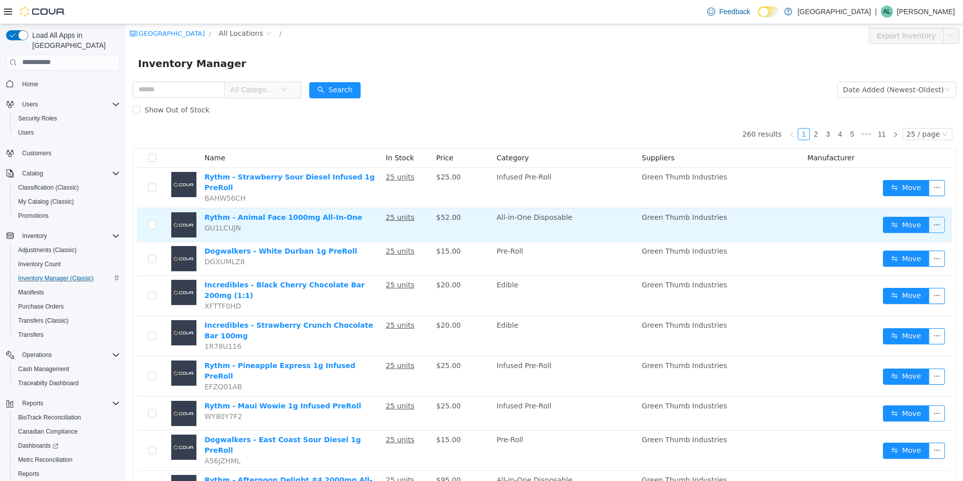
click at [931, 221] on button "button" at bounding box center [937, 224] width 16 height 16
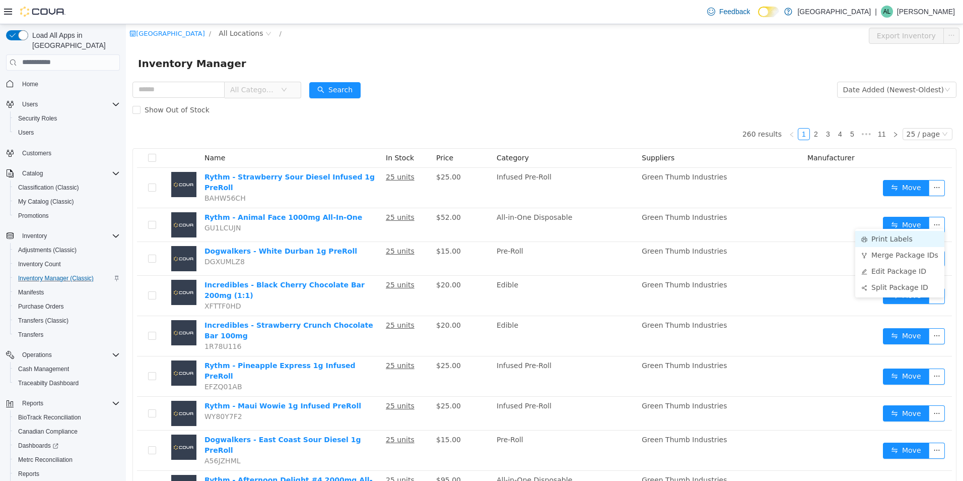
click at [913, 238] on li "Print Labels" at bounding box center [899, 238] width 89 height 16
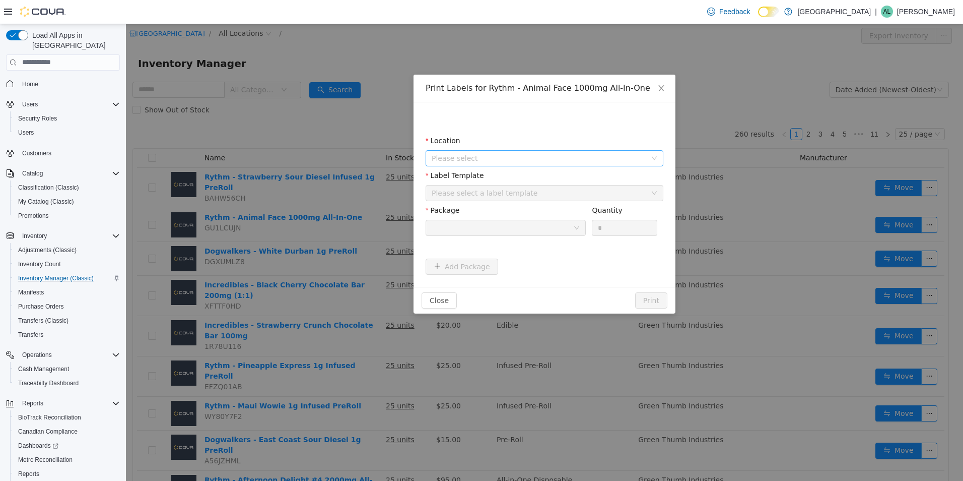
click at [616, 160] on span "Please select" at bounding box center [539, 158] width 215 height 10
click at [556, 211] on span "[GEOGRAPHIC_DATA]" at bounding box center [555, 214] width 213 height 14
click at [562, 188] on div "Please select a label template" at bounding box center [539, 192] width 215 height 10
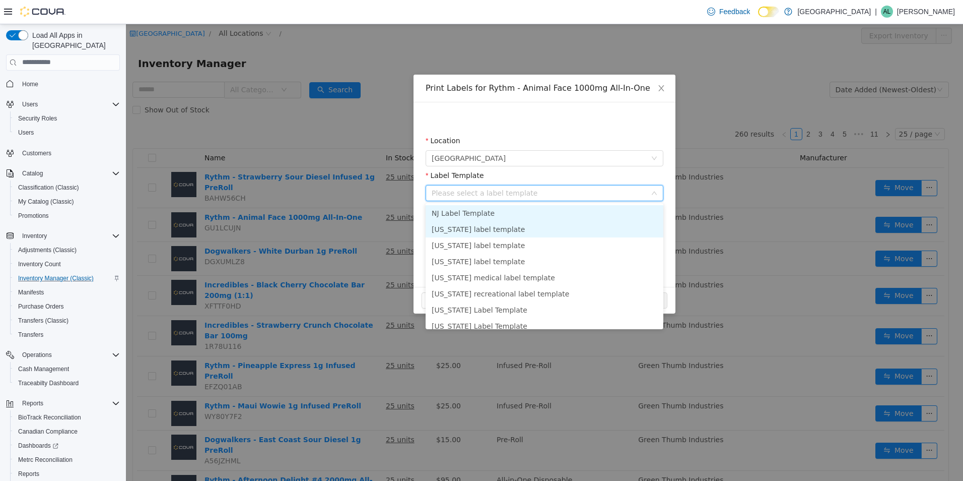
click at [523, 216] on li "NJ Label Template" at bounding box center [545, 213] width 238 height 16
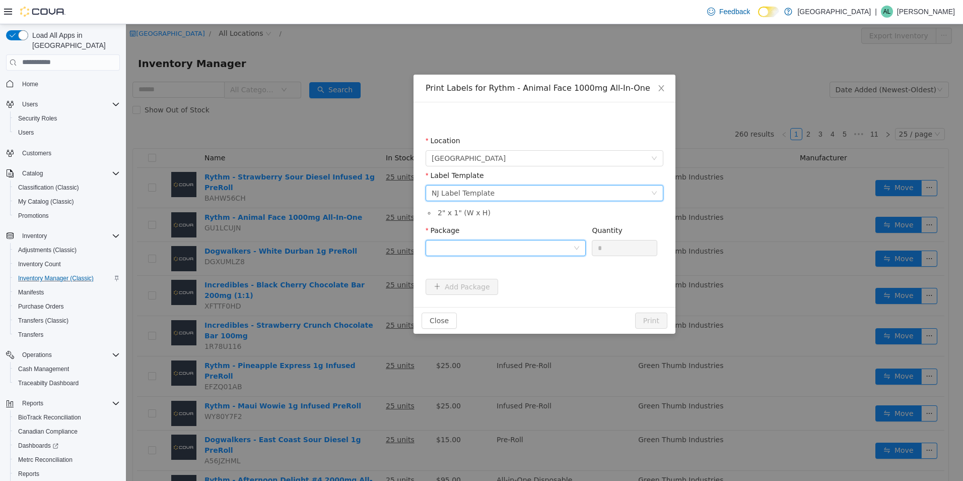
click at [527, 243] on div at bounding box center [503, 247] width 142 height 15
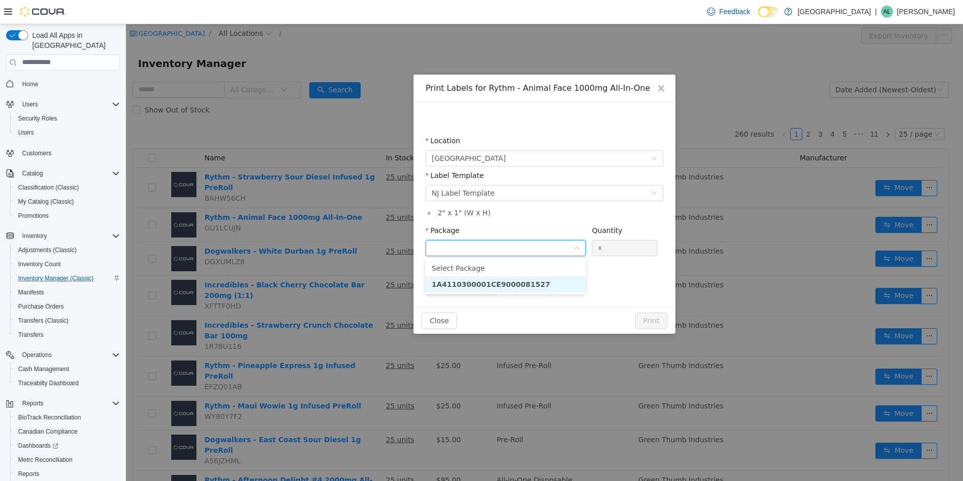
click at [525, 280] on strong "1A4110300001CE9000081527" at bounding box center [491, 284] width 118 height 8
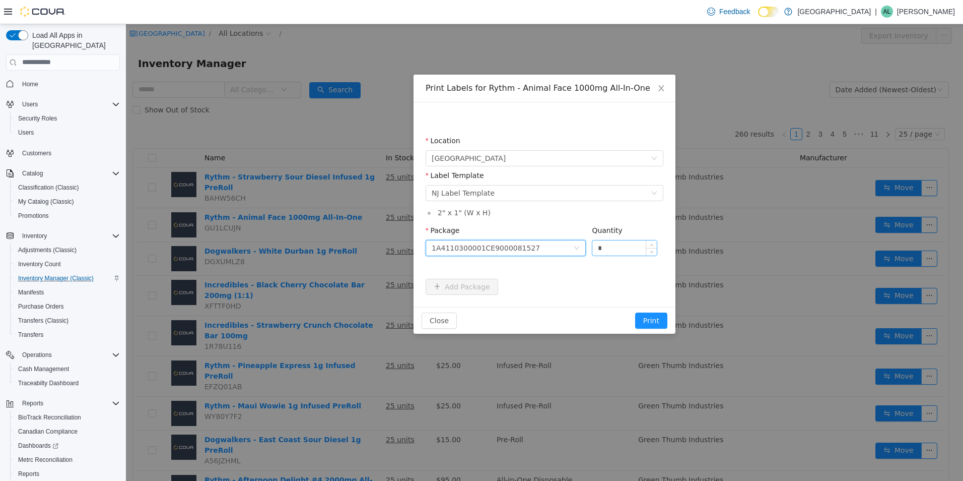
click at [634, 247] on input "*" at bounding box center [624, 247] width 64 height 15
type input "**"
click at [649, 321] on button "Print" at bounding box center [651, 320] width 32 height 16
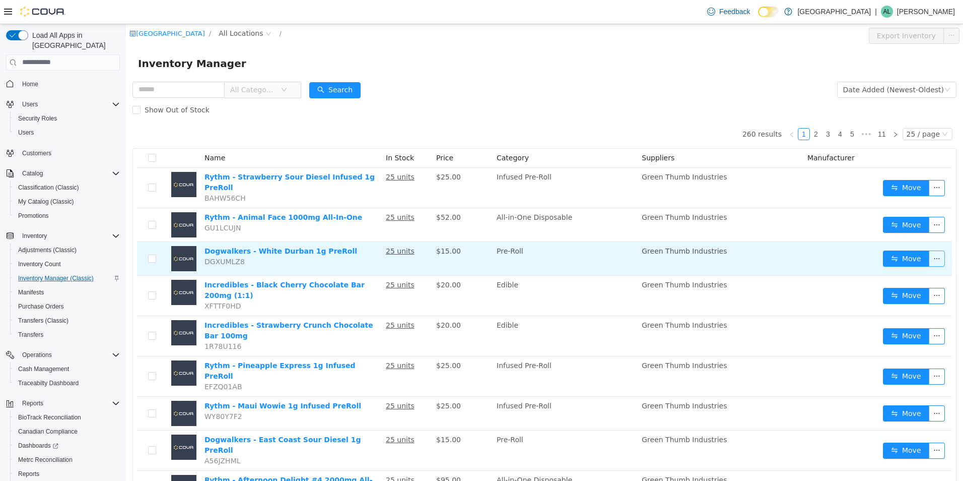
click at [935, 254] on button "button" at bounding box center [937, 258] width 16 height 16
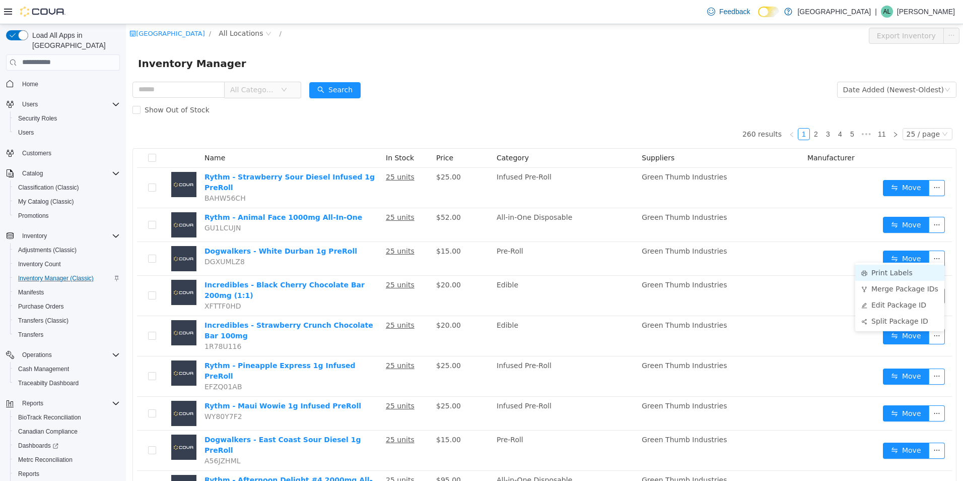
click at [887, 268] on li "Print Labels" at bounding box center [899, 272] width 89 height 16
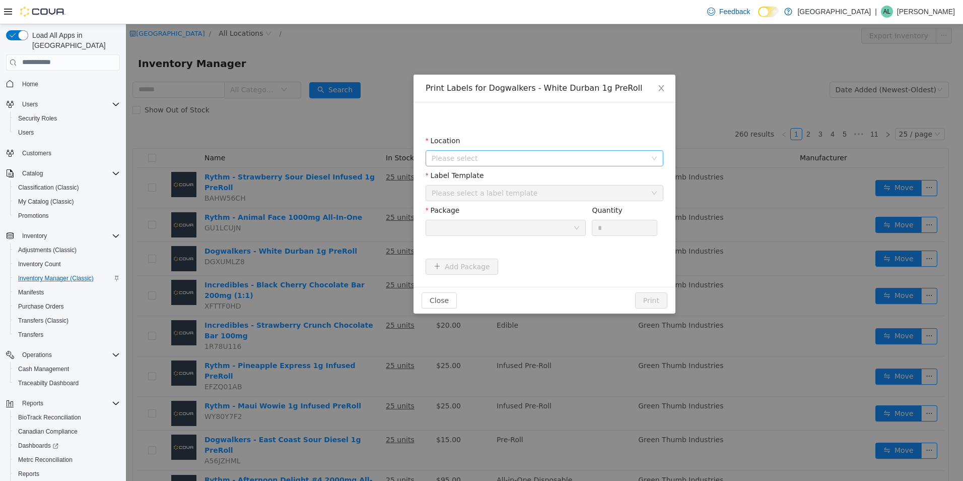
click at [599, 157] on span "Please select" at bounding box center [539, 158] width 215 height 10
click at [511, 218] on span "[GEOGRAPHIC_DATA]" at bounding box center [488, 214] width 74 height 8
click at [512, 197] on div "Please select a label template" at bounding box center [539, 192] width 215 height 10
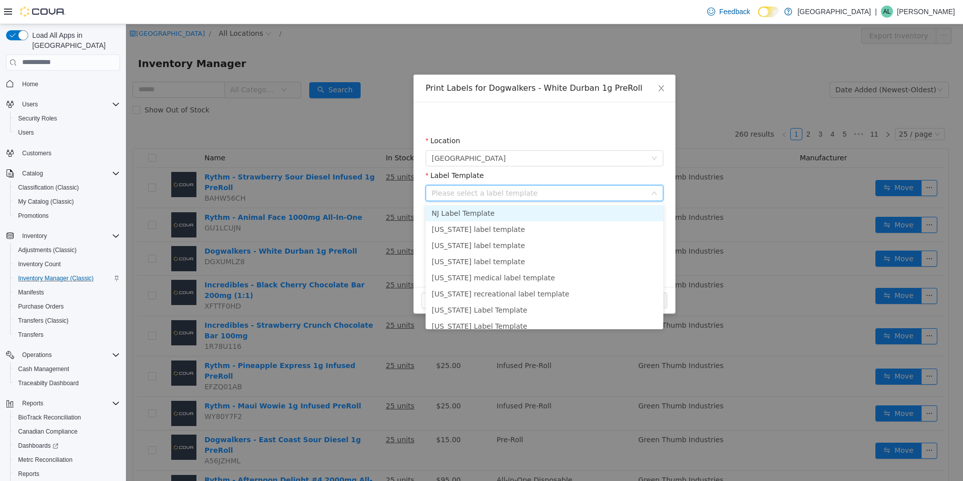
click at [499, 208] on li "NJ Label Template" at bounding box center [545, 213] width 238 height 16
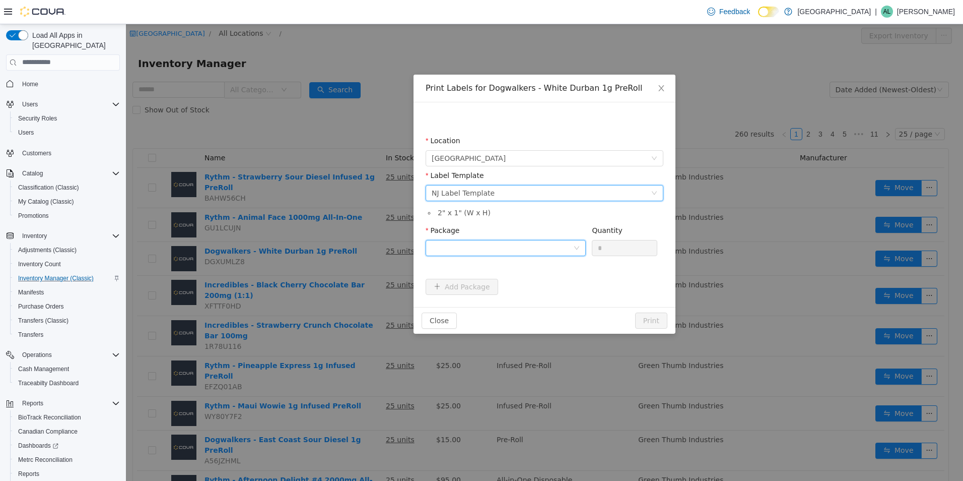
click at [502, 250] on div at bounding box center [503, 247] width 142 height 15
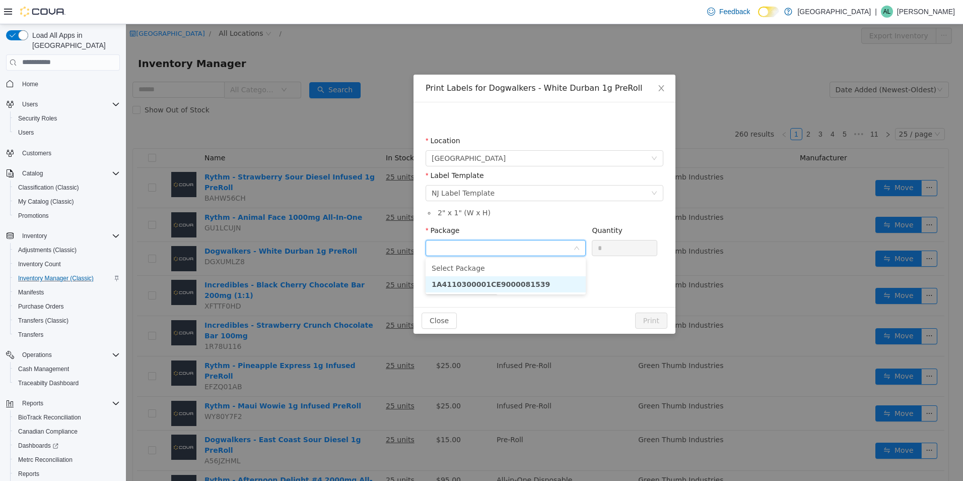
click at [528, 281] on li "1A4110300001CE9000081539" at bounding box center [506, 284] width 160 height 16
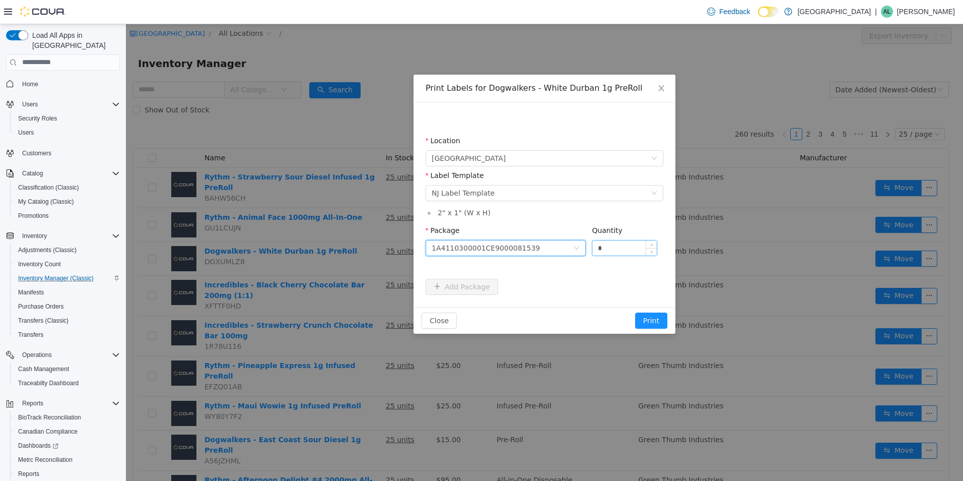
click at [623, 252] on input "*" at bounding box center [624, 247] width 64 height 15
type input "**"
click at [662, 316] on button "Print" at bounding box center [651, 320] width 32 height 16
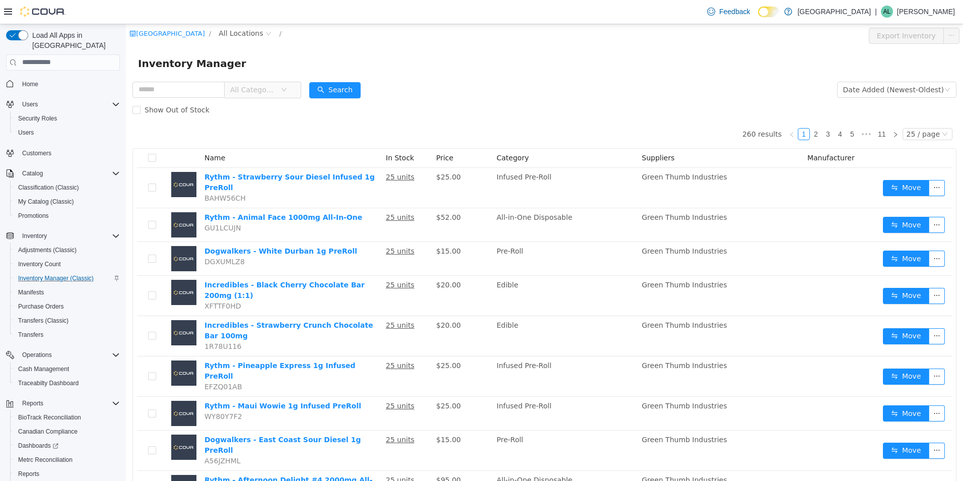
drag, startPoint x: 506, startPoint y: 82, endPoint x: 516, endPoint y: 87, distance: 11.5
click at [516, 87] on form "All Categories Date Added (Newest-Oldest) Search Show Out of Stock" at bounding box center [544, 99] width 824 height 40
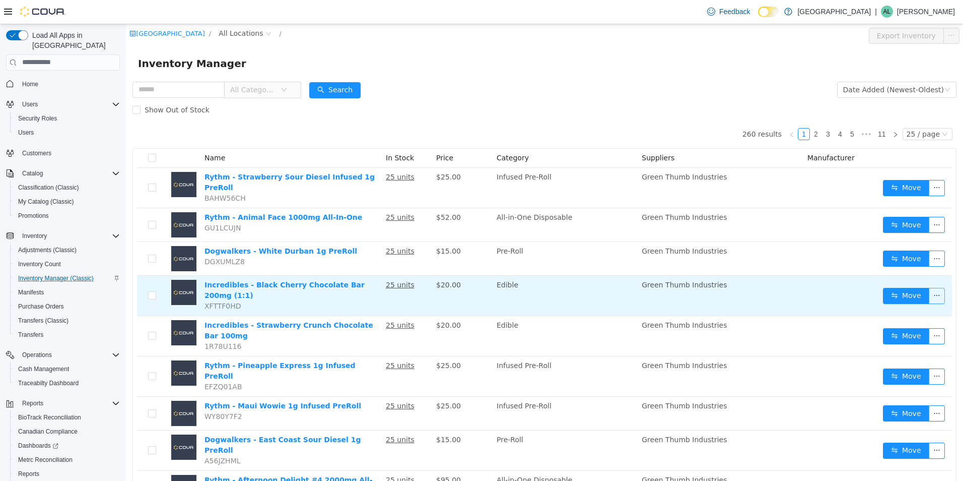
click at [931, 288] on button "button" at bounding box center [937, 295] width 16 height 16
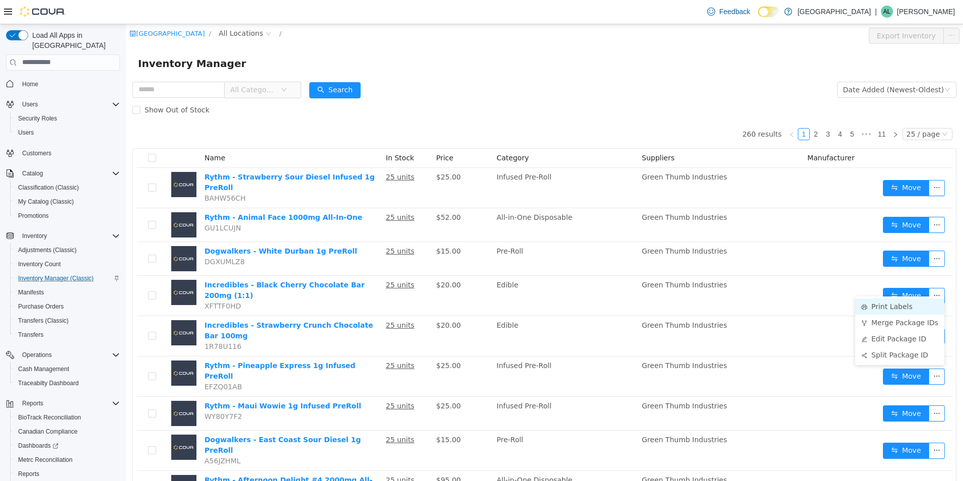
click at [916, 310] on li "Print Labels" at bounding box center [899, 306] width 89 height 16
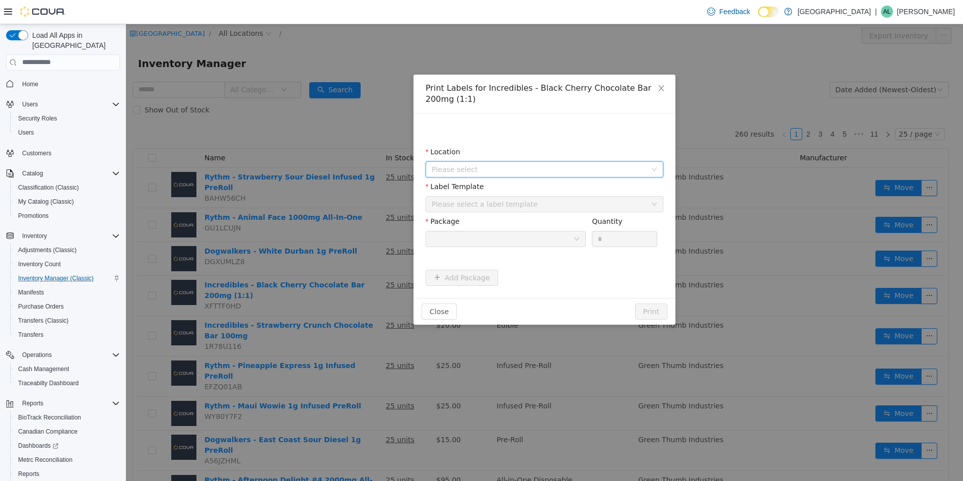
click at [581, 168] on span "Please select" at bounding box center [539, 169] width 215 height 10
click at [544, 218] on span "[GEOGRAPHIC_DATA]" at bounding box center [555, 225] width 213 height 14
click at [541, 207] on div "Please select a label template" at bounding box center [539, 203] width 215 height 10
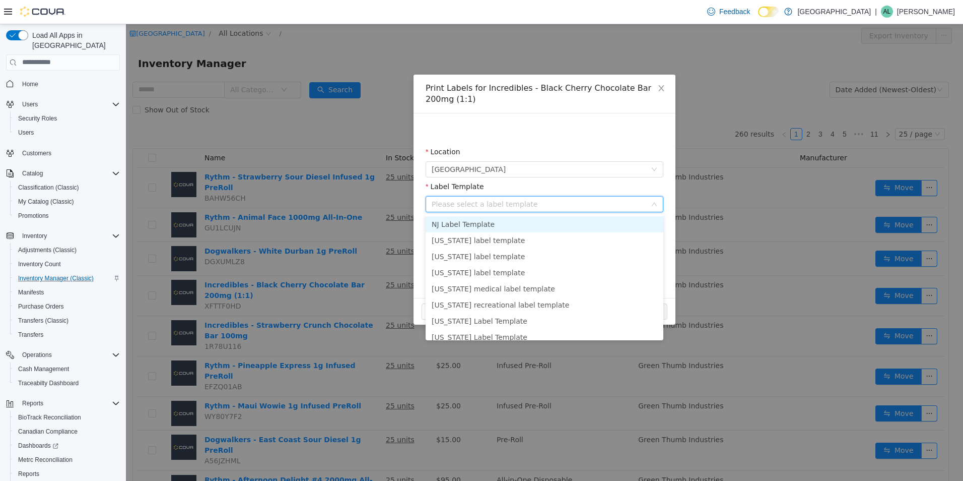
click at [516, 227] on li "NJ Label Template" at bounding box center [545, 224] width 238 height 16
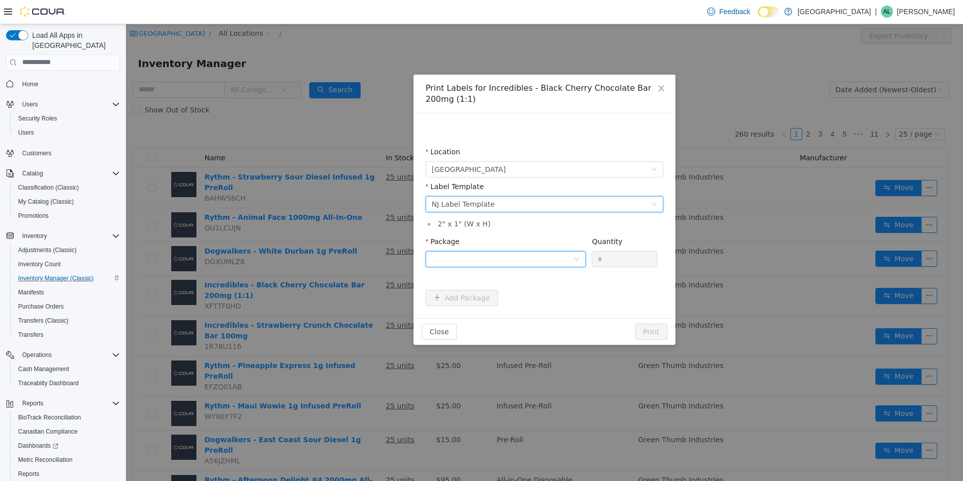
click at [531, 258] on div at bounding box center [503, 258] width 142 height 15
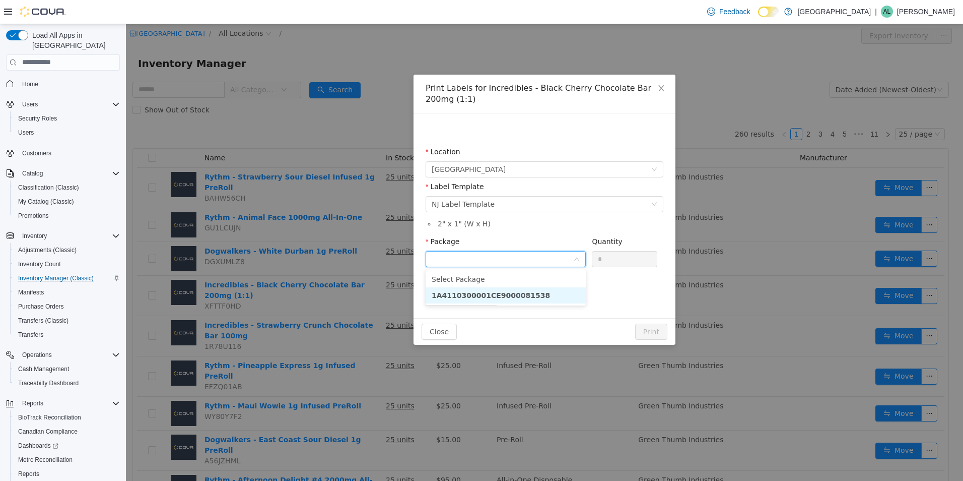
click at [509, 295] on strong "1A4110300001CE9000081538" at bounding box center [491, 295] width 118 height 8
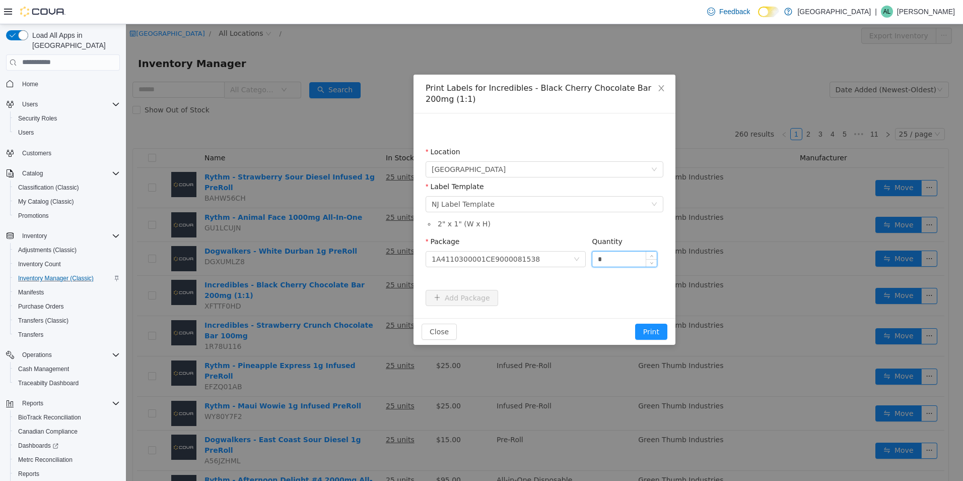
click at [616, 261] on input "*" at bounding box center [624, 258] width 64 height 15
type input "**"
click at [646, 329] on button "Print" at bounding box center [651, 331] width 32 height 16
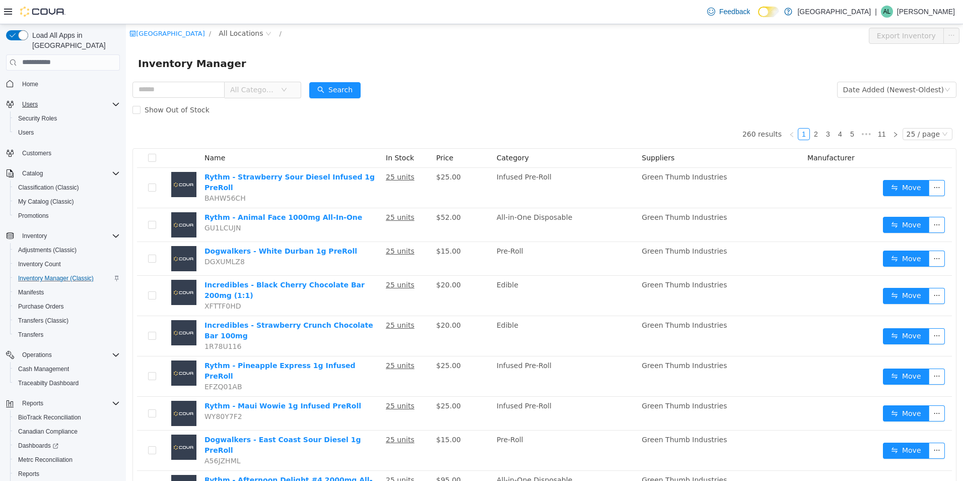
drag, startPoint x: 45, startPoint y: 93, endPoint x: 58, endPoint y: 97, distance: 13.9
click at [58, 98] on div "Users" at bounding box center [69, 104] width 102 height 12
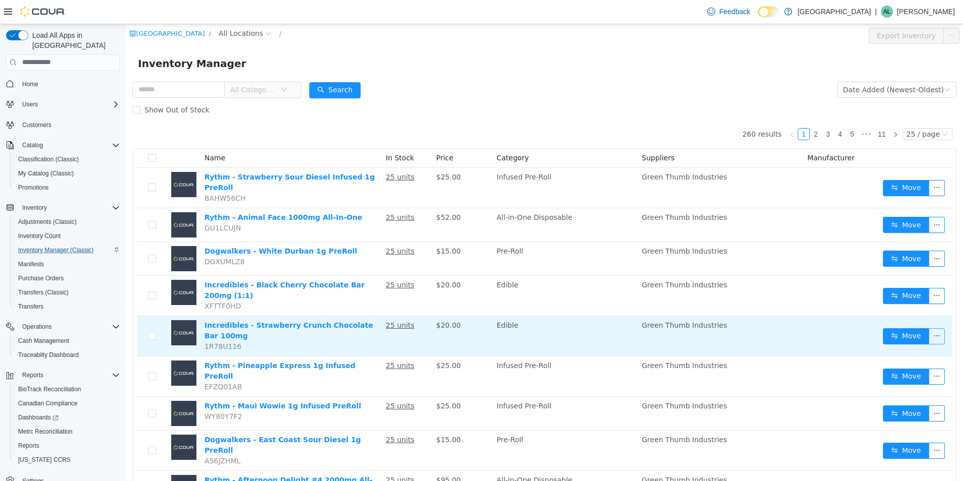
click at [932, 327] on button "button" at bounding box center [937, 335] width 16 height 16
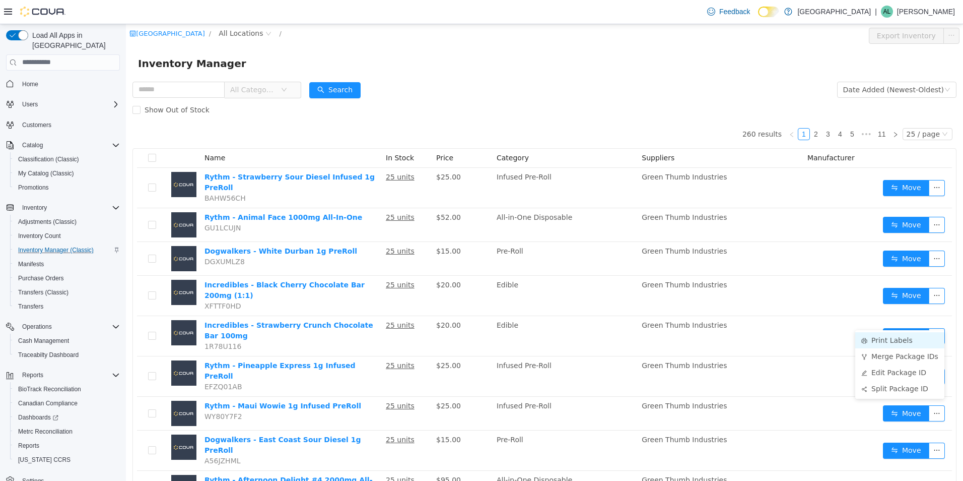
click at [901, 342] on li "Print Labels" at bounding box center [899, 339] width 89 height 16
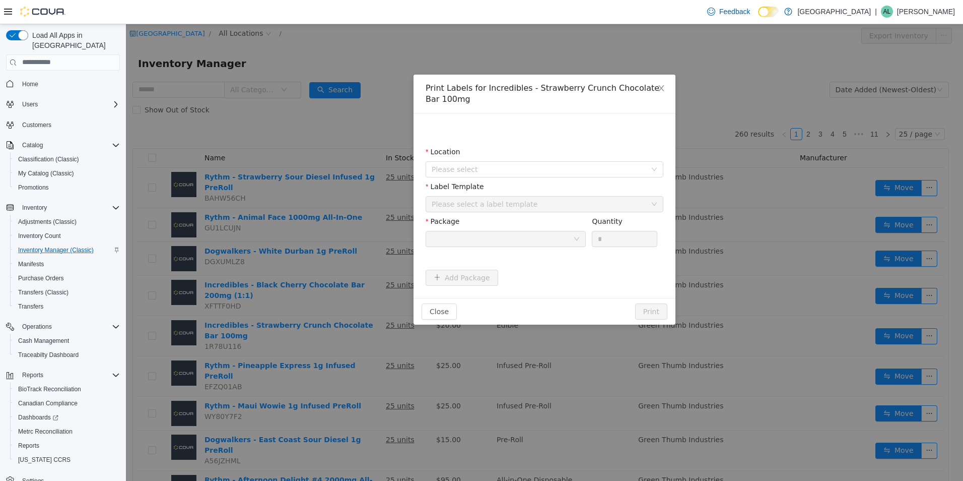
click at [628, 177] on div "Location Please select" at bounding box center [545, 163] width 238 height 35
click at [621, 169] on span "Please select" at bounding box center [539, 169] width 215 height 10
click at [525, 229] on span "[GEOGRAPHIC_DATA]" at bounding box center [488, 225] width 74 height 8
click at [533, 208] on div "Please select a label template" at bounding box center [539, 203] width 215 height 10
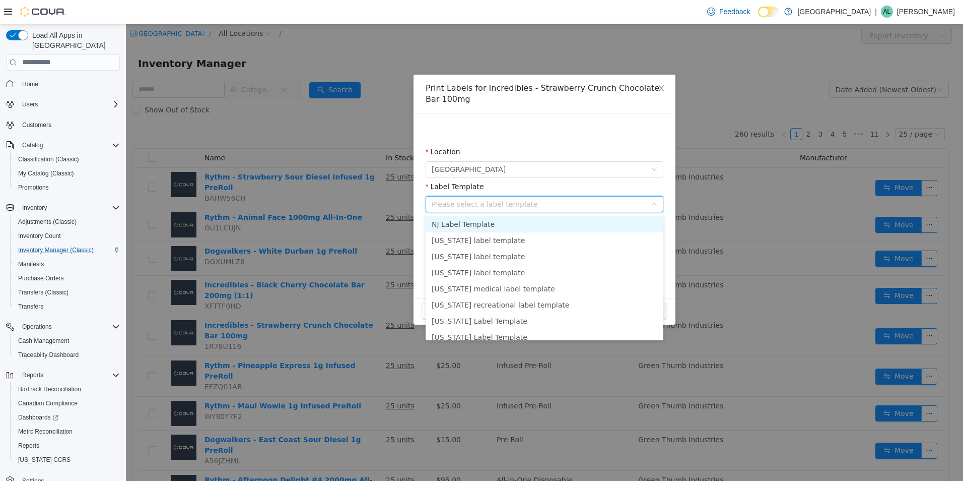
click at [523, 224] on li "NJ Label Template" at bounding box center [545, 224] width 238 height 16
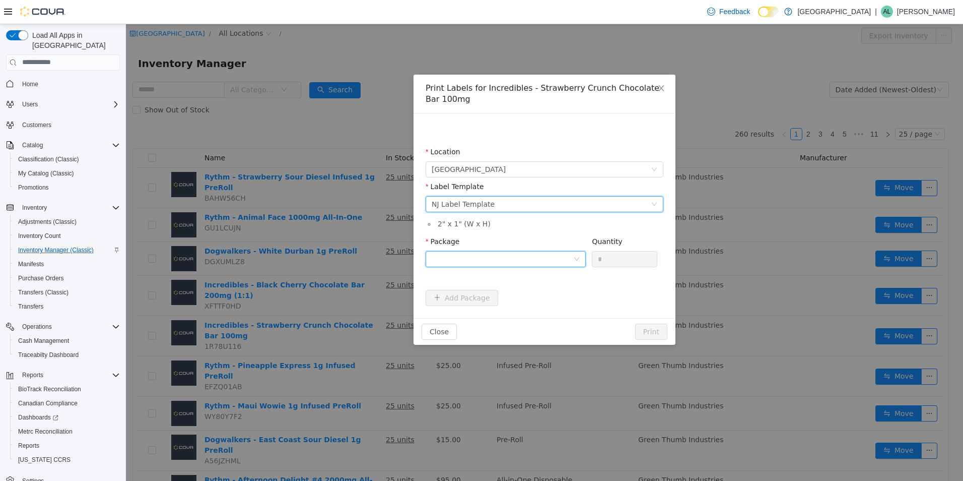
click at [539, 254] on div at bounding box center [503, 258] width 142 height 15
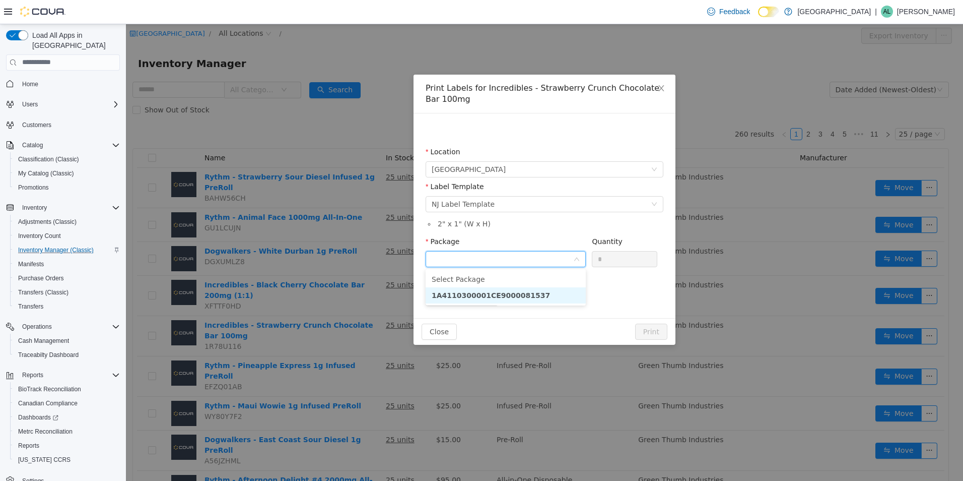
click at [457, 299] on li "1A4110300001CE9000081537" at bounding box center [506, 295] width 160 height 16
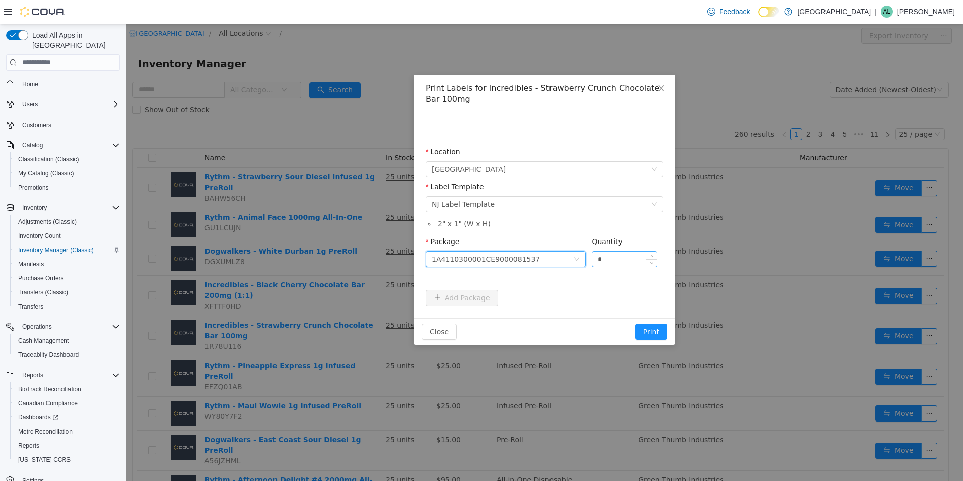
click at [635, 259] on input "*" at bounding box center [624, 258] width 64 height 15
type input "**"
click at [657, 326] on button "Print" at bounding box center [651, 331] width 32 height 16
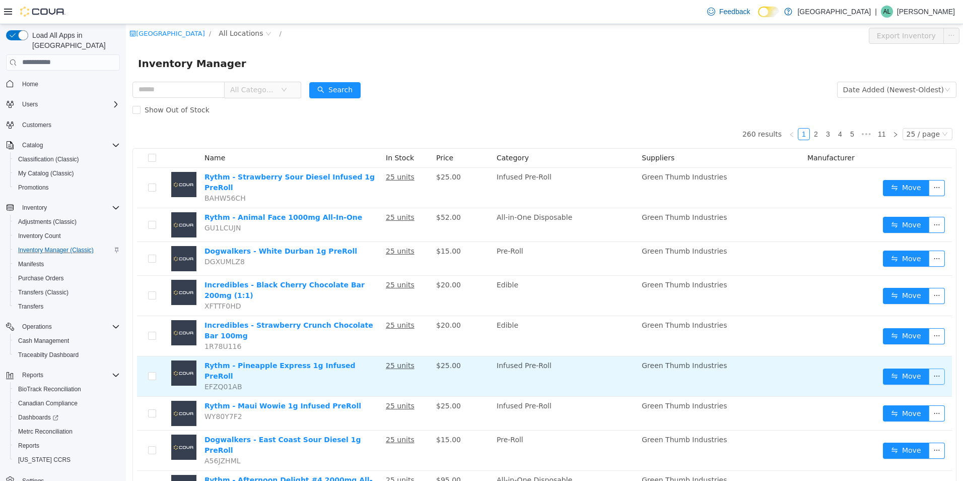
click at [932, 368] on button "button" at bounding box center [937, 376] width 16 height 16
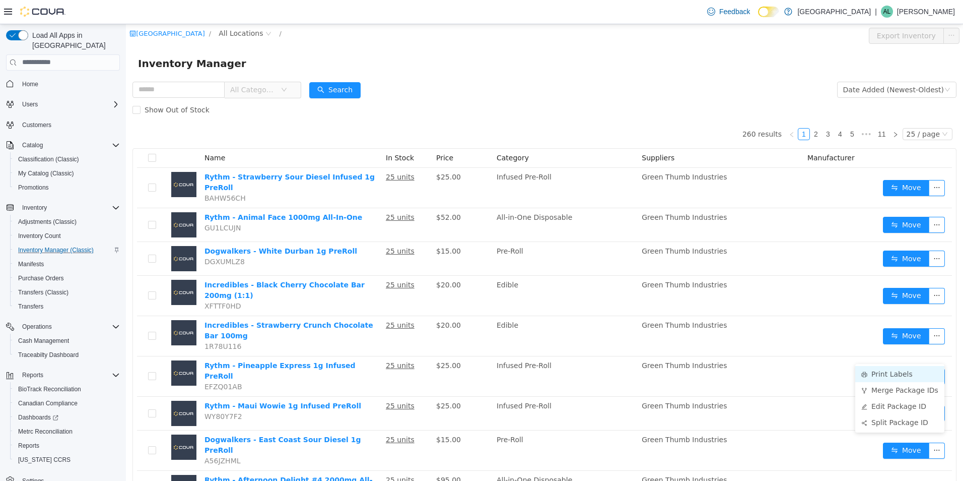
click at [916, 371] on li "Print Labels" at bounding box center [899, 373] width 89 height 16
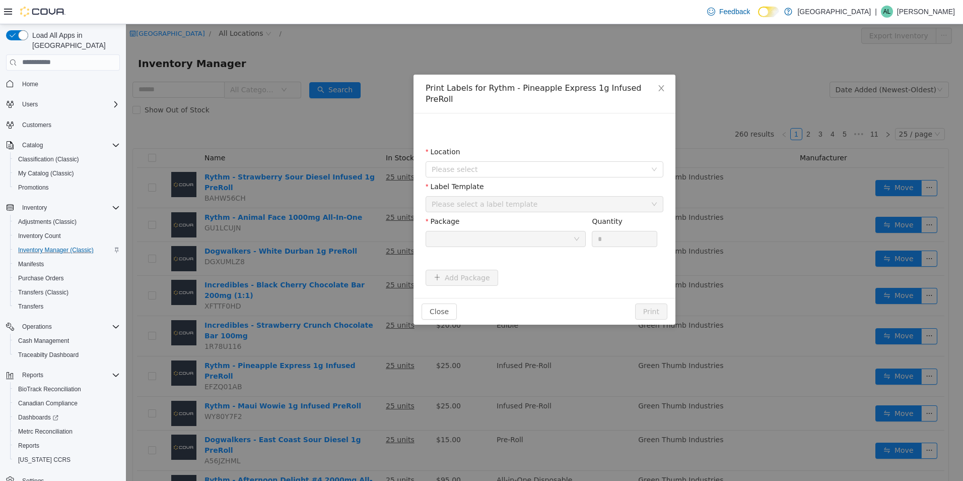
click at [605, 146] on div "Location" at bounding box center [545, 153] width 238 height 15
click at [603, 164] on span "Please select" at bounding box center [539, 169] width 215 height 10
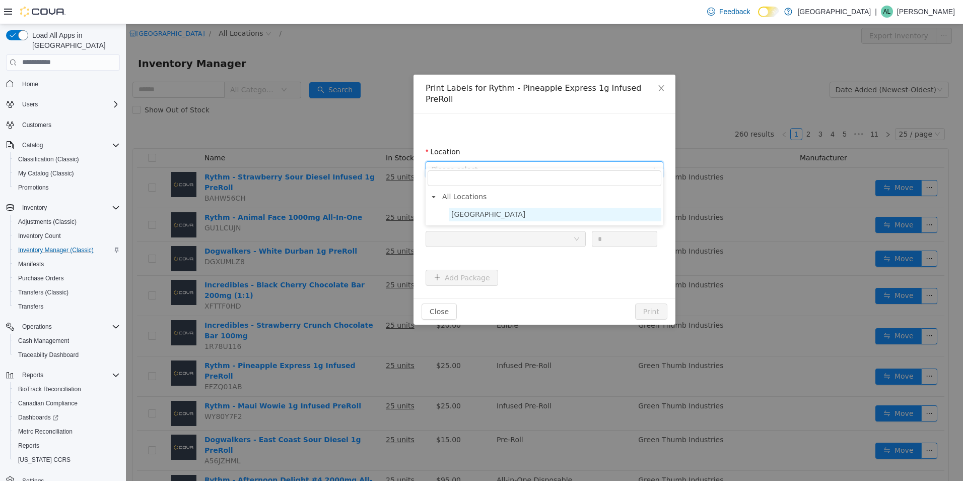
click at [546, 213] on span "[GEOGRAPHIC_DATA]" at bounding box center [555, 214] width 213 height 14
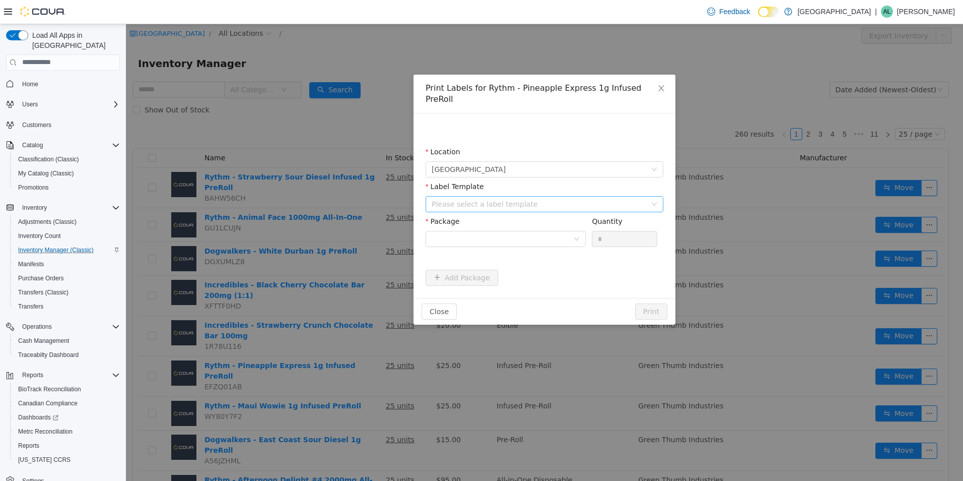
click at [547, 198] on div "Please select a label template" at bounding box center [539, 203] width 215 height 10
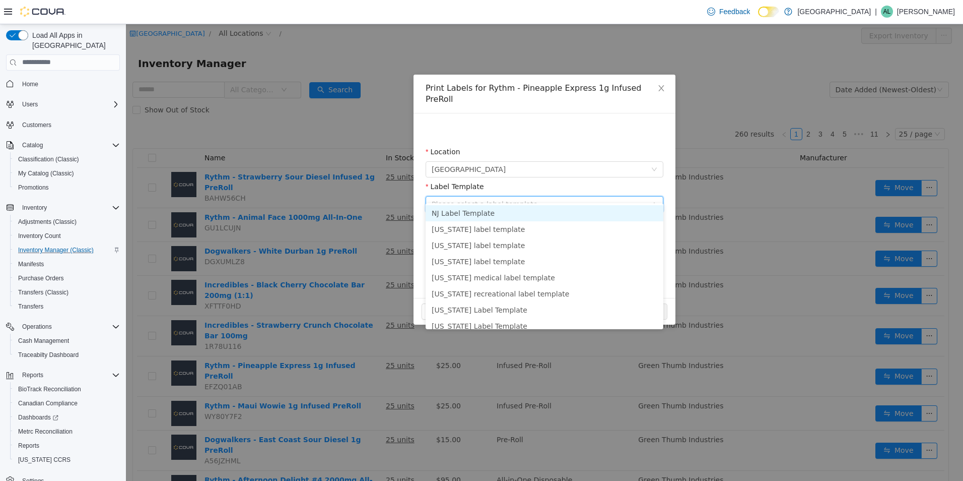
click at [533, 213] on li "NJ Label Template" at bounding box center [545, 213] width 238 height 16
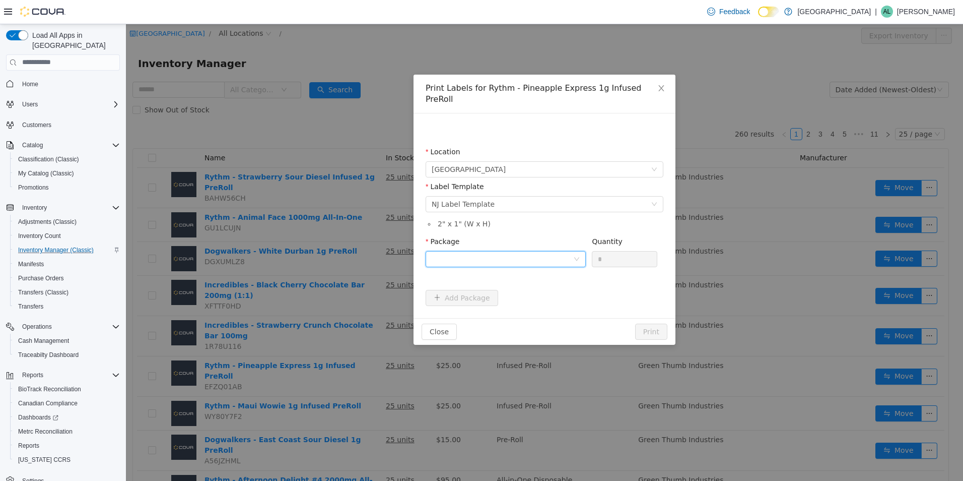
click at [545, 251] on div at bounding box center [503, 258] width 142 height 15
click at [533, 282] on li "1A4110300001CE9000081535" at bounding box center [506, 284] width 160 height 16
click at [618, 251] on input "*" at bounding box center [624, 258] width 64 height 15
type input "**"
click at [651, 323] on button "Print" at bounding box center [651, 331] width 32 height 16
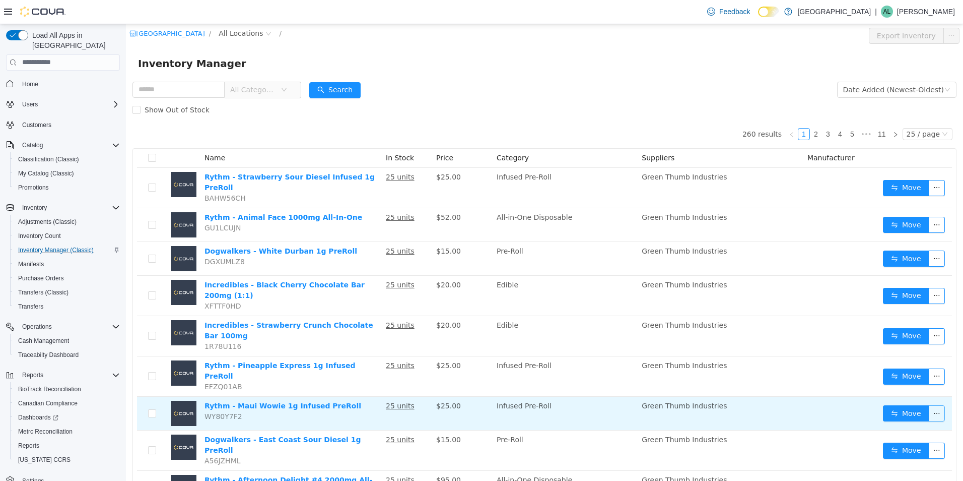
click at [931, 405] on button "button" at bounding box center [937, 413] width 16 height 16
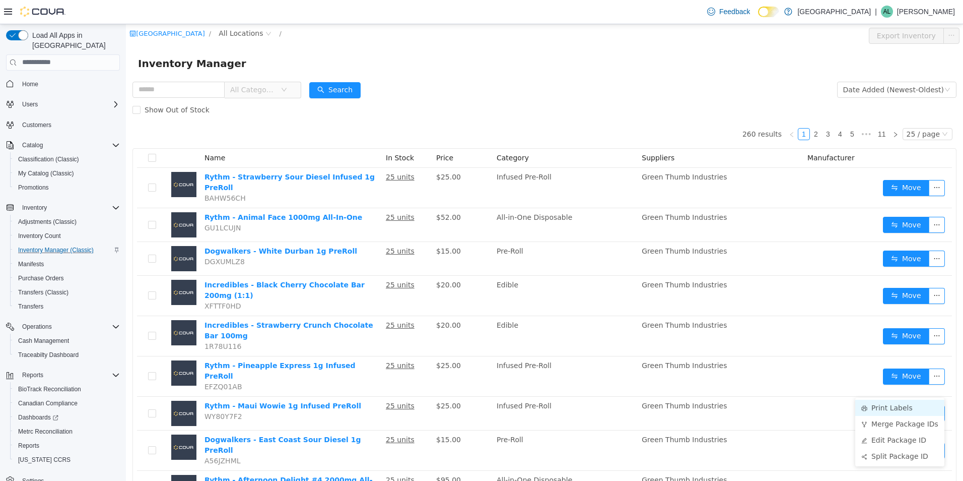
click at [898, 405] on li "Print Labels" at bounding box center [899, 407] width 89 height 16
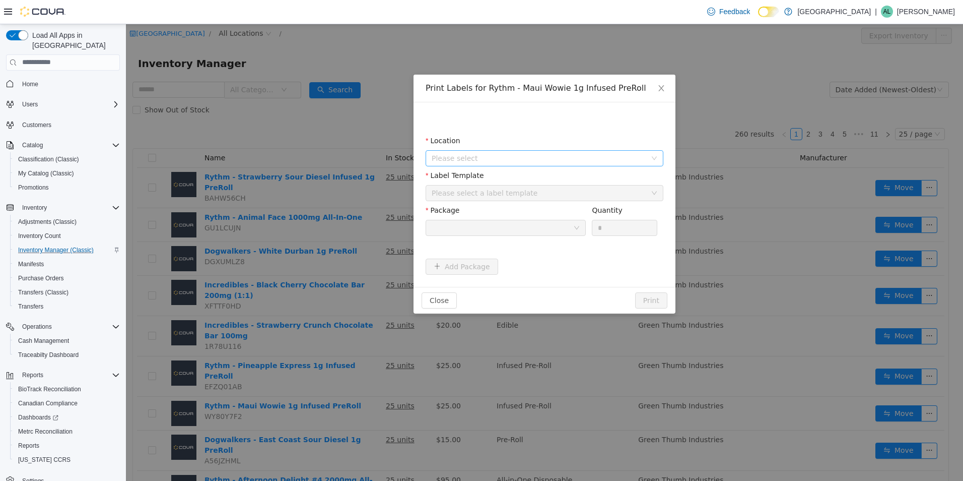
click at [607, 162] on span "Please select" at bounding box center [539, 158] width 215 height 10
click at [550, 215] on span "[GEOGRAPHIC_DATA]" at bounding box center [555, 214] width 213 height 14
click at [546, 194] on div "Please select a label template" at bounding box center [539, 192] width 215 height 10
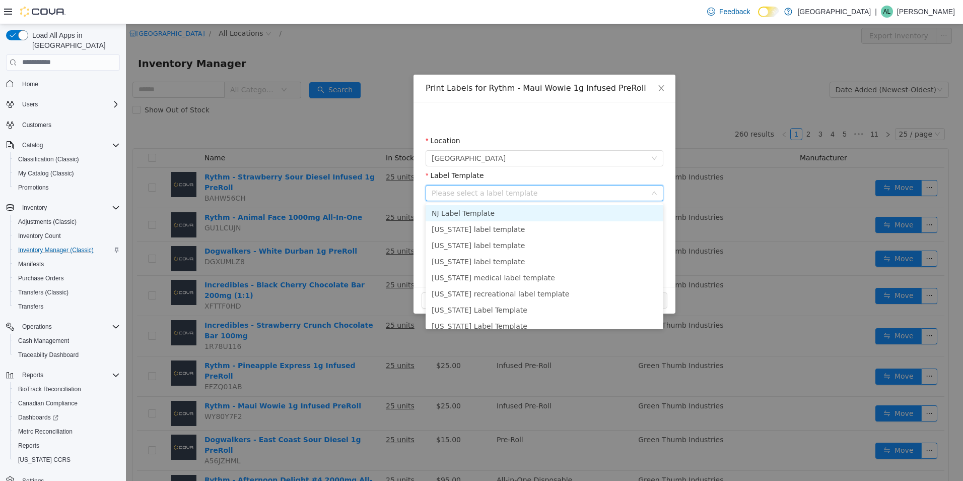
click at [528, 215] on li "NJ Label Template" at bounding box center [545, 213] width 238 height 16
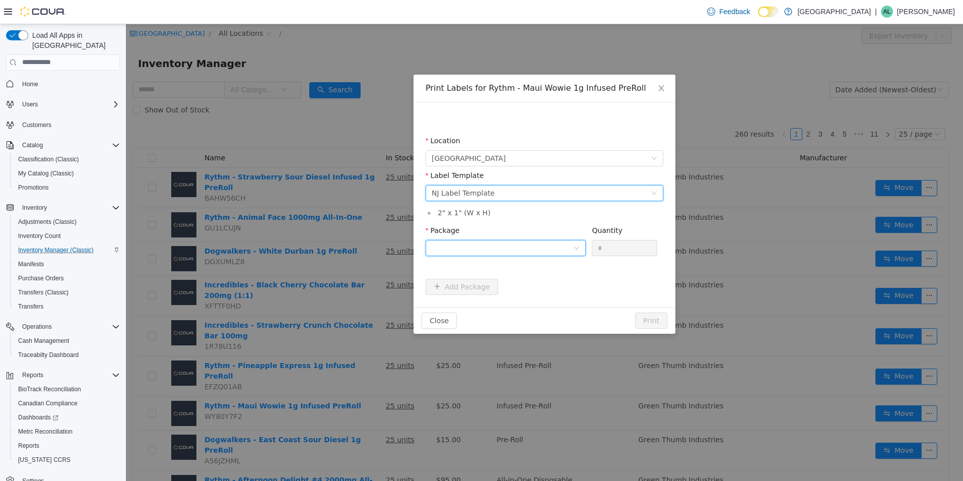
click at [528, 244] on div at bounding box center [503, 247] width 142 height 15
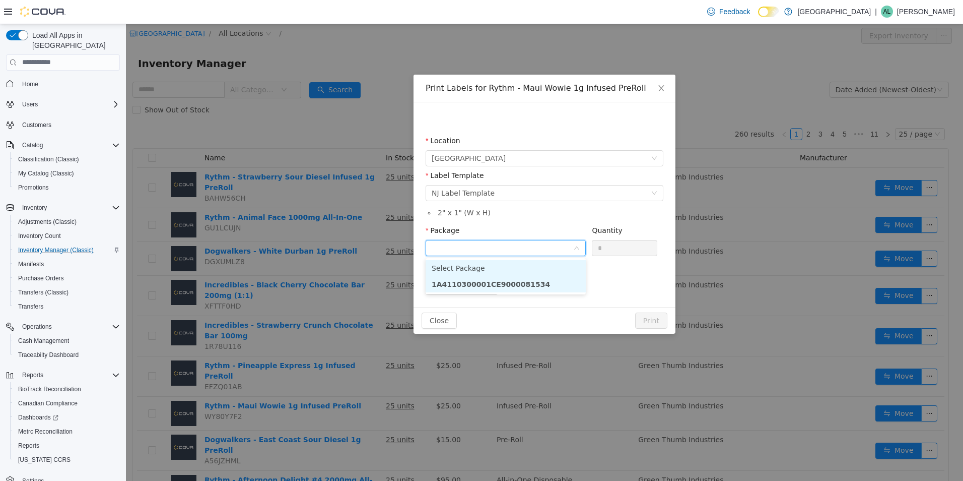
click strong "1A4110300001CE9000081534"
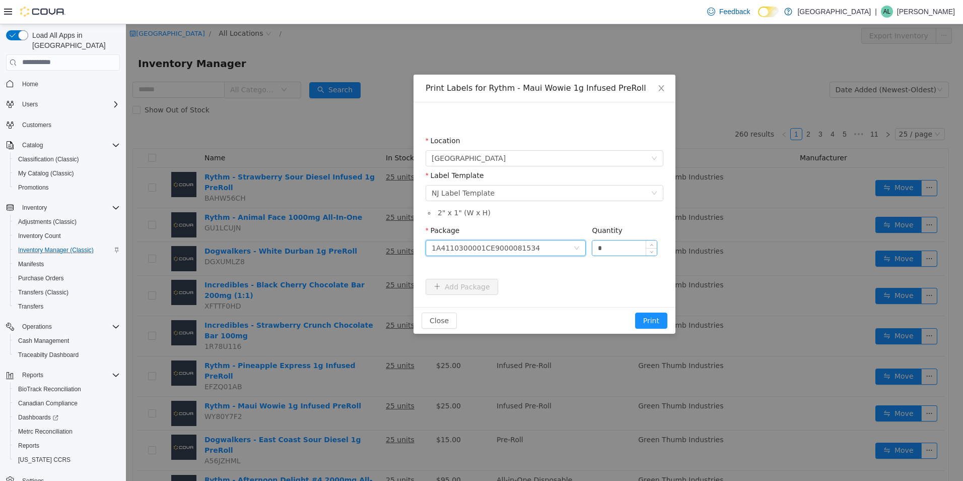
drag, startPoint x: 631, startPoint y: 236, endPoint x: 626, endPoint y: 246, distance: 11.3
click at [627, 245] on div "Quantity *" at bounding box center [624, 242] width 65 height 35
click at [623, 254] on input "*" at bounding box center [624, 247] width 64 height 15
type input "**"
click at [650, 321] on button "Print" at bounding box center [651, 320] width 32 height 16
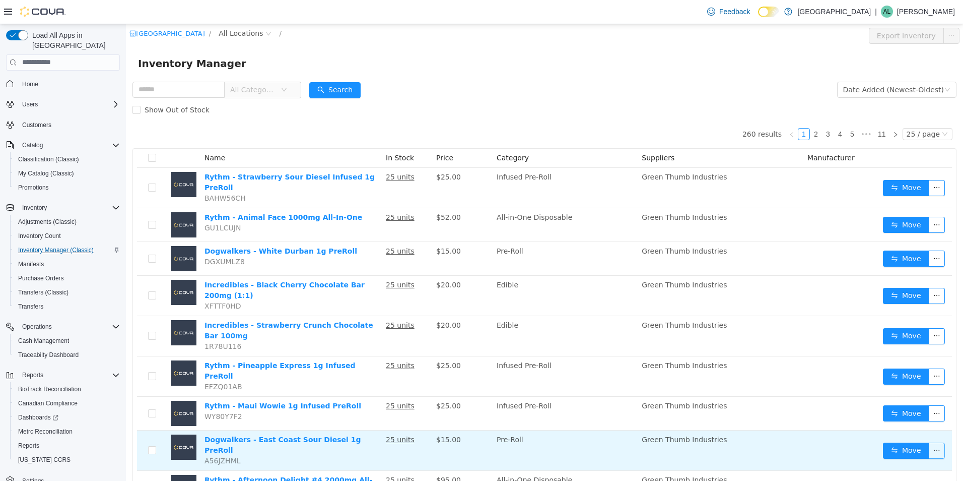
click at [930, 442] on button "button" at bounding box center [937, 450] width 16 height 16
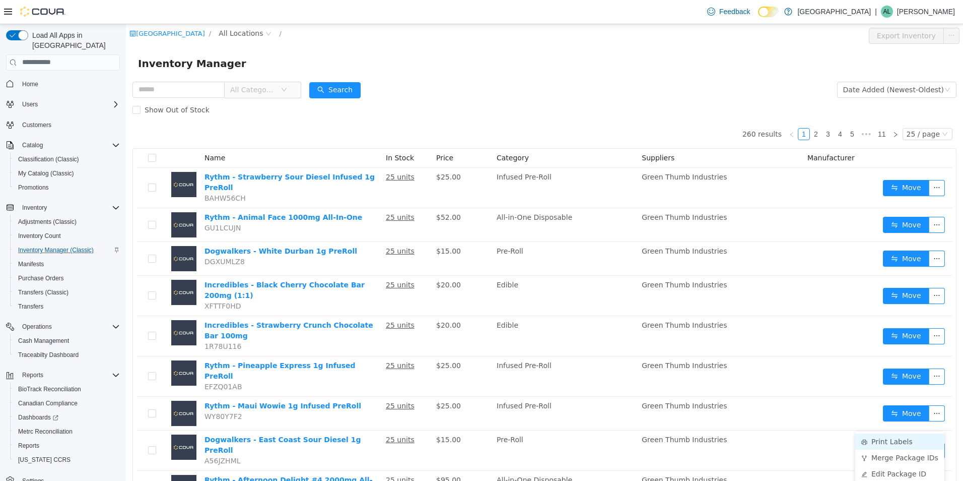
click at [893, 446] on li "Print Labels" at bounding box center [899, 441] width 89 height 16
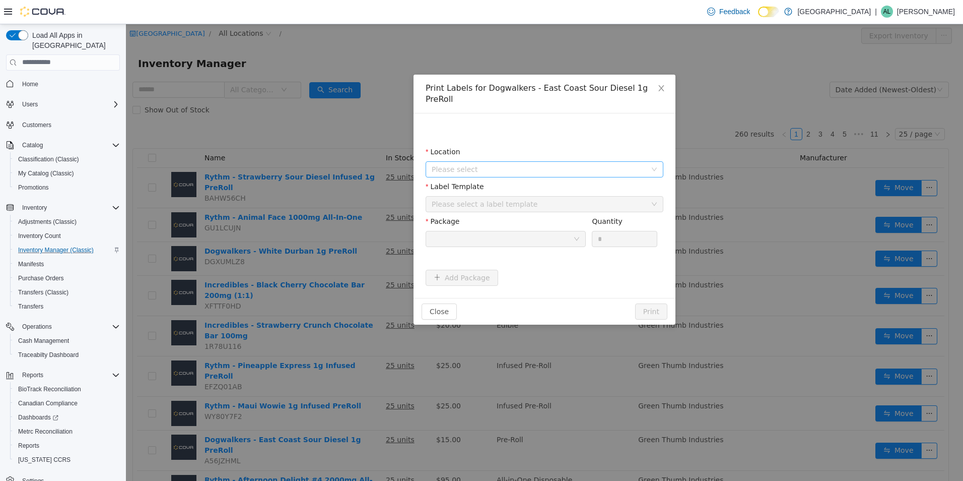
click at [518, 164] on span "Please select" at bounding box center [539, 169] width 215 height 10
click at [487, 216] on span "[GEOGRAPHIC_DATA]" at bounding box center [488, 214] width 74 height 8
click at [491, 198] on div "Please select a label template" at bounding box center [539, 203] width 215 height 10
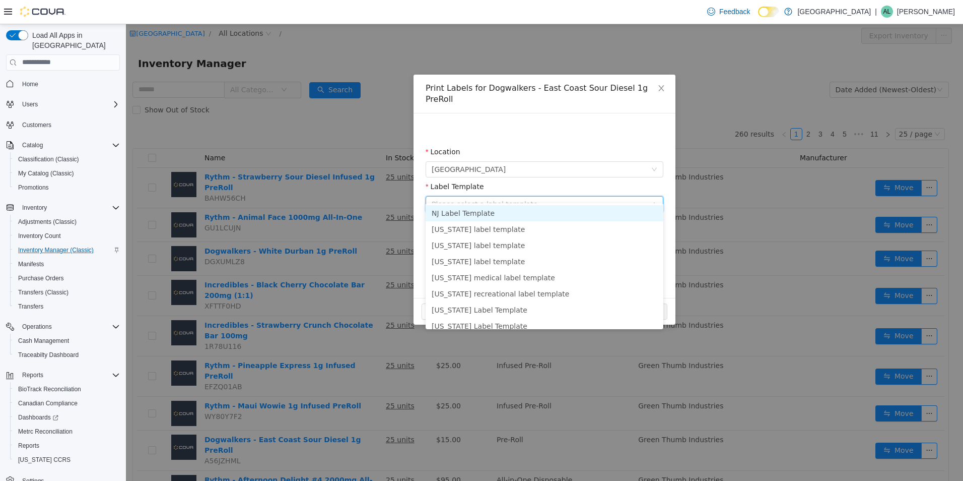
click at [488, 211] on li "NJ Label Template" at bounding box center [545, 213] width 238 height 16
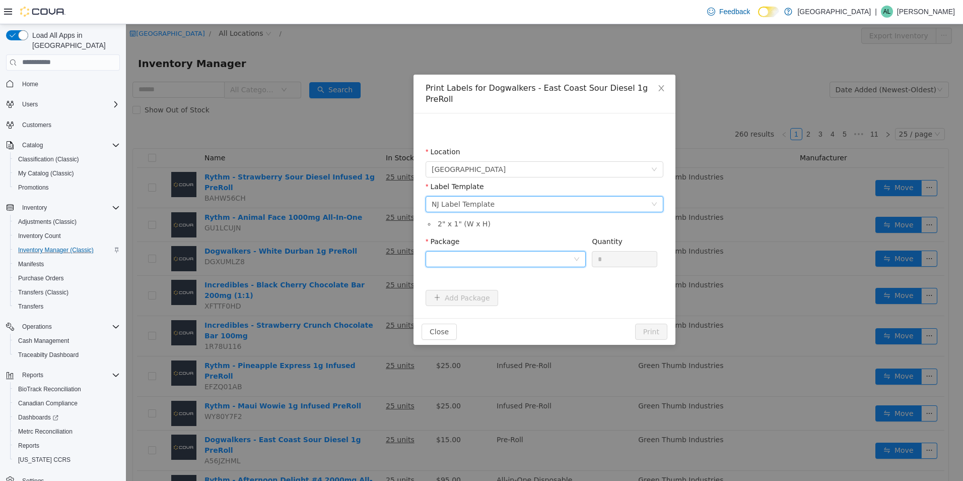
click at [491, 251] on div at bounding box center [503, 258] width 142 height 15
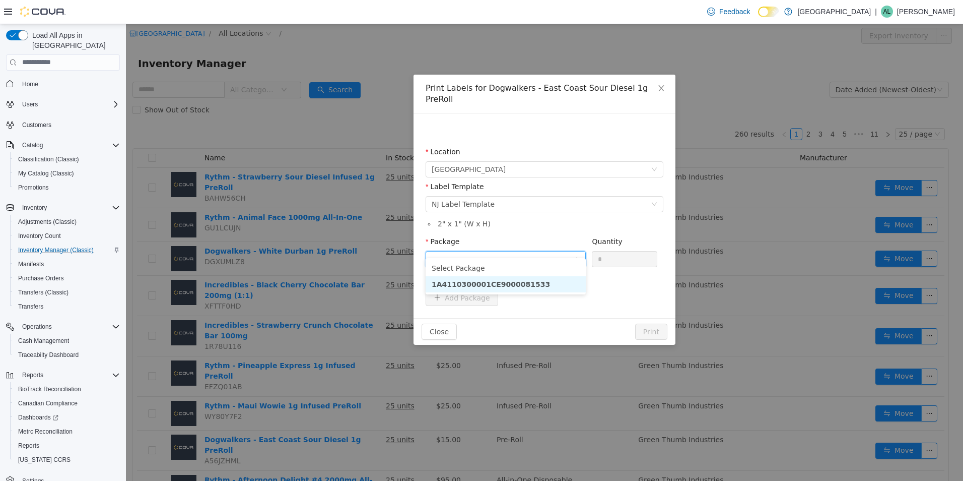
drag, startPoint x: 495, startPoint y: 280, endPoint x: 507, endPoint y: 280, distance: 12.1
click at [501, 280] on strong "1A4110300001CE9000081533" at bounding box center [491, 284] width 118 height 8
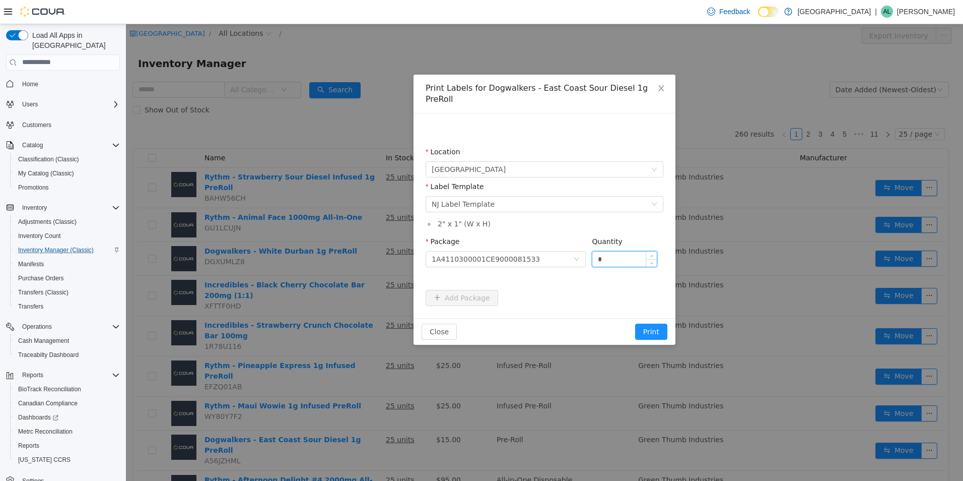
click at [623, 251] on input "*" at bounding box center [624, 258] width 64 height 15
type input "**"
click at [641, 317] on div "Close Print" at bounding box center [545, 330] width 262 height 27
click at [647, 323] on button "Print" at bounding box center [651, 331] width 32 height 16
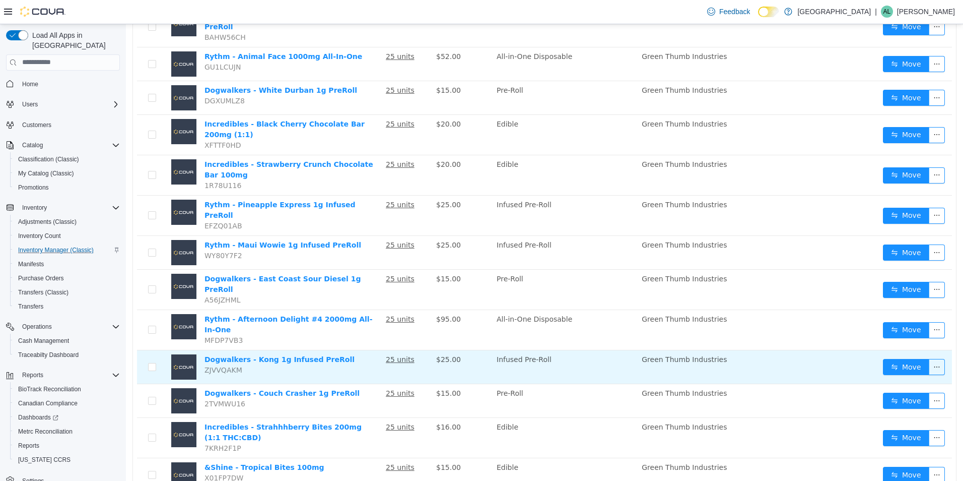
scroll to position [202, 0]
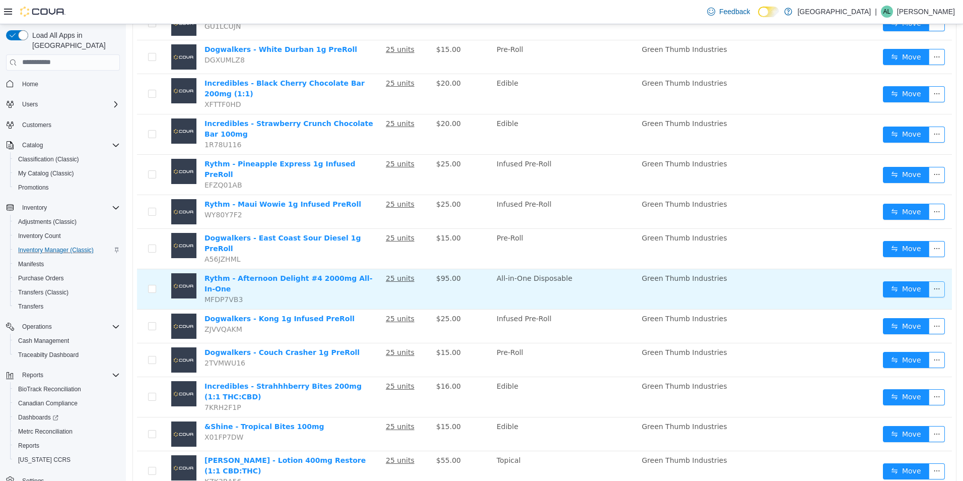
click at [929, 281] on button "button" at bounding box center [937, 289] width 16 height 16
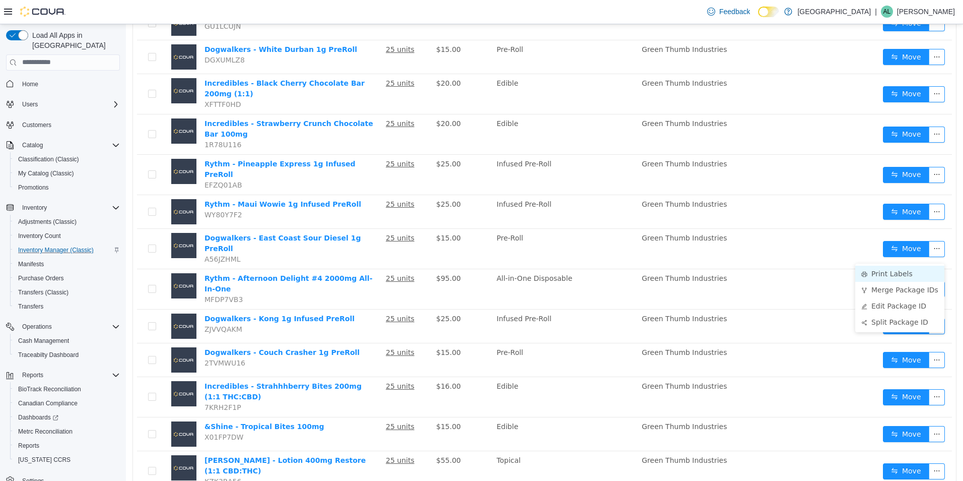
click at [903, 268] on li "Print Labels" at bounding box center [899, 273] width 89 height 16
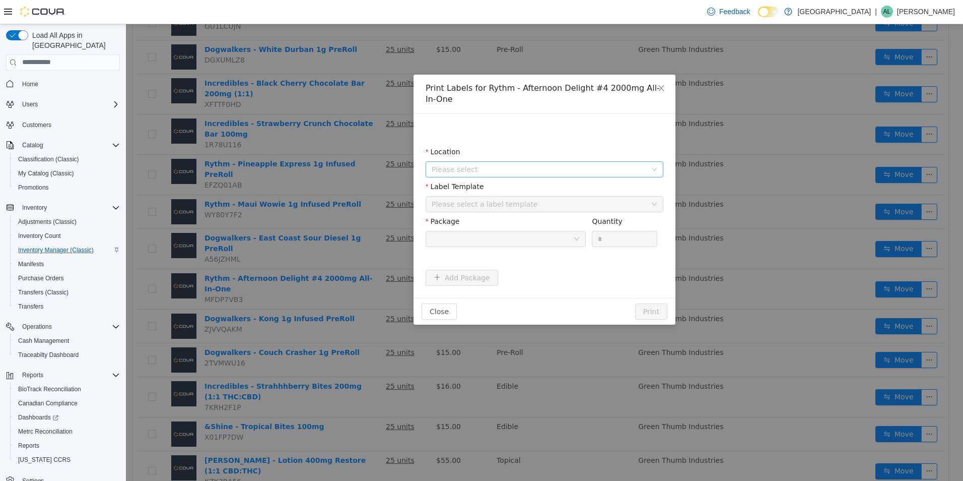
click at [578, 165] on span "Please select" at bounding box center [539, 169] width 215 height 10
click at [525, 221] on span "[GEOGRAPHIC_DATA]" at bounding box center [488, 225] width 74 height 8
click at [529, 200] on div "Please select a label template" at bounding box center [539, 203] width 215 height 10
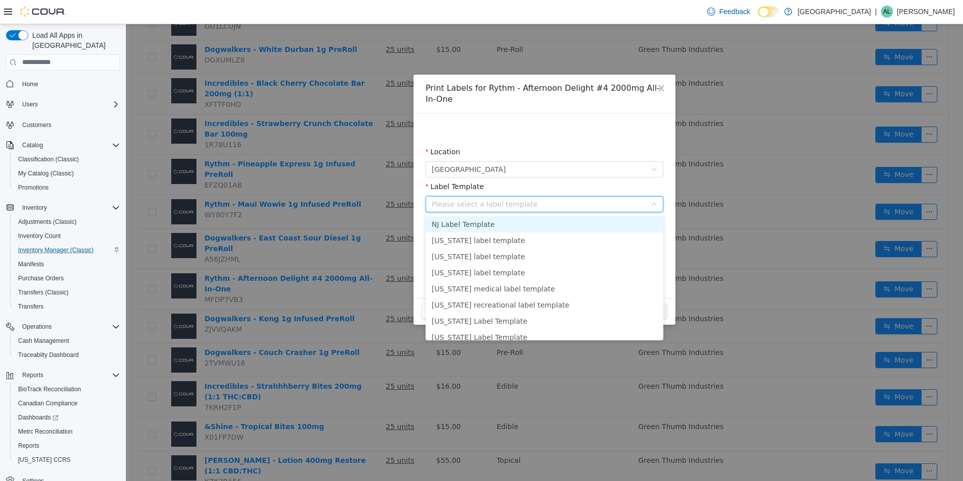
click at [511, 222] on li "NJ Label Template" at bounding box center [545, 224] width 238 height 16
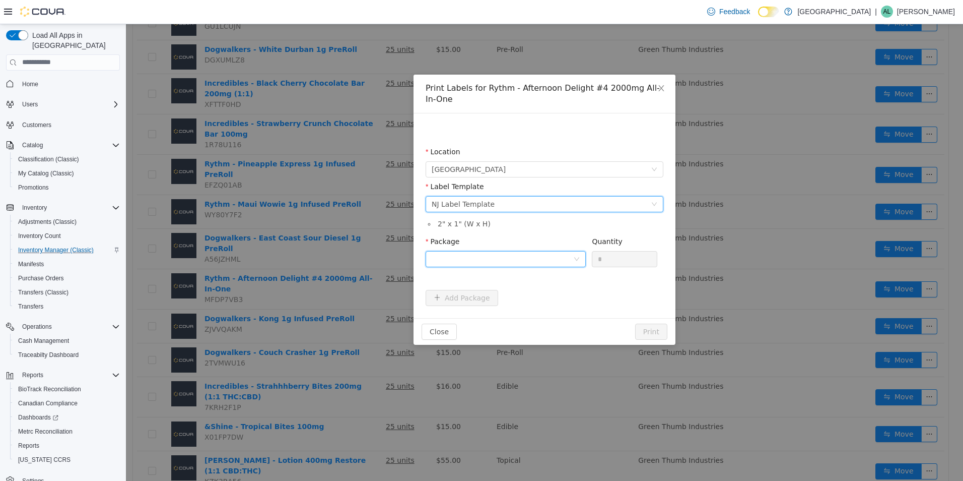
click at [532, 257] on div at bounding box center [503, 258] width 142 height 15
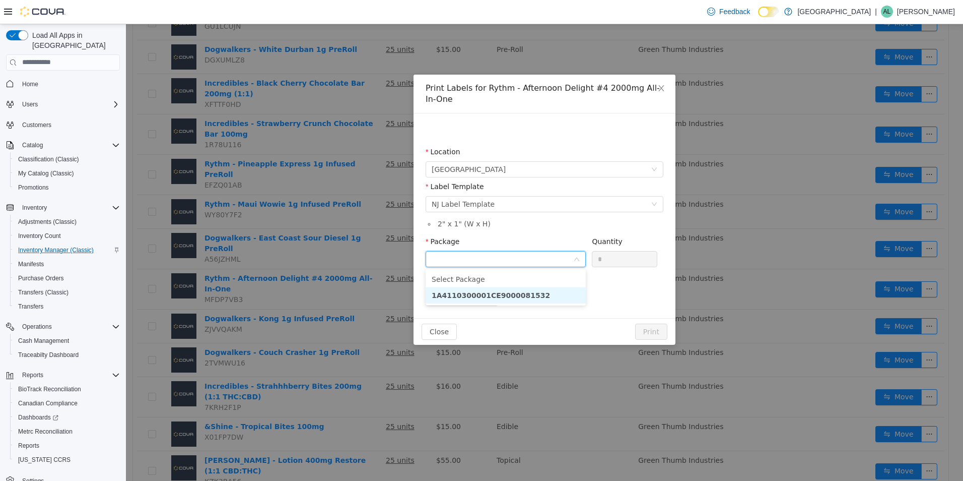
click at [522, 291] on strong "1A4110300001CE9000081532" at bounding box center [491, 295] width 118 height 8
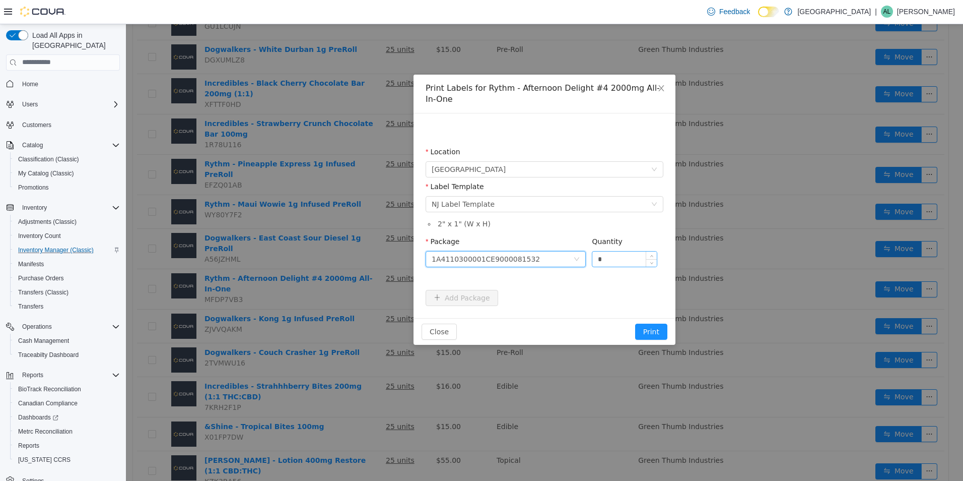
click at [627, 256] on input "*" at bounding box center [624, 258] width 64 height 15
type input "**"
click at [646, 337] on button "Print" at bounding box center [651, 331] width 32 height 16
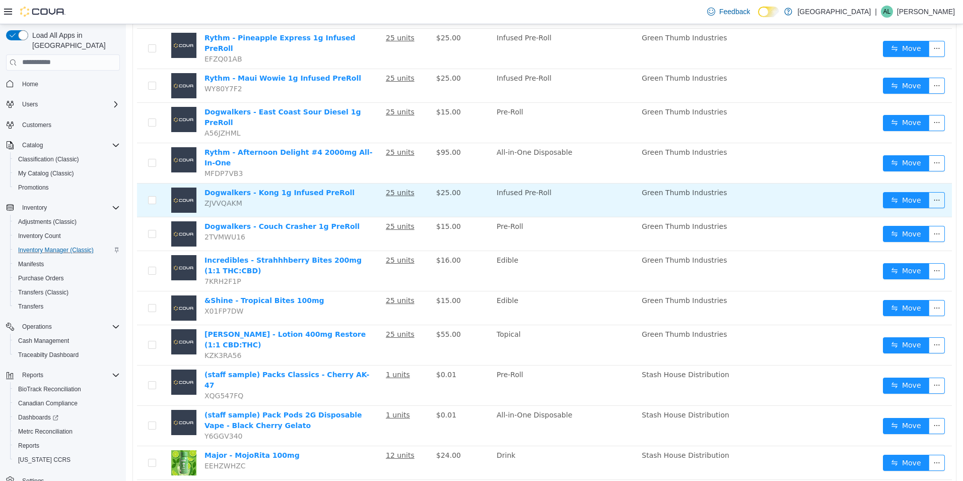
scroll to position [353, 0]
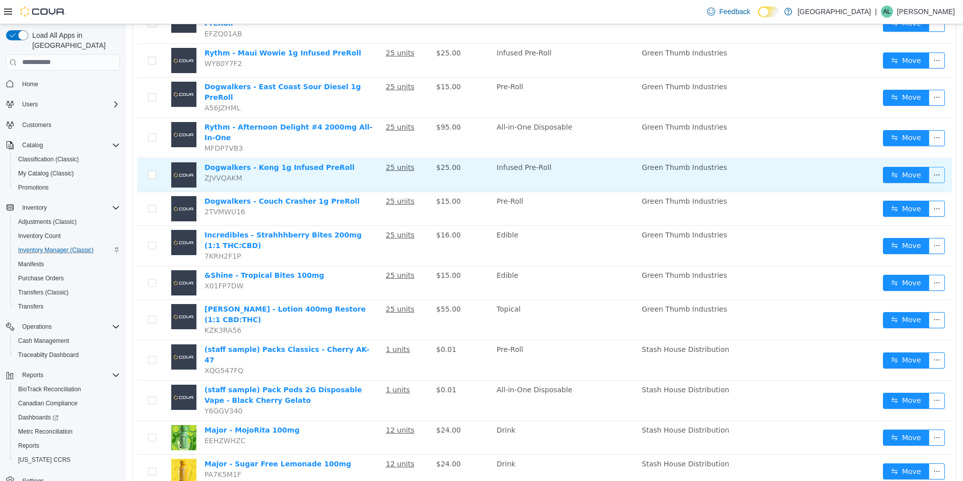
click at [930, 166] on button "button" at bounding box center [937, 174] width 16 height 16
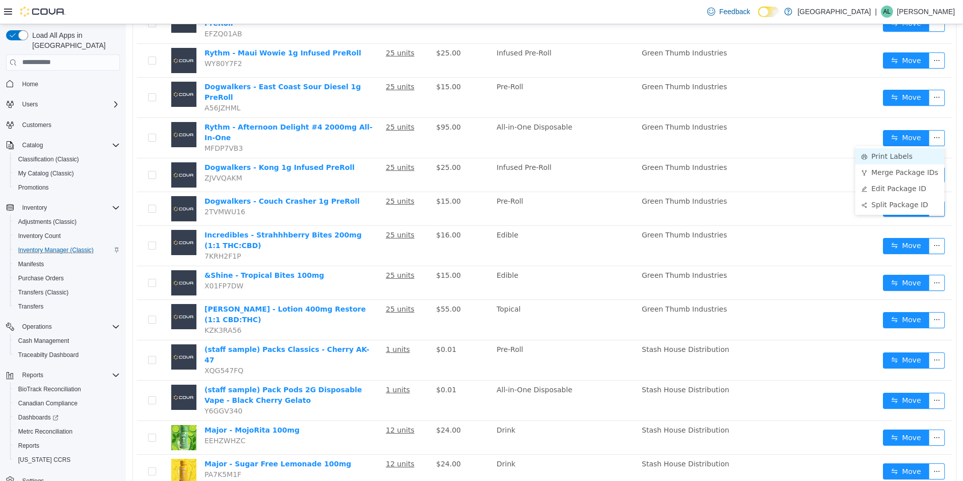
click at [896, 154] on li "Print Labels" at bounding box center [899, 156] width 89 height 16
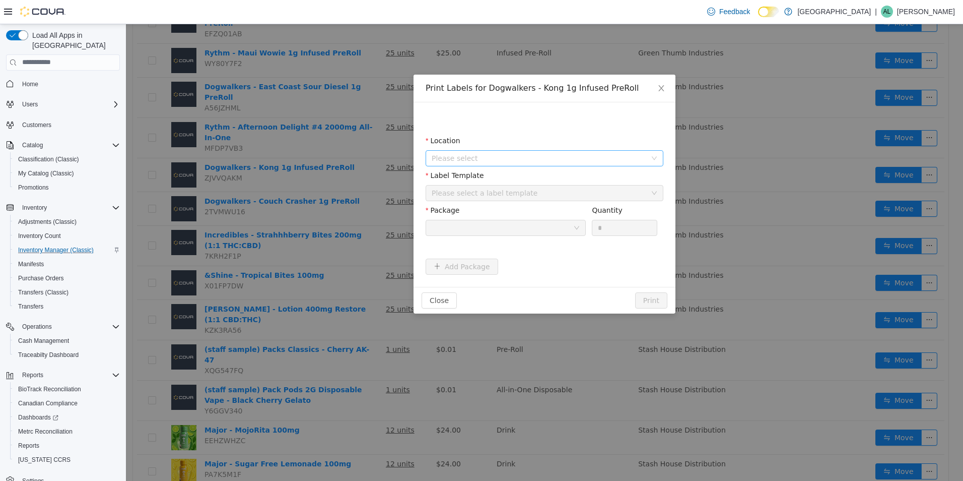
click at [585, 157] on span "Please select" at bounding box center [539, 158] width 215 height 10
click at [490, 212] on span "[GEOGRAPHIC_DATA]" at bounding box center [488, 214] width 74 height 8
click at [494, 187] on div "Please select a label template" at bounding box center [539, 192] width 215 height 10
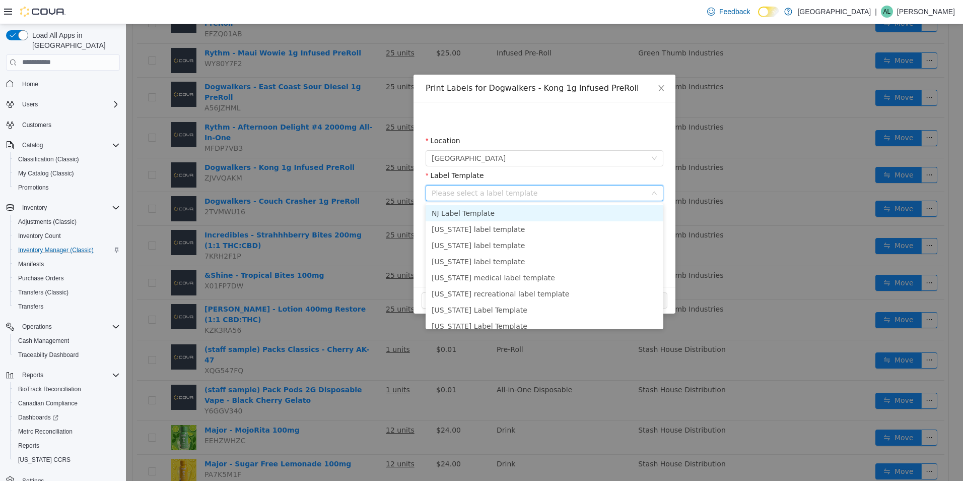
click at [493, 215] on li "NJ Label Template" at bounding box center [545, 213] width 238 height 16
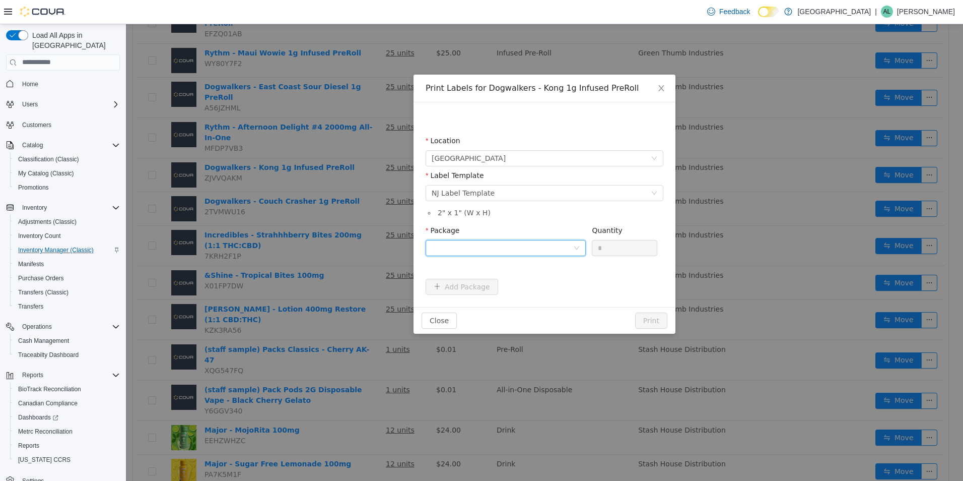
click at [550, 240] on div at bounding box center [503, 247] width 142 height 15
click at [531, 277] on li "1A4110300001CE9000081531" at bounding box center [506, 284] width 160 height 16
click at [627, 248] on input "*" at bounding box center [624, 247] width 64 height 15
type input "**"
click at [655, 319] on button "Print" at bounding box center [651, 320] width 32 height 16
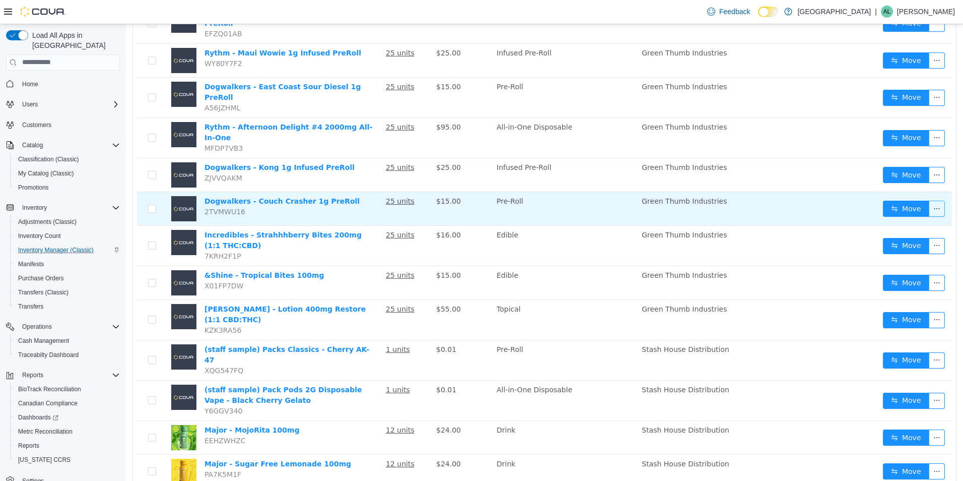
click at [934, 200] on button "button" at bounding box center [937, 208] width 16 height 16
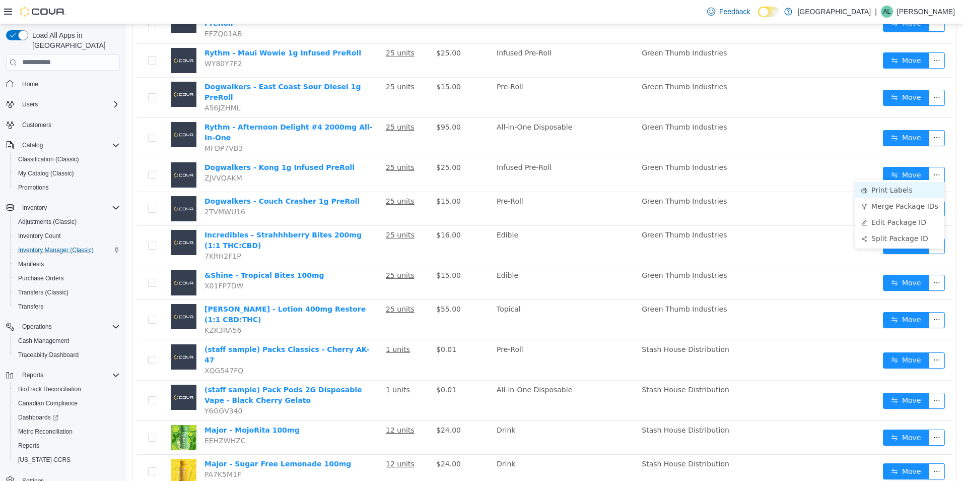
click at [918, 186] on li "Print Labels" at bounding box center [899, 189] width 89 height 16
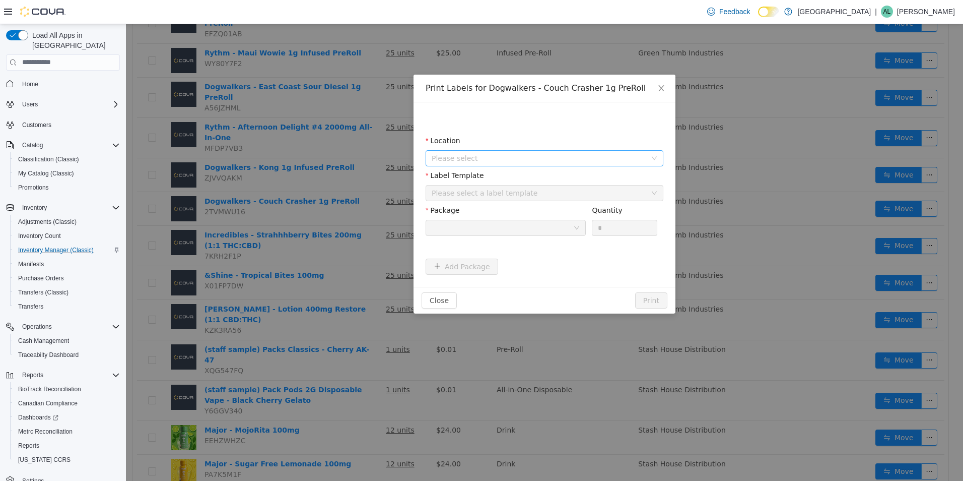
click at [599, 157] on span "Please select" at bounding box center [539, 158] width 215 height 10
click at [557, 213] on span "[GEOGRAPHIC_DATA]" at bounding box center [555, 214] width 213 height 14
click at [555, 192] on div "Please select a label template" at bounding box center [539, 192] width 215 height 10
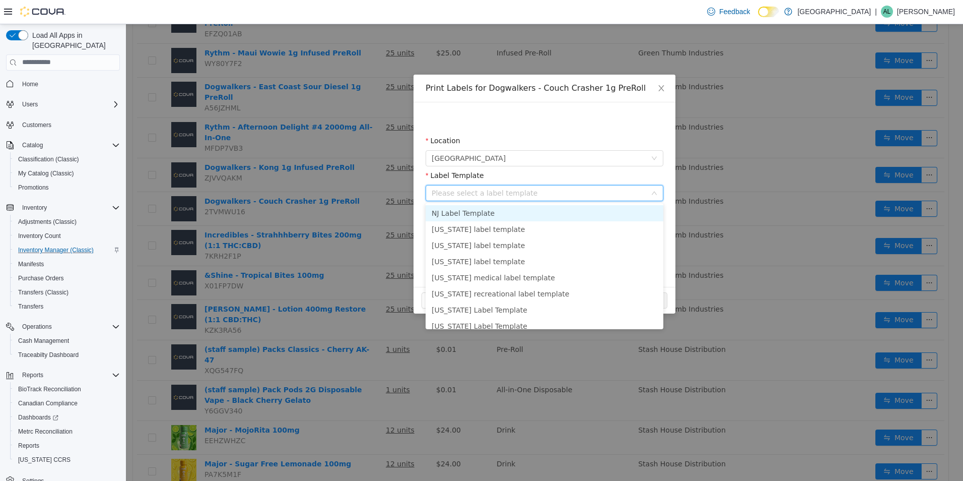
click at [545, 214] on li "NJ Label Template" at bounding box center [545, 213] width 238 height 16
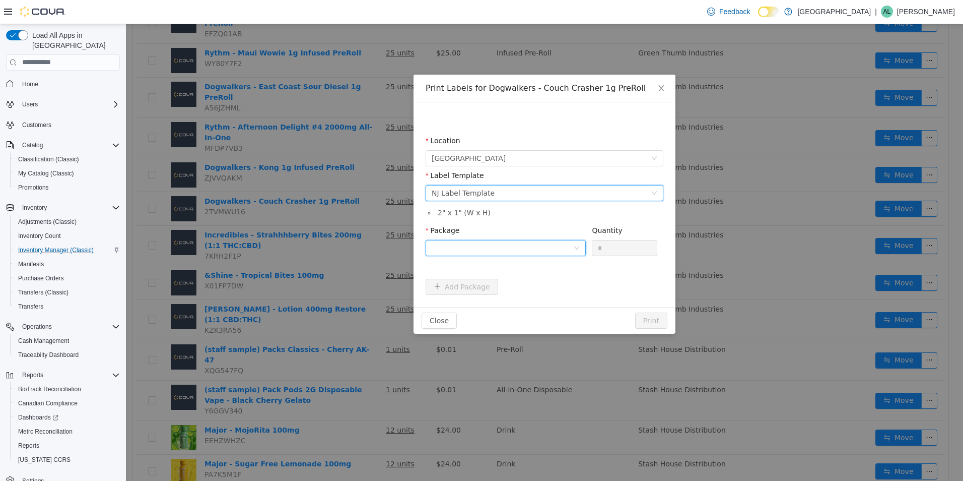
click at [539, 248] on div at bounding box center [503, 247] width 142 height 15
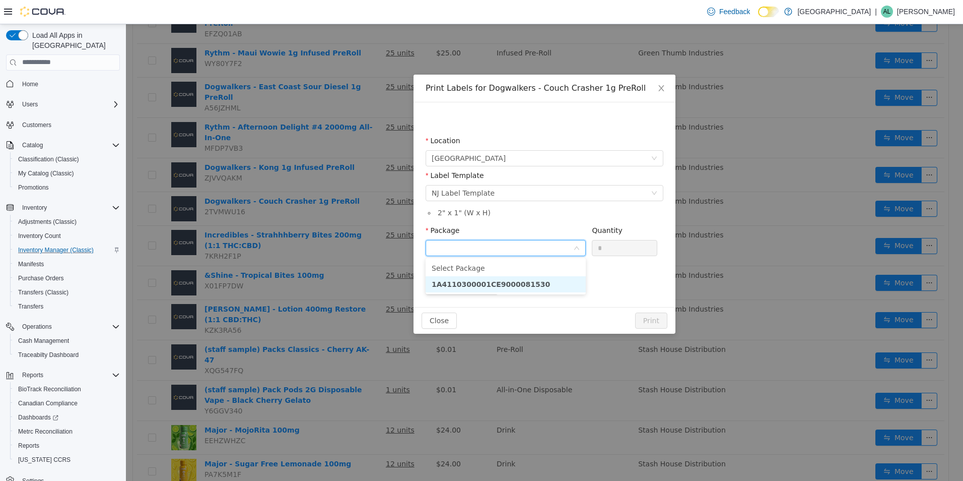
click at [544, 281] on li "1A4110300001CE9000081530" at bounding box center [506, 284] width 160 height 16
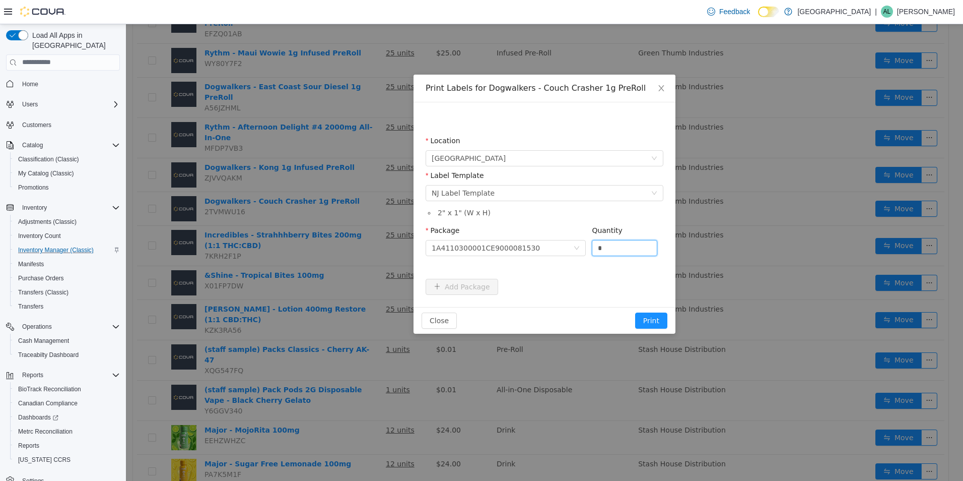
drag, startPoint x: 619, startPoint y: 250, endPoint x: 670, endPoint y: 226, distance: 57.5
click at [619, 250] on input "*" at bounding box center [624, 247] width 64 height 15
type input "**"
click at [663, 316] on button "Print" at bounding box center [651, 320] width 32 height 16
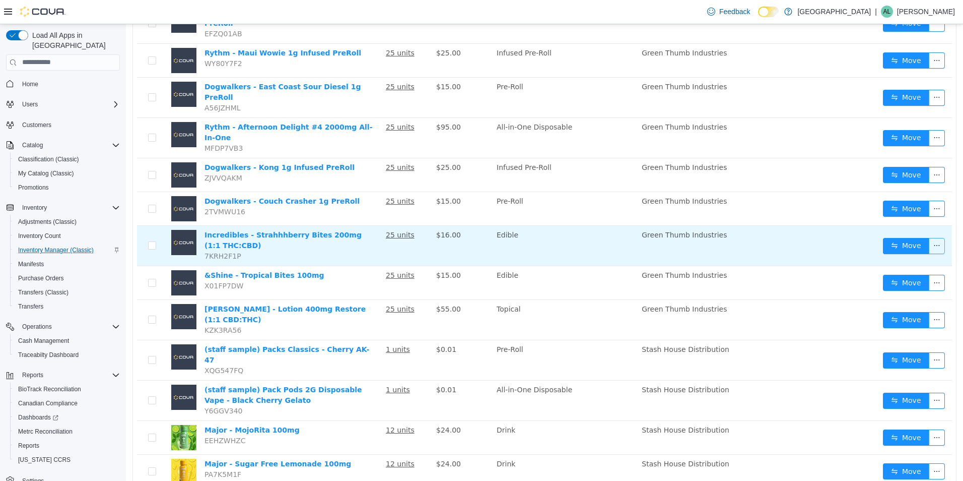
click at [929, 237] on button "button" at bounding box center [937, 245] width 16 height 16
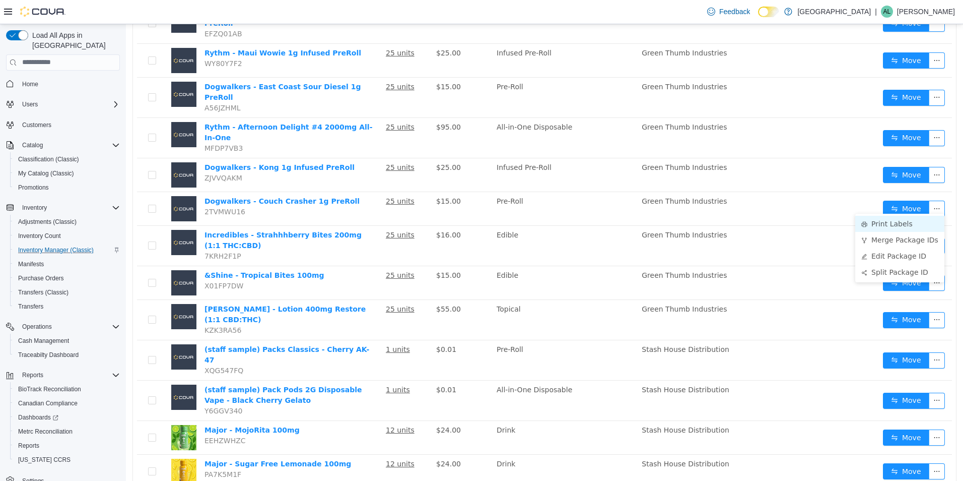
click at [914, 223] on li "Print Labels" at bounding box center [899, 223] width 89 height 16
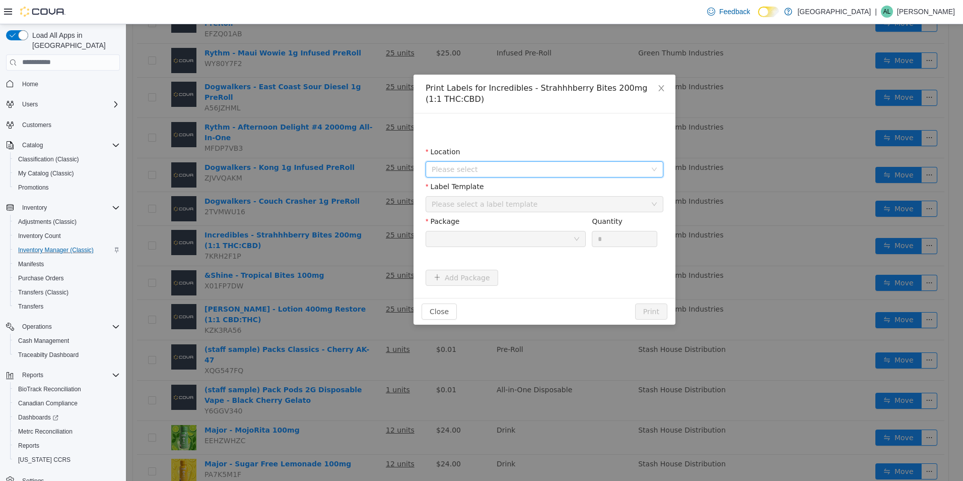
click at [622, 169] on span "Please select" at bounding box center [539, 169] width 215 height 10
click at [525, 224] on span "[GEOGRAPHIC_DATA]" at bounding box center [488, 225] width 74 height 8
click at [531, 206] on div "Please select a label template" at bounding box center [539, 203] width 215 height 10
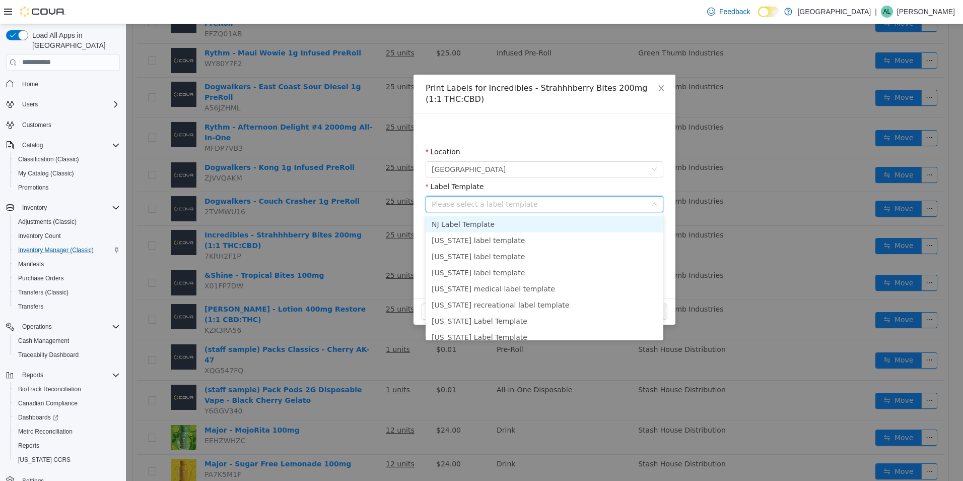
click at [513, 226] on li "NJ Label Template" at bounding box center [545, 224] width 238 height 16
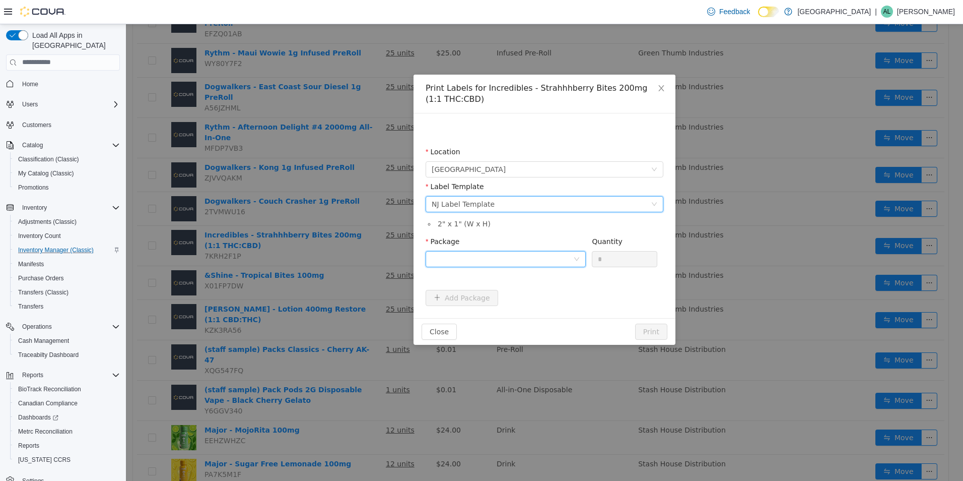
click at [520, 259] on div at bounding box center [503, 258] width 142 height 15
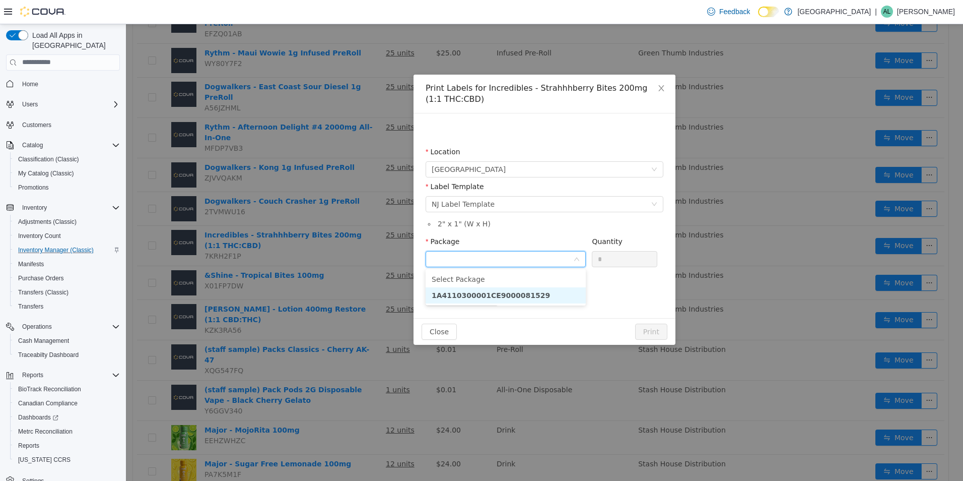
click at [514, 294] on strong "1A4110300001CE9000081529" at bounding box center [491, 295] width 118 height 8
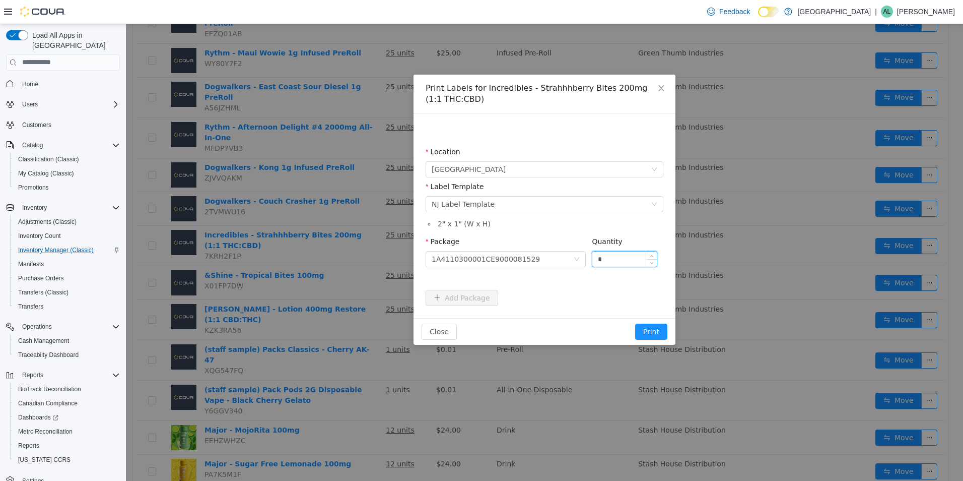
click at [616, 258] on input "*" at bounding box center [624, 258] width 64 height 15
type input "**"
click at [655, 331] on button "Print" at bounding box center [651, 331] width 32 height 16
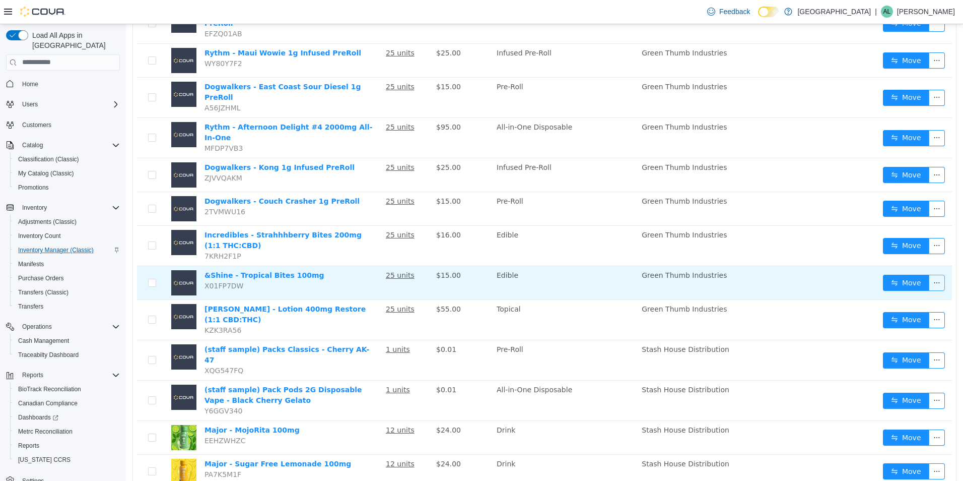
click at [930, 274] on button "button" at bounding box center [937, 282] width 16 height 16
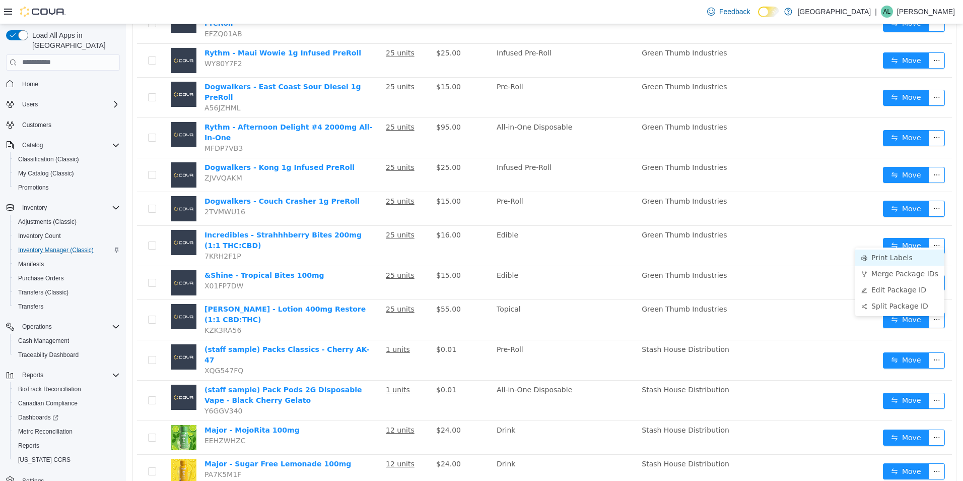
click at [902, 260] on li "Print Labels" at bounding box center [899, 257] width 89 height 16
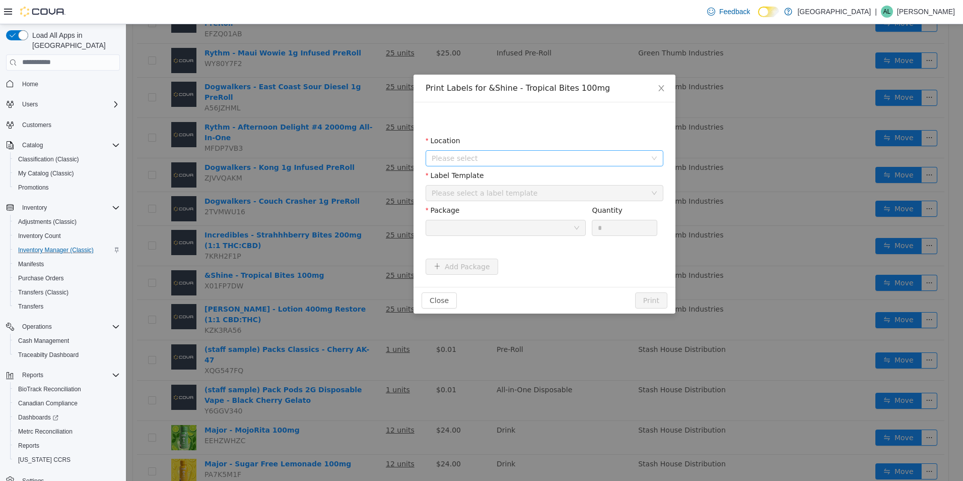
click at [577, 158] on span "Please select" at bounding box center [539, 158] width 215 height 10
click at [520, 212] on span "[GEOGRAPHIC_DATA]" at bounding box center [488, 214] width 74 height 8
click at [520, 188] on div "Please select a label template" at bounding box center [539, 192] width 215 height 10
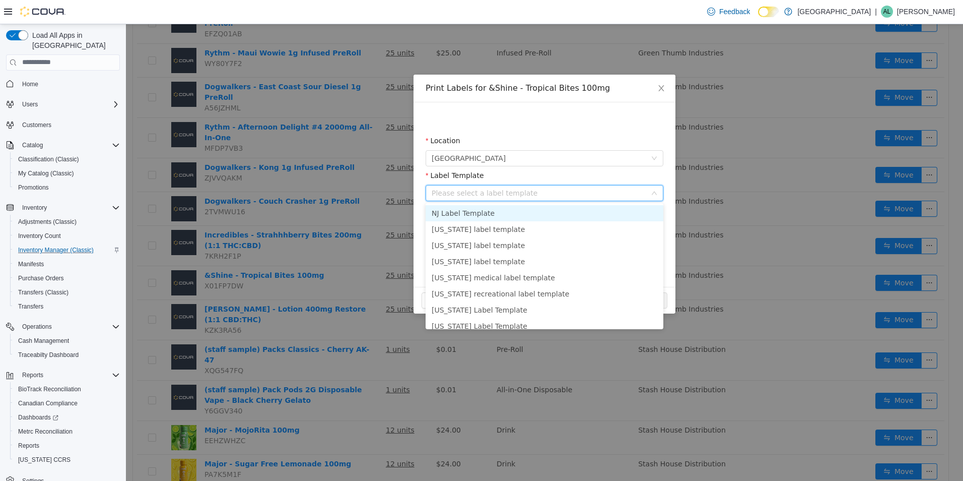
click at [507, 219] on li "NJ Label Template" at bounding box center [545, 213] width 238 height 16
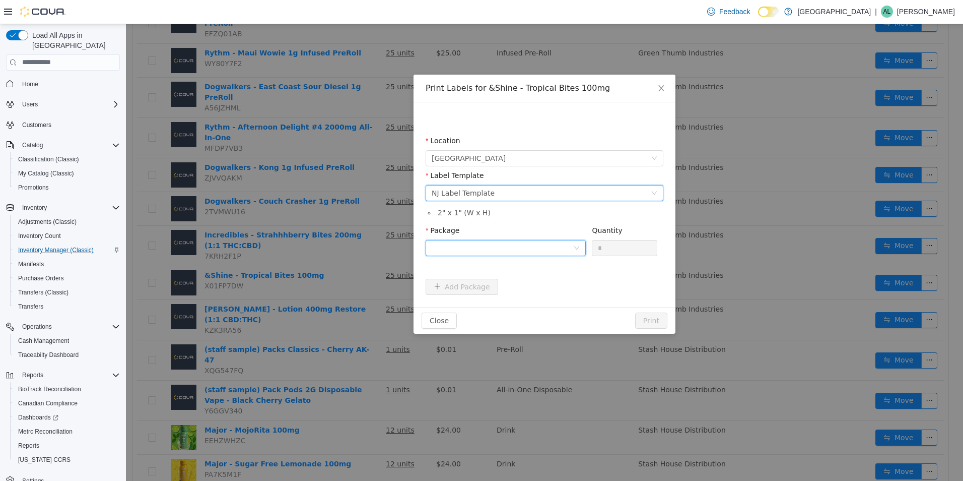
click at [528, 246] on div at bounding box center [503, 247] width 142 height 15
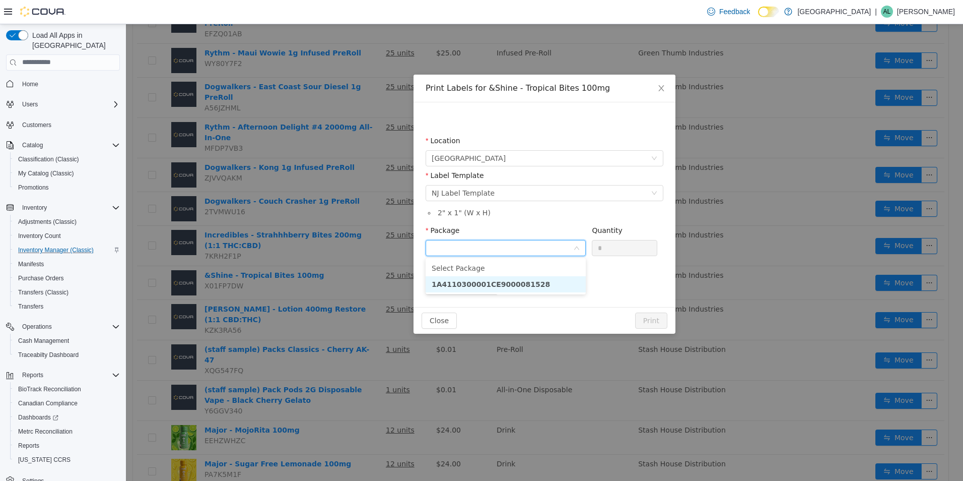
click at [497, 280] on strong "1A4110300001CE9000081528" at bounding box center [491, 284] width 118 height 8
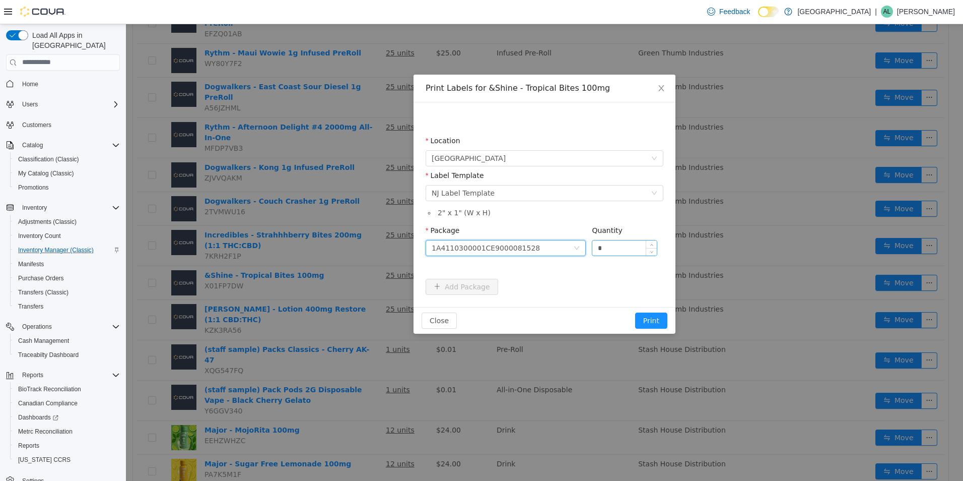
click at [617, 251] on input "*" at bounding box center [624, 247] width 64 height 15
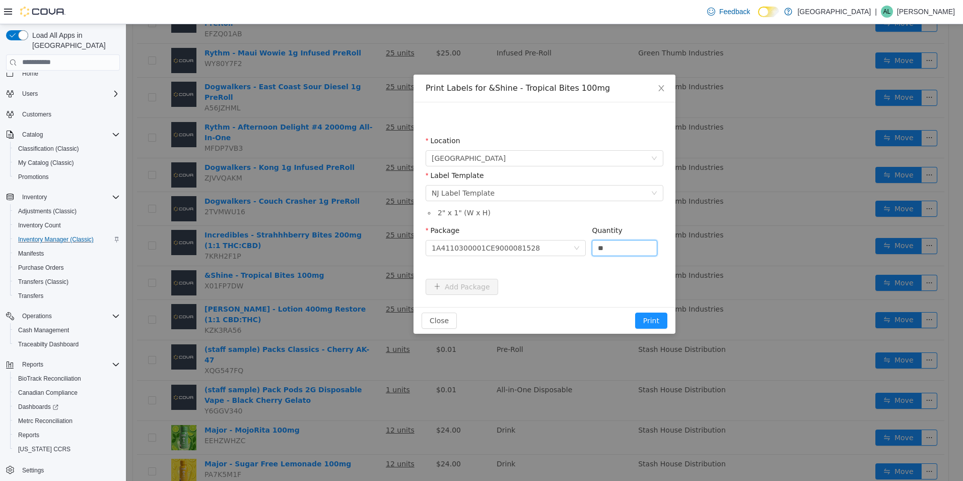
scroll to position [14, 0]
type input "**"
click at [661, 321] on button "Print" at bounding box center [651, 320] width 32 height 16
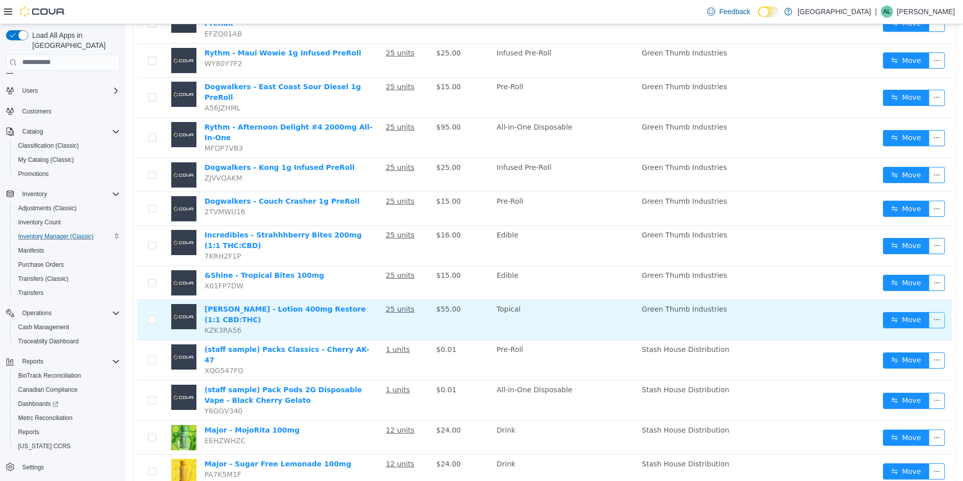
click at [937, 311] on button "button" at bounding box center [937, 319] width 16 height 16
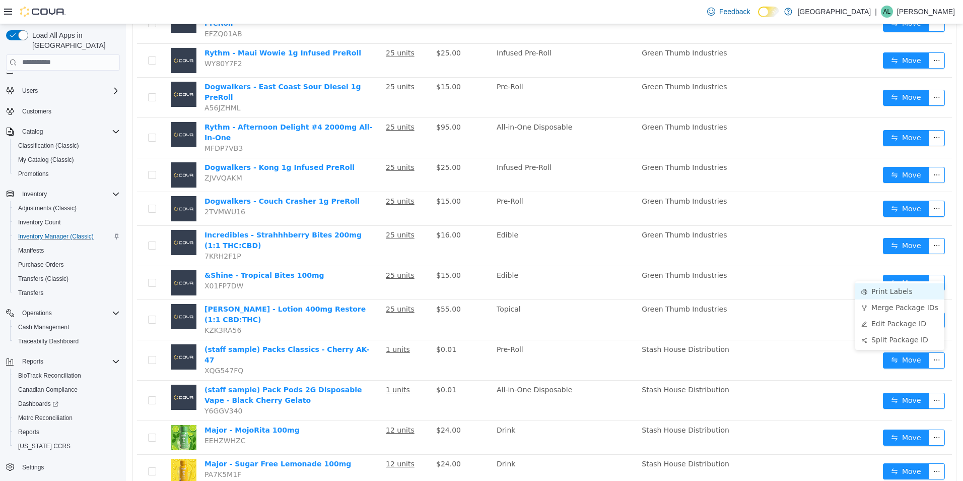
click at [873, 291] on li "Print Labels" at bounding box center [899, 291] width 89 height 16
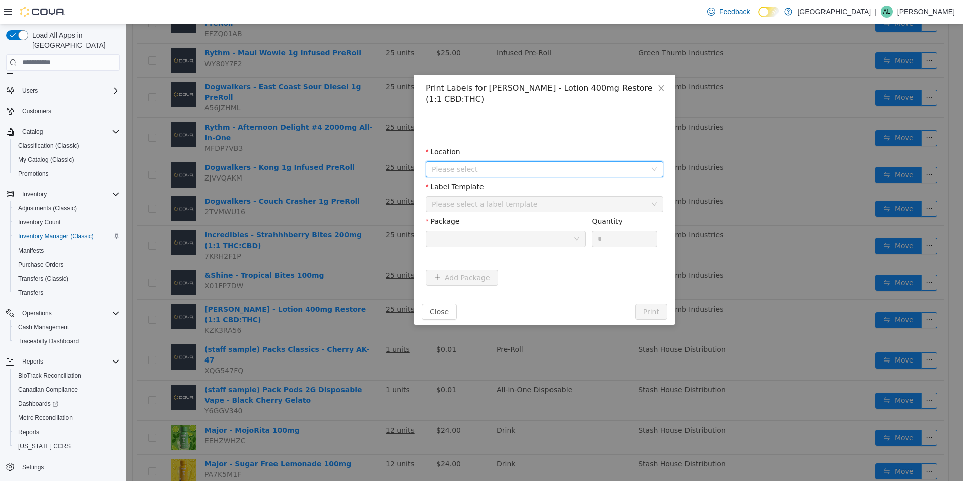
click at [499, 164] on span "Please select" at bounding box center [539, 169] width 215 height 10
click at [498, 229] on span "[GEOGRAPHIC_DATA]" at bounding box center [488, 225] width 74 height 8
click at [521, 204] on div "Please select a label template" at bounding box center [539, 203] width 215 height 10
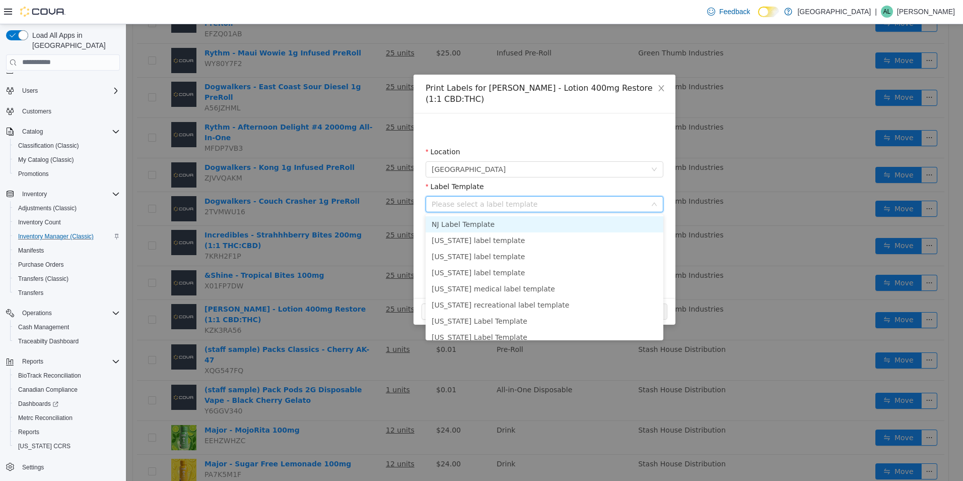
click at [509, 222] on li "NJ Label Template" at bounding box center [545, 224] width 238 height 16
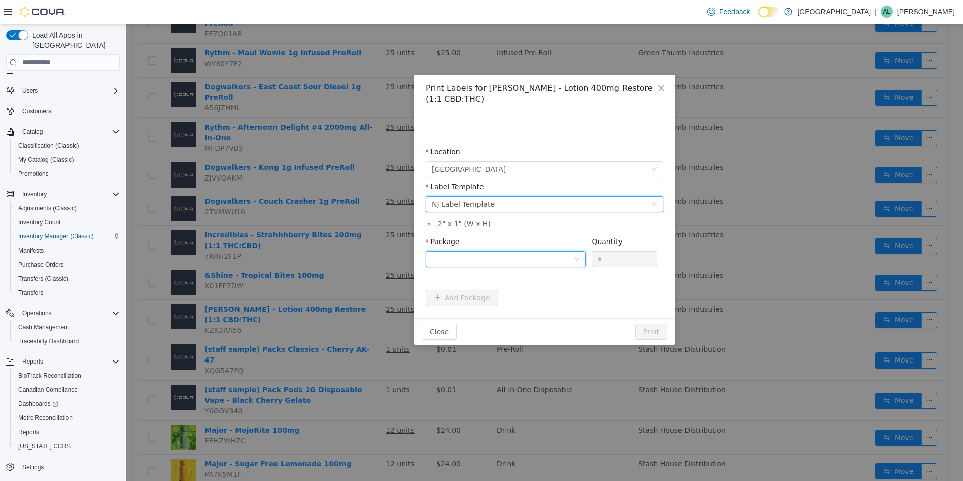
click at [576, 259] on icon "icon: down" at bounding box center [577, 258] width 6 height 6
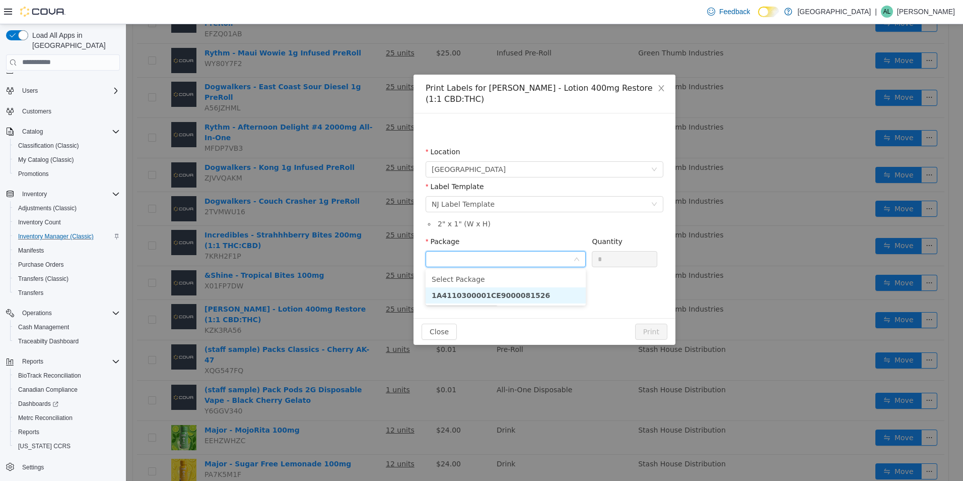
click at [533, 292] on li "1A4110300001CE9000081526" at bounding box center [506, 295] width 160 height 16
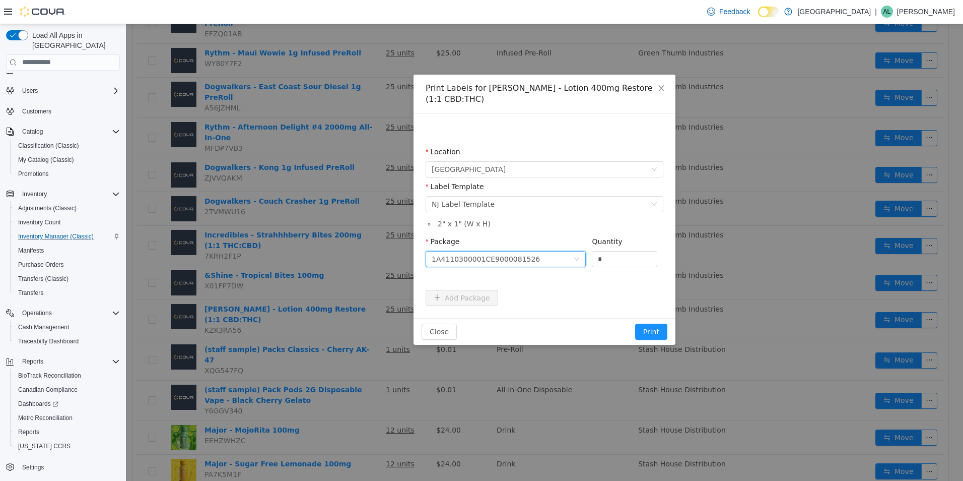
click at [610, 249] on div "Quantity" at bounding box center [624, 243] width 65 height 15
click at [611, 257] on input "*" at bounding box center [624, 258] width 64 height 15
type input "**"
click at [659, 333] on button "Print" at bounding box center [651, 331] width 32 height 16
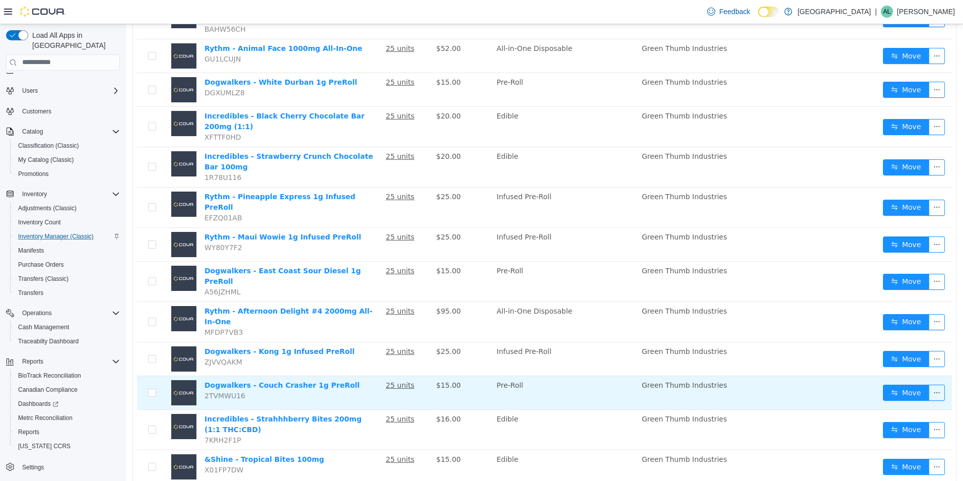
scroll to position [151, 0]
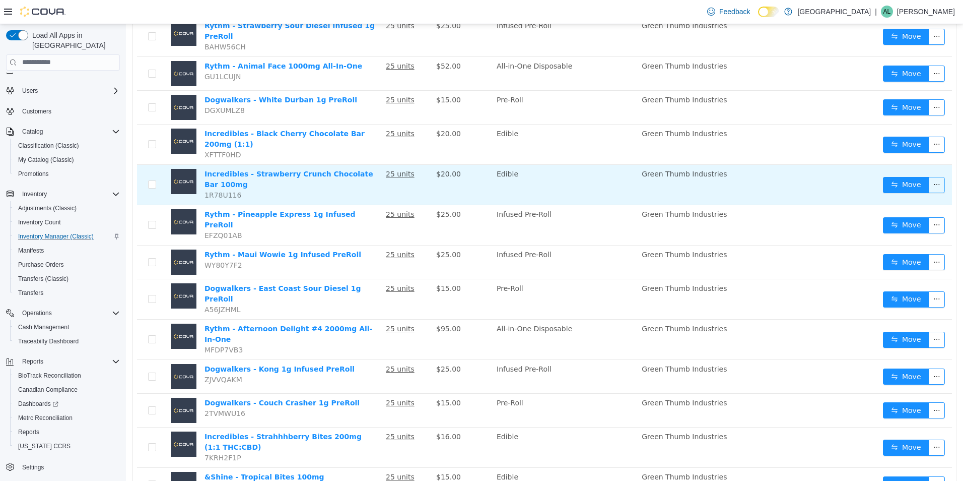
click at [930, 176] on button "button" at bounding box center [937, 184] width 16 height 16
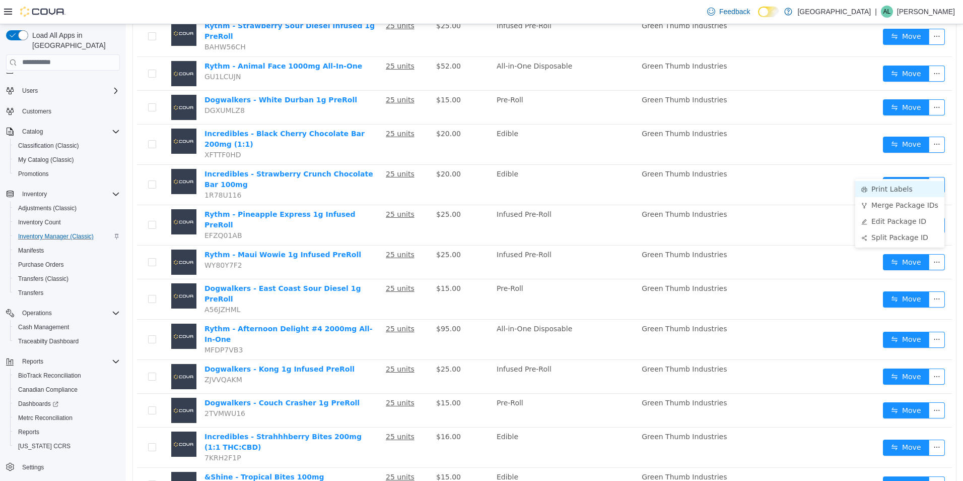
click at [911, 187] on li "Print Labels" at bounding box center [899, 188] width 89 height 16
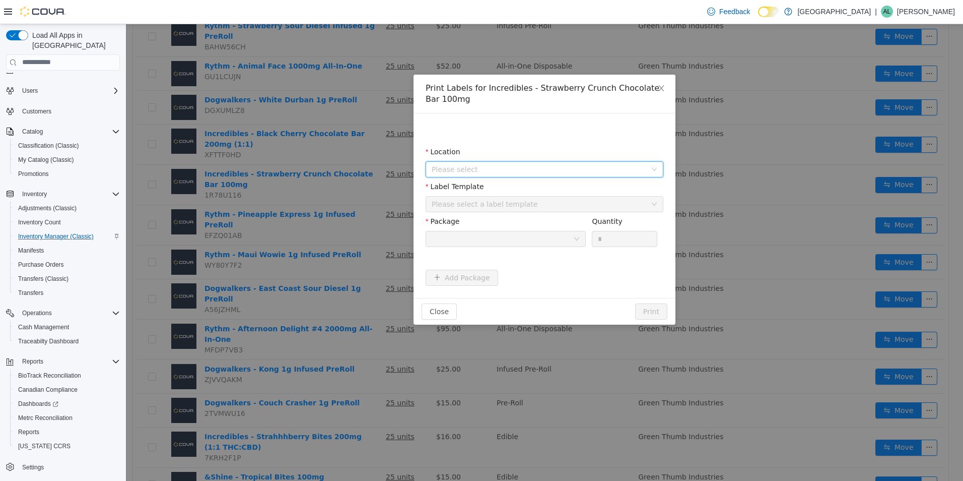
click at [647, 163] on span "Please select" at bounding box center [541, 168] width 219 height 15
click at [560, 223] on span "[GEOGRAPHIC_DATA]" at bounding box center [555, 225] width 213 height 14
click at [560, 210] on div "Please select a label template" at bounding box center [541, 203] width 219 height 15
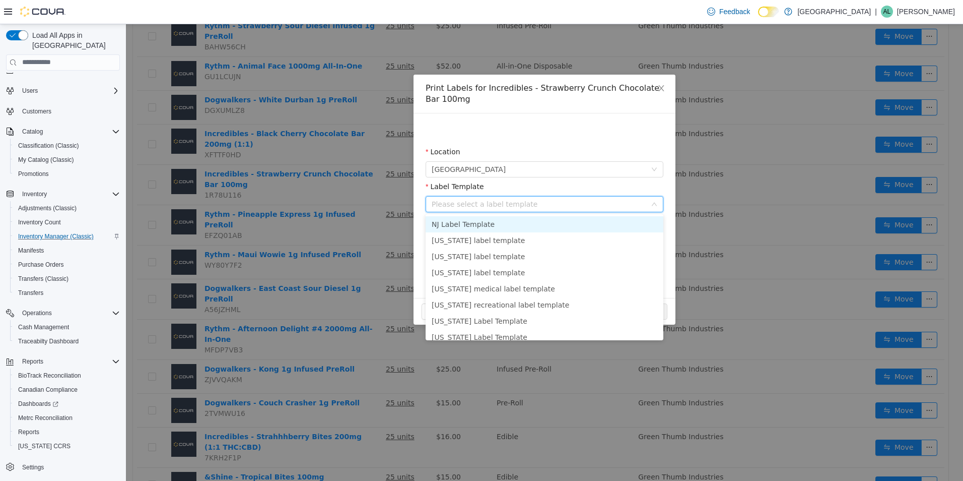
click at [559, 223] on li "NJ Label Template" at bounding box center [545, 224] width 238 height 16
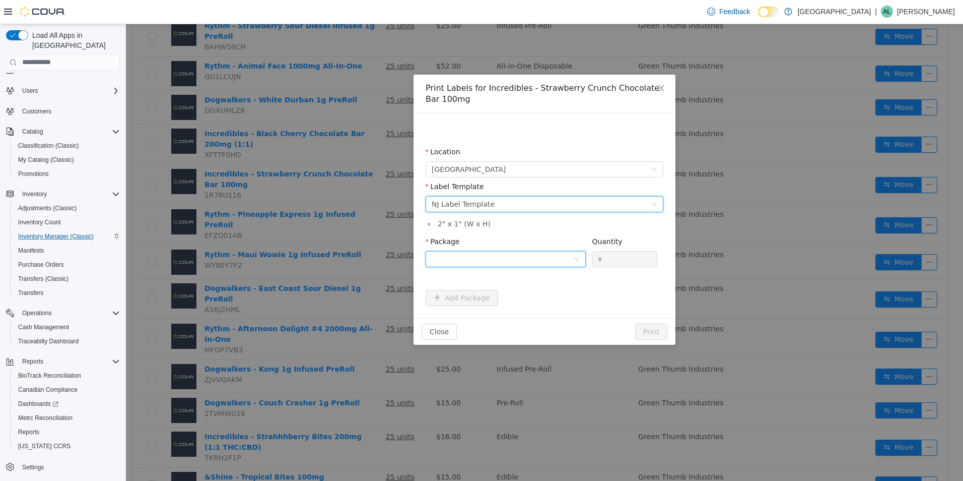
click at [572, 256] on div at bounding box center [503, 258] width 142 height 15
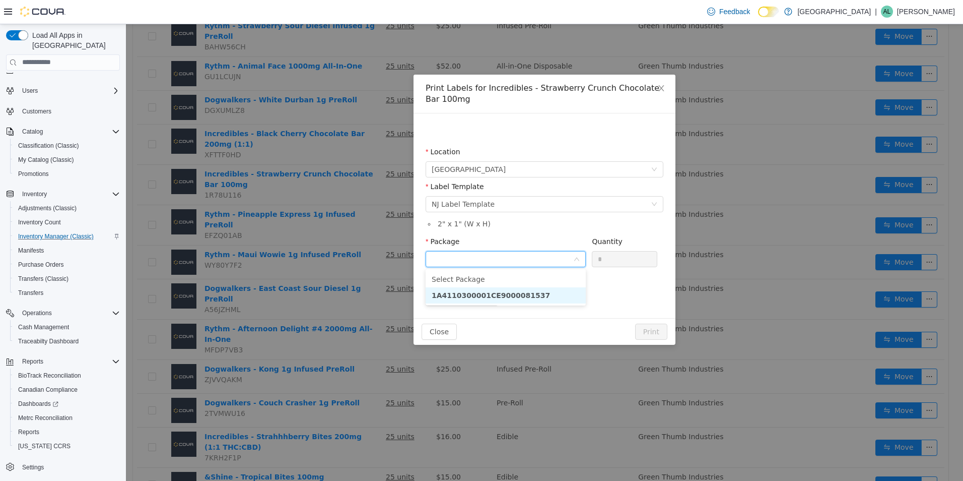
click at [571, 296] on li "1A4110300001CE9000081537" at bounding box center [506, 295] width 160 height 16
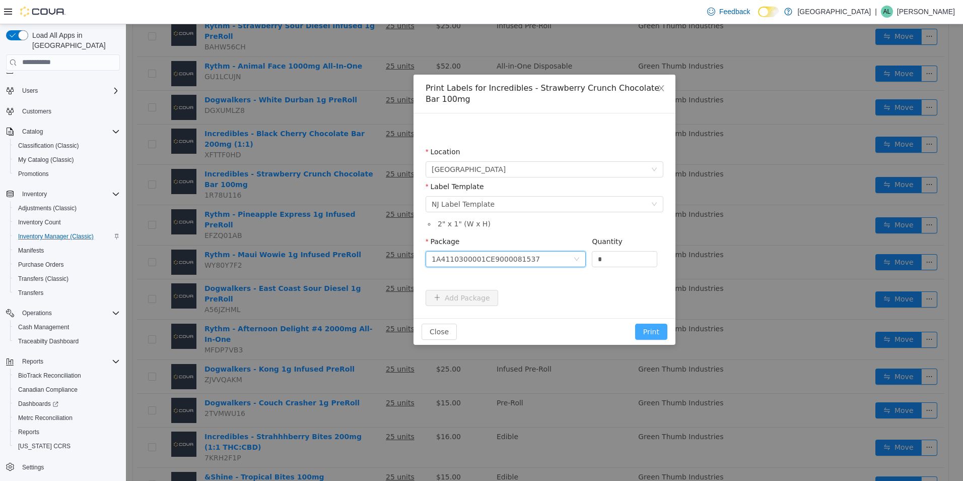
click at [655, 336] on button "Print" at bounding box center [651, 331] width 32 height 16
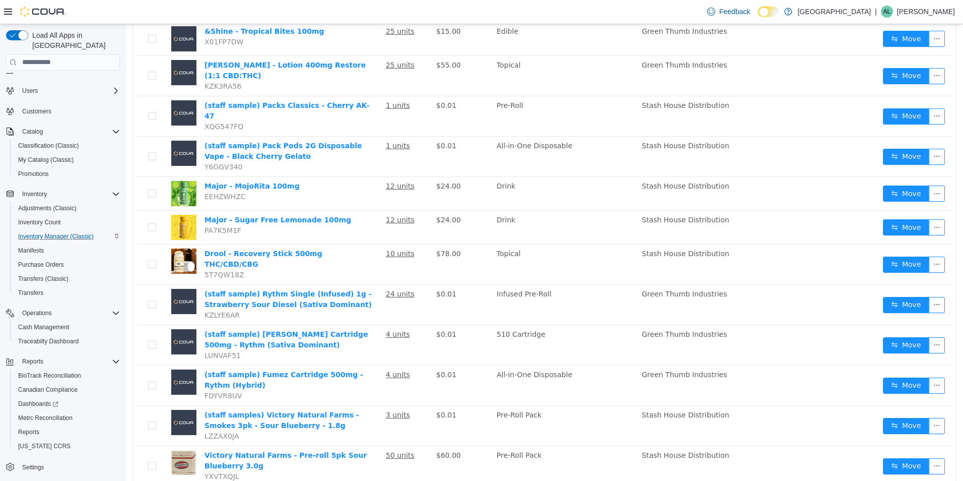
scroll to position [599, 0]
